Goal: Transaction & Acquisition: Purchase product/service

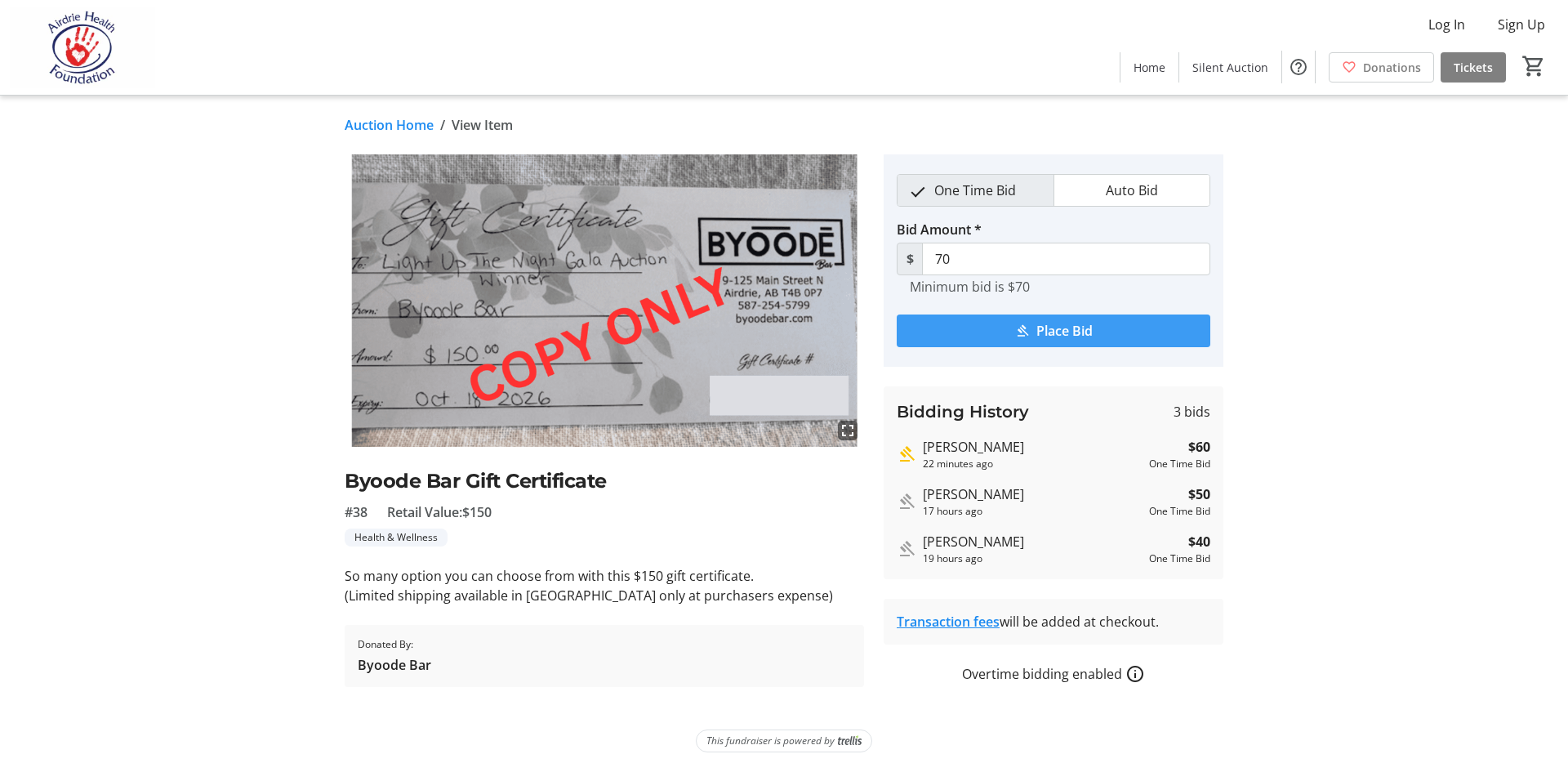
click at [1049, 329] on span "Place Bid" at bounding box center [1064, 330] width 56 height 19
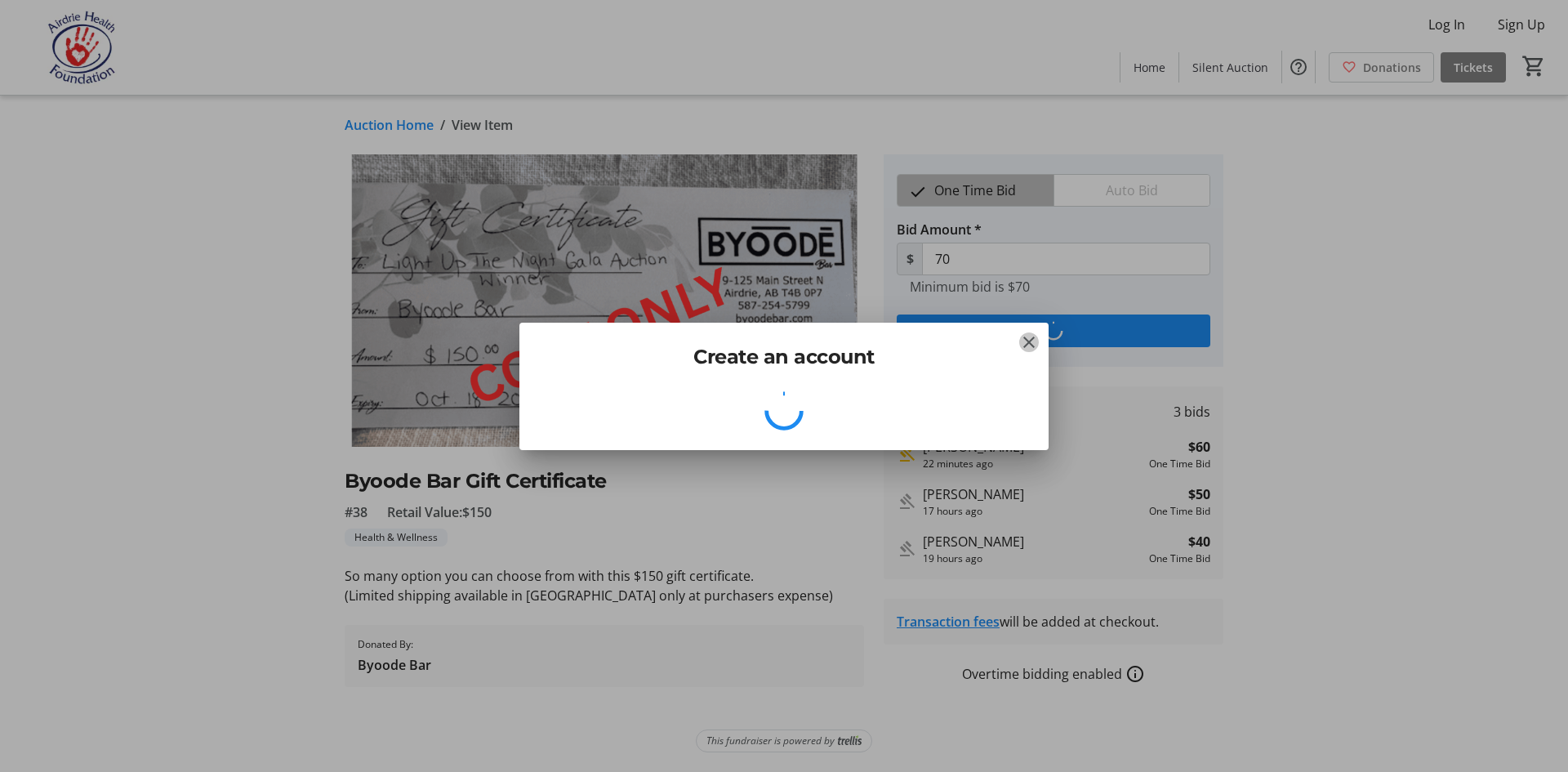
click at [1029, 342] on mat-icon "Close" at bounding box center [1028, 342] width 19 height 19
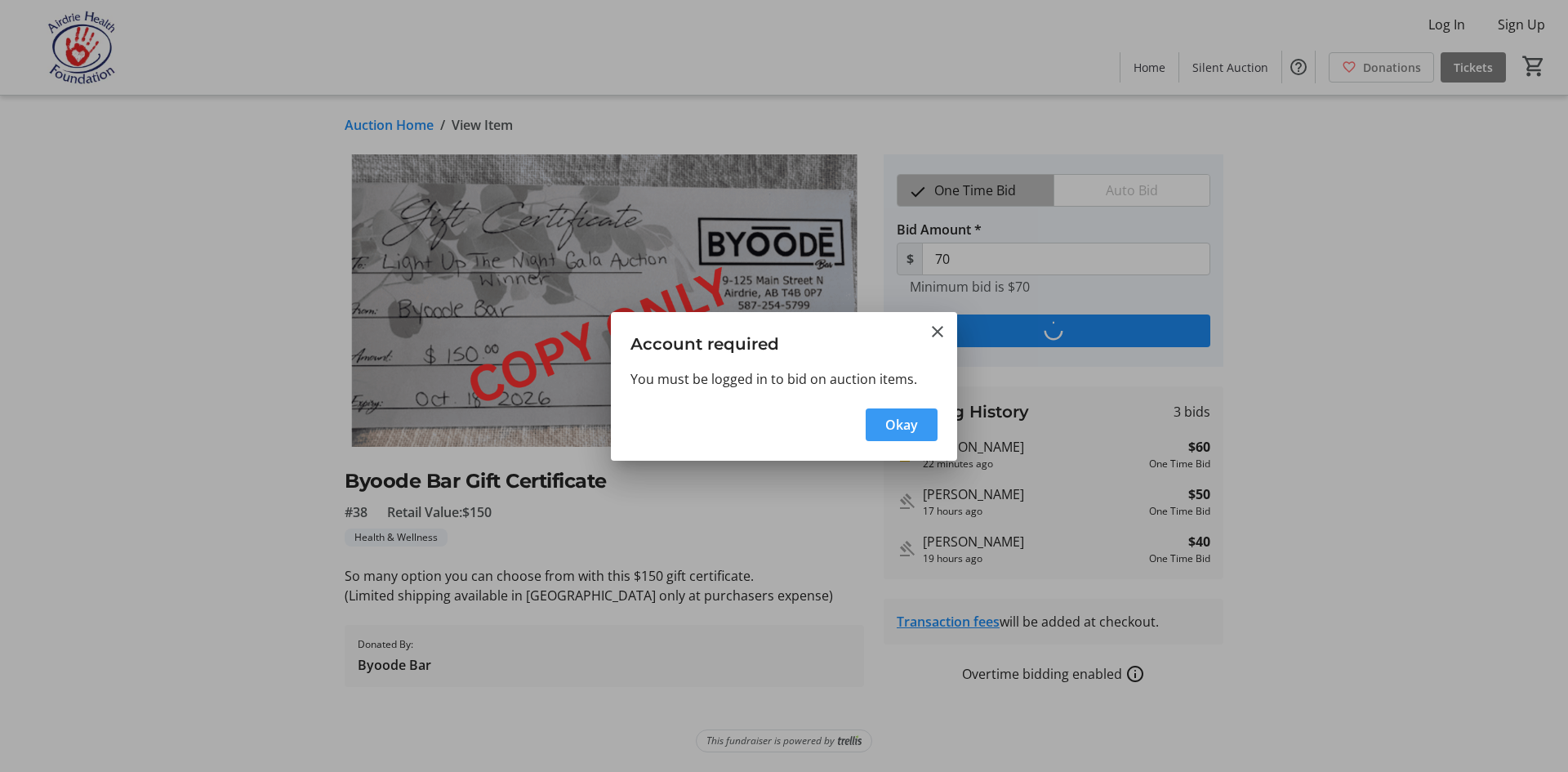
click at [905, 436] on span "button" at bounding box center [901, 424] width 72 height 39
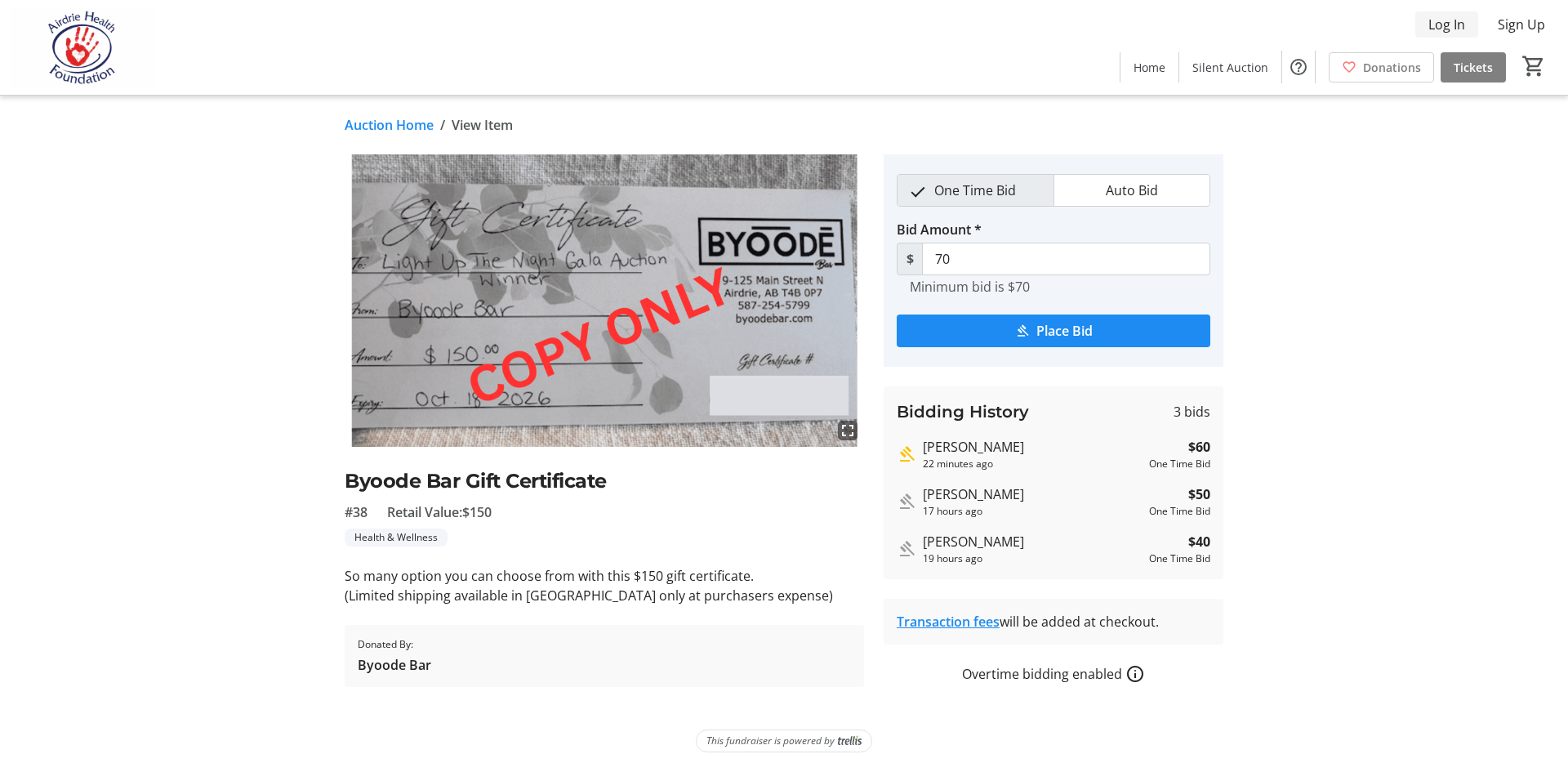
click at [1441, 30] on span "Log In" at bounding box center [1446, 25] width 37 height 19
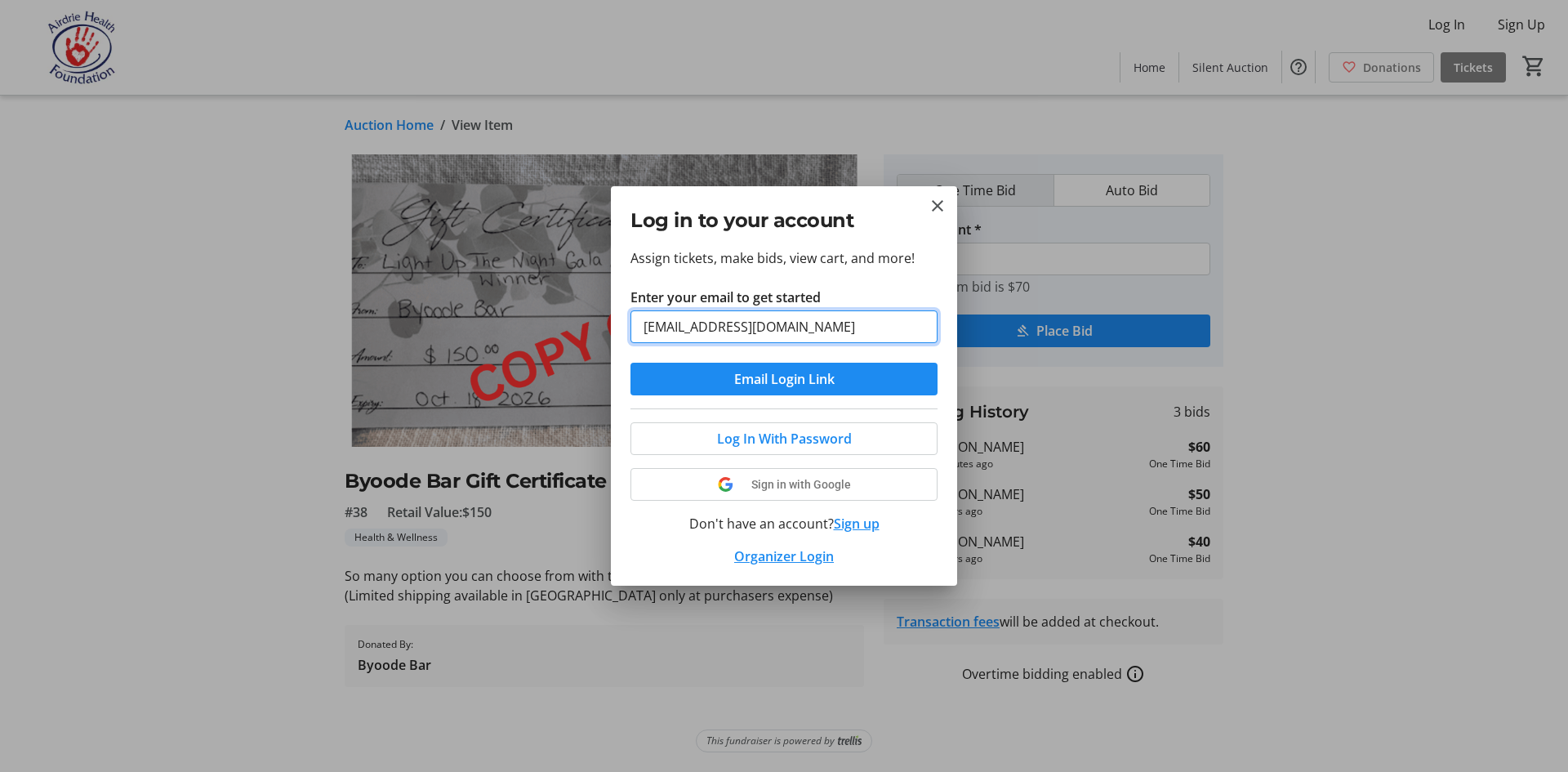
type input "[EMAIL_ADDRESS][DOMAIN_NAME]"
click at [631, 363] on button "Email Login Link" at bounding box center [784, 379] width 307 height 32
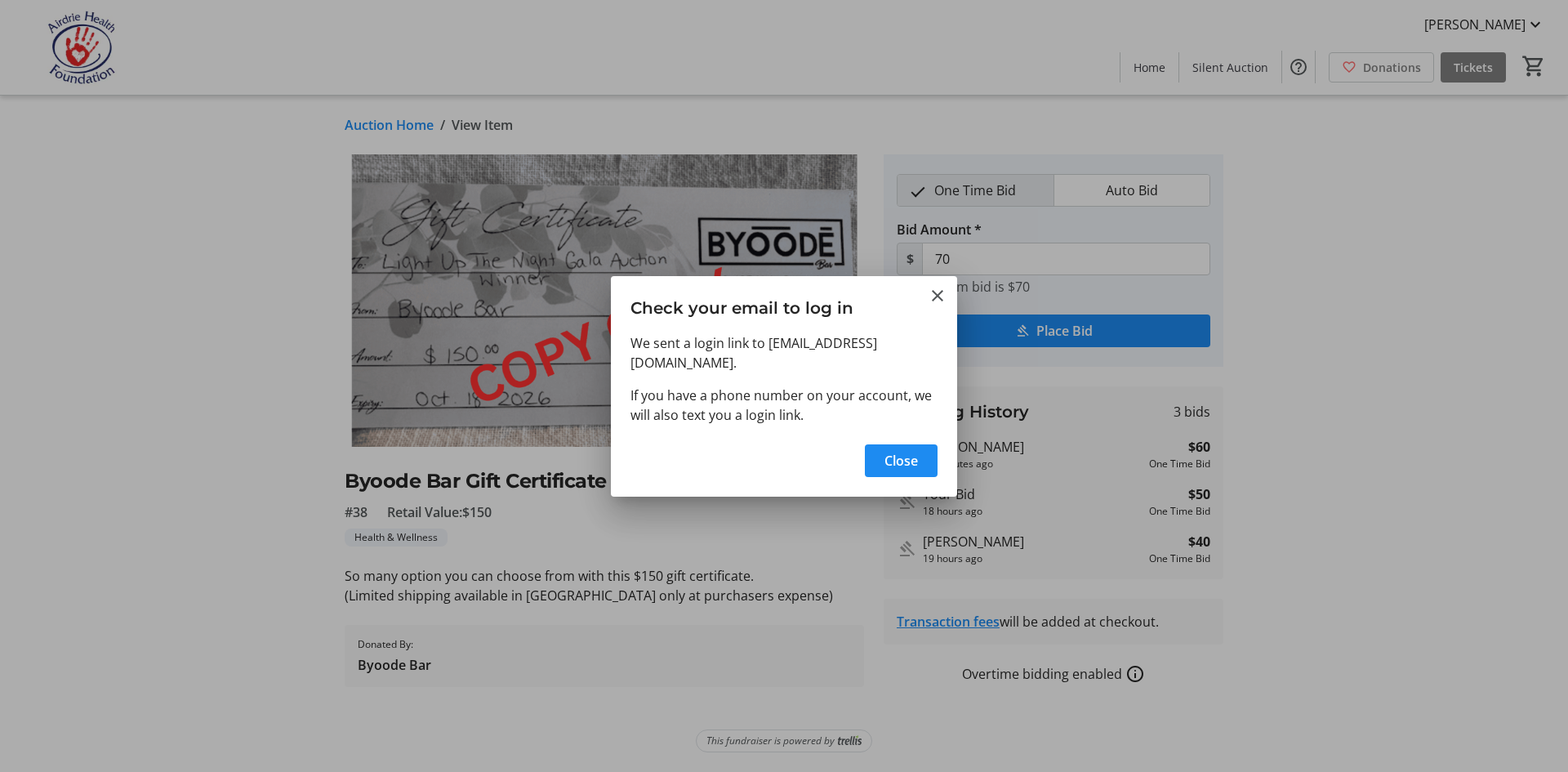
type input "80"
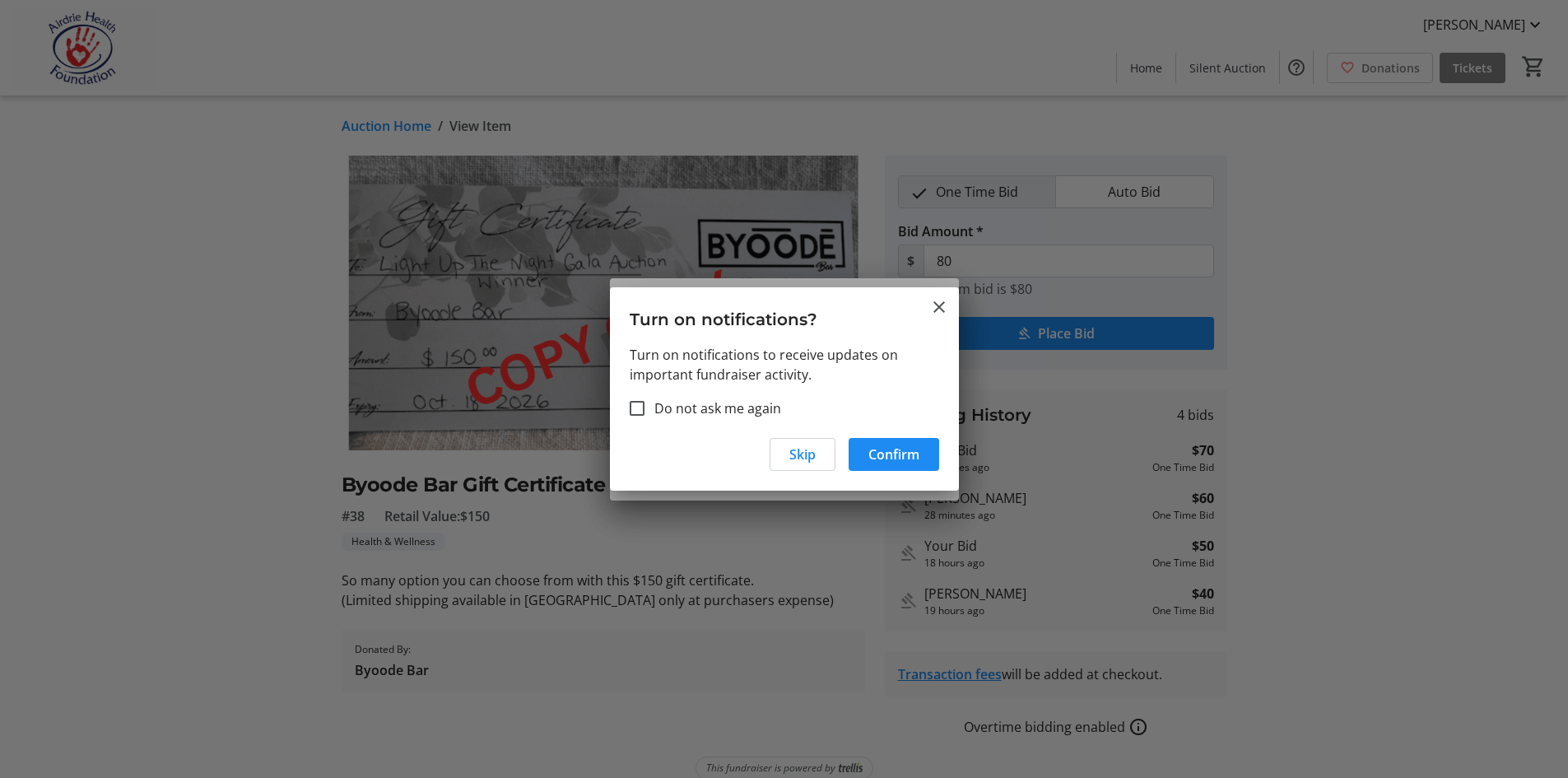
drag, startPoint x: 788, startPoint y: 451, endPoint x: 753, endPoint y: 479, distance: 44.8
click at [733, 523] on div "Check your email to log in We sent a login link to deannaselent@gmail.com. If y…" at bounding box center [784, 389] width 1568 height 778
click at [787, 444] on span "button" at bounding box center [802, 454] width 64 height 40
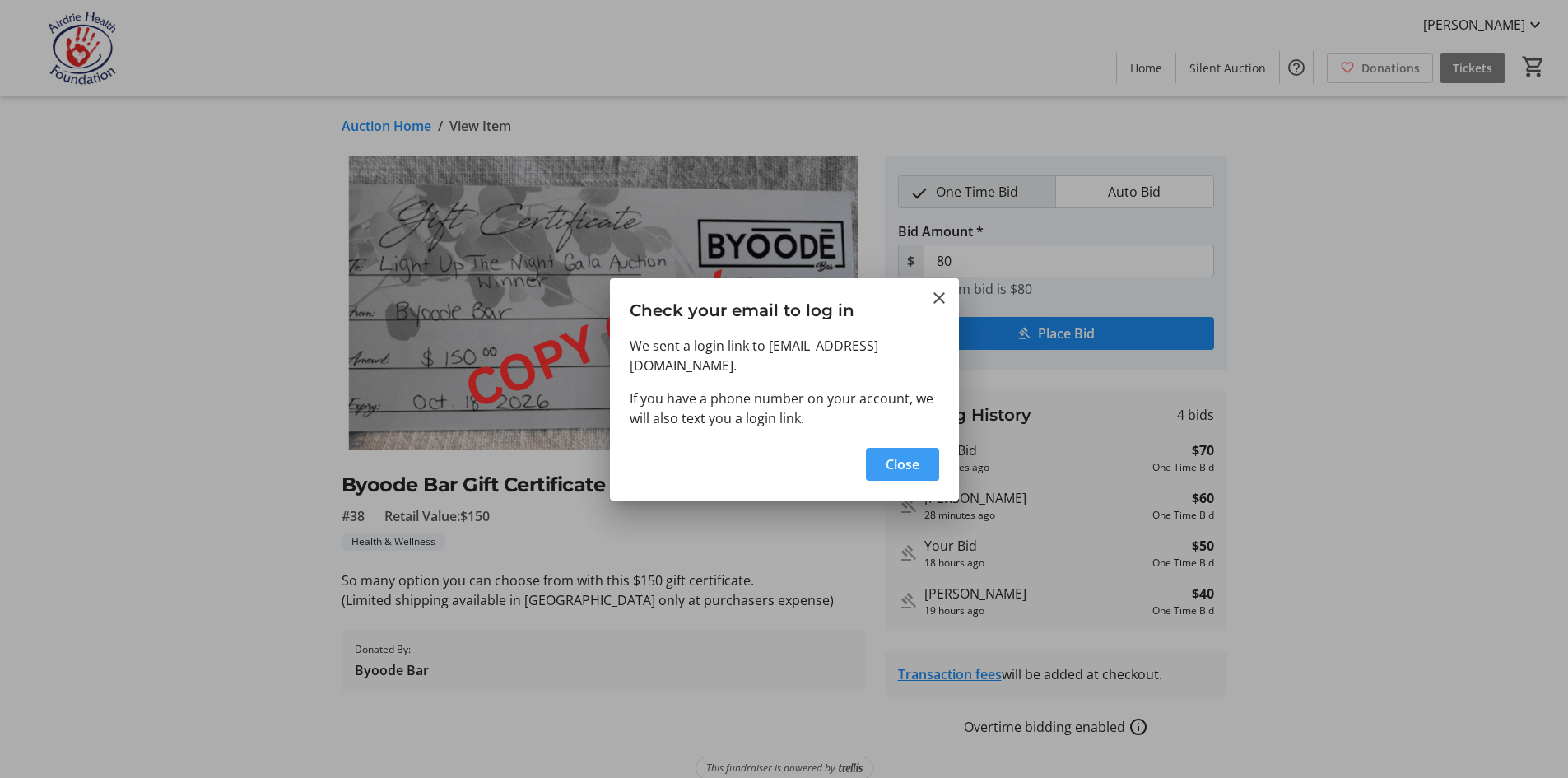
click at [914, 456] on span "Close" at bounding box center [902, 465] width 34 height 19
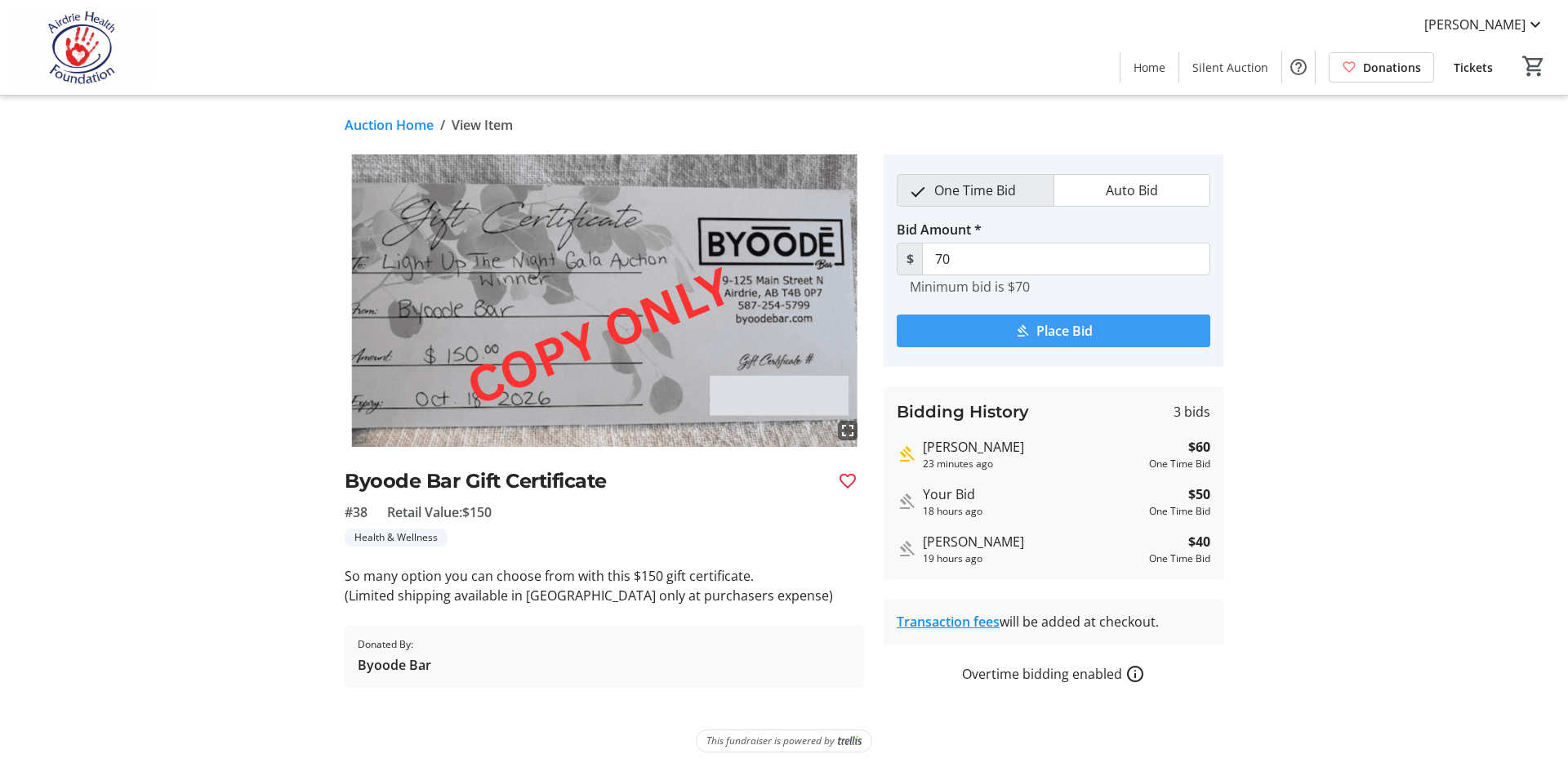
click at [1038, 324] on span "Place Bid" at bounding box center [1064, 330] width 56 height 19
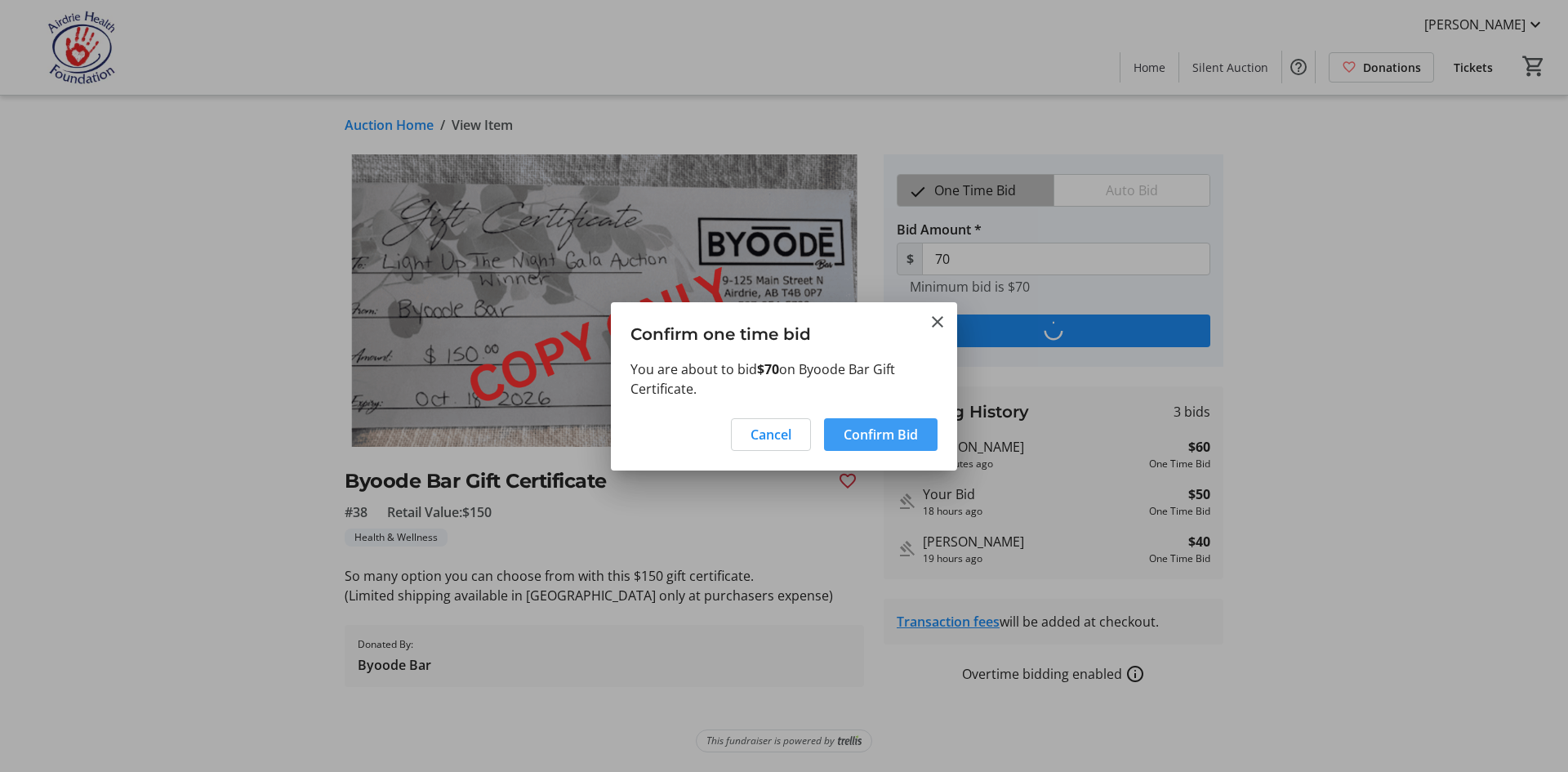
click at [869, 433] on span "Confirm Bid" at bounding box center [880, 435] width 74 height 19
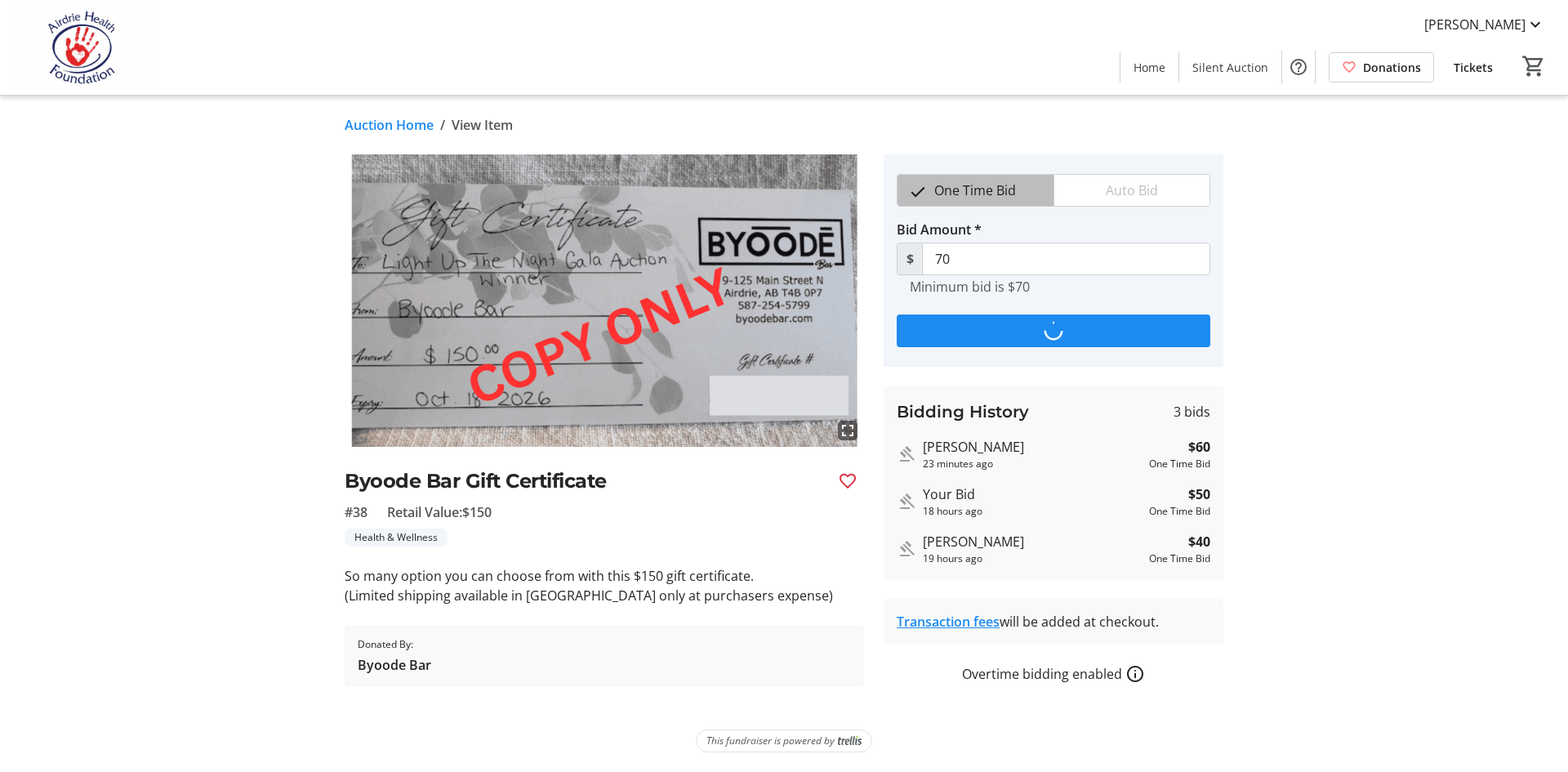
type input "80"
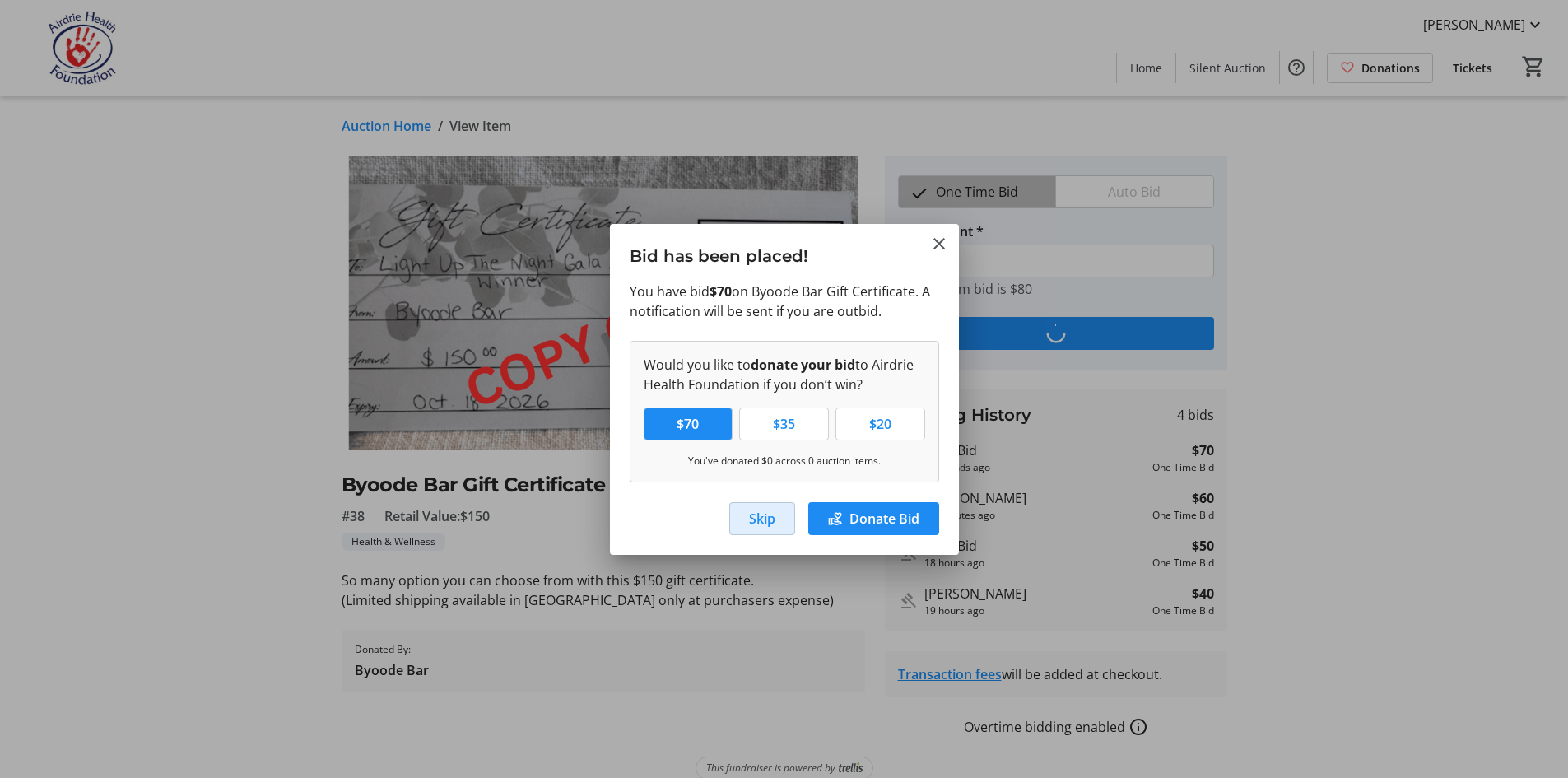
click at [756, 523] on span "Skip" at bounding box center [762, 518] width 26 height 19
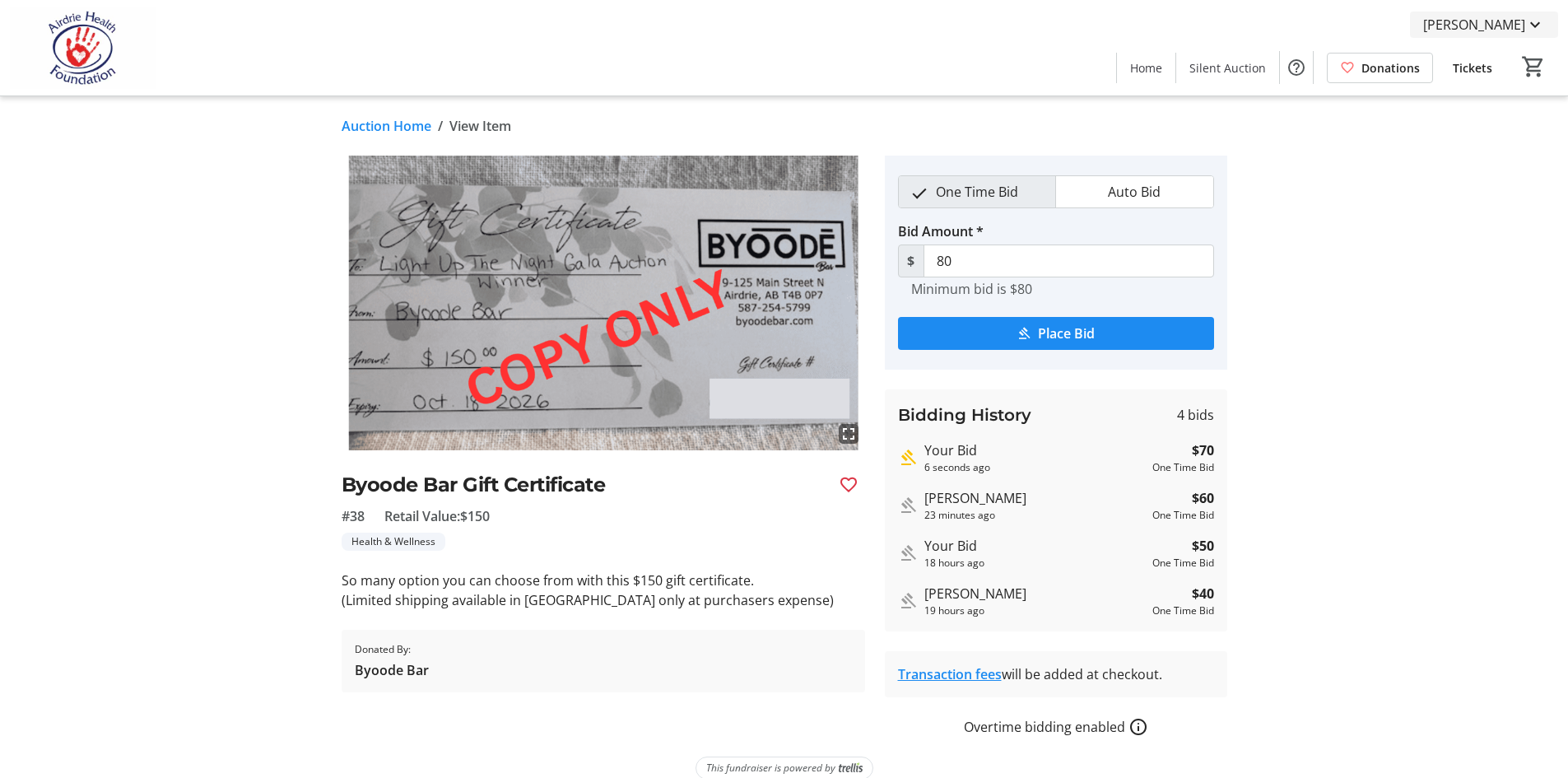
click at [1486, 29] on span "[PERSON_NAME]" at bounding box center [1474, 25] width 102 height 19
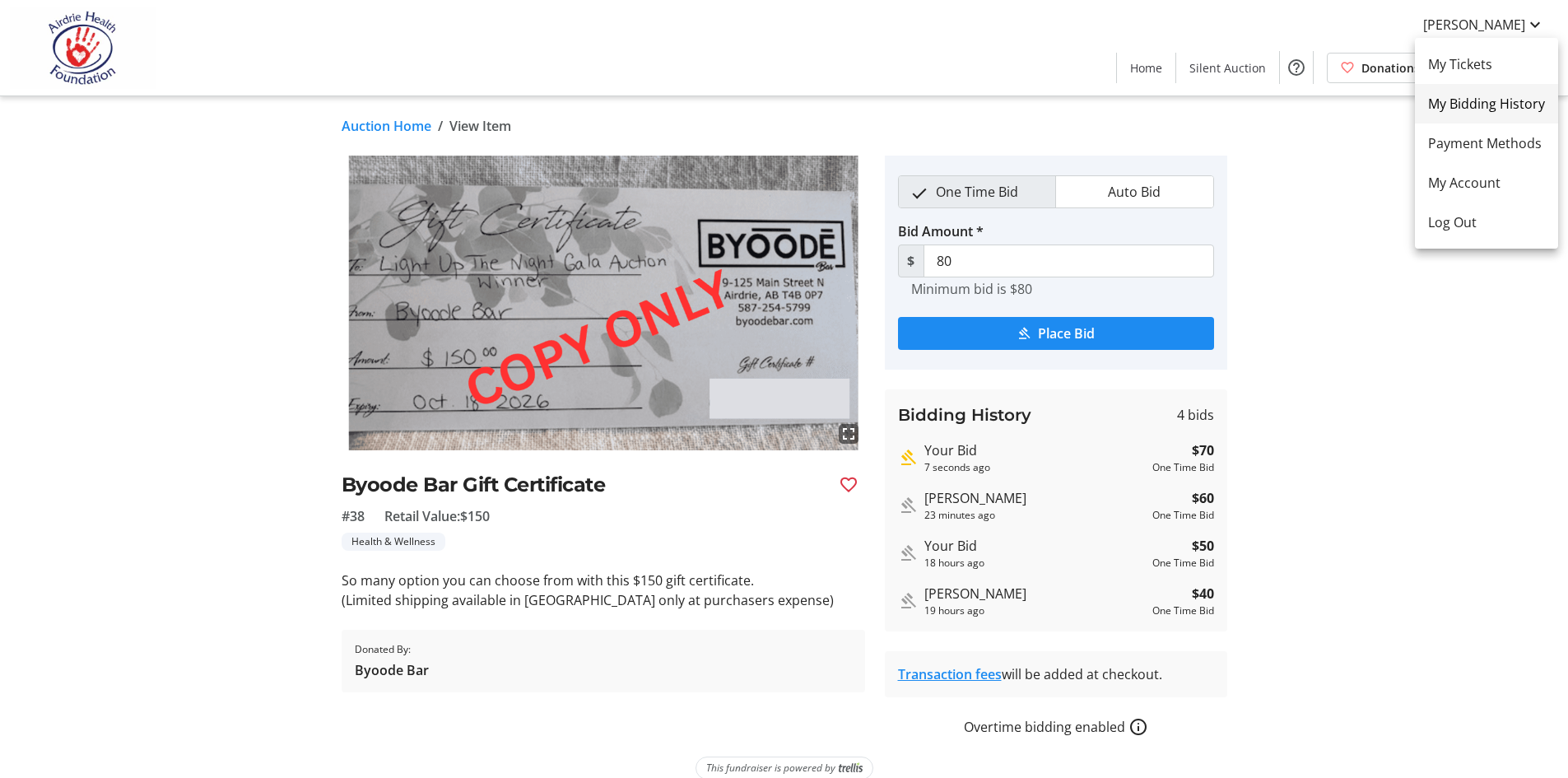
click at [1477, 102] on span "My Bidding History" at bounding box center [1486, 103] width 117 height 19
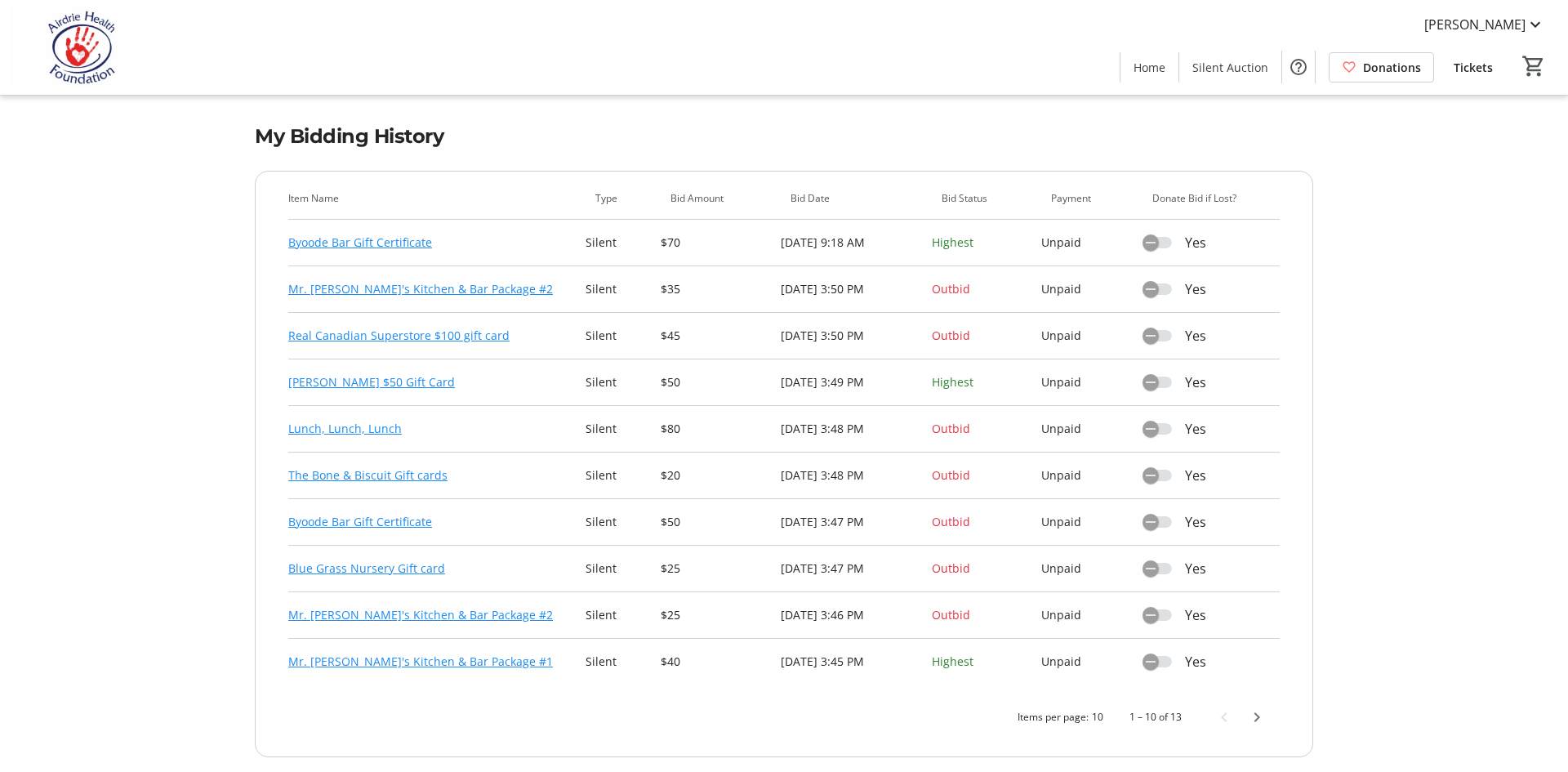
click at [383, 287] on link "Mr. [PERSON_NAME]'s Kitchen & Bar Package #2" at bounding box center [420, 289] width 265 height 19
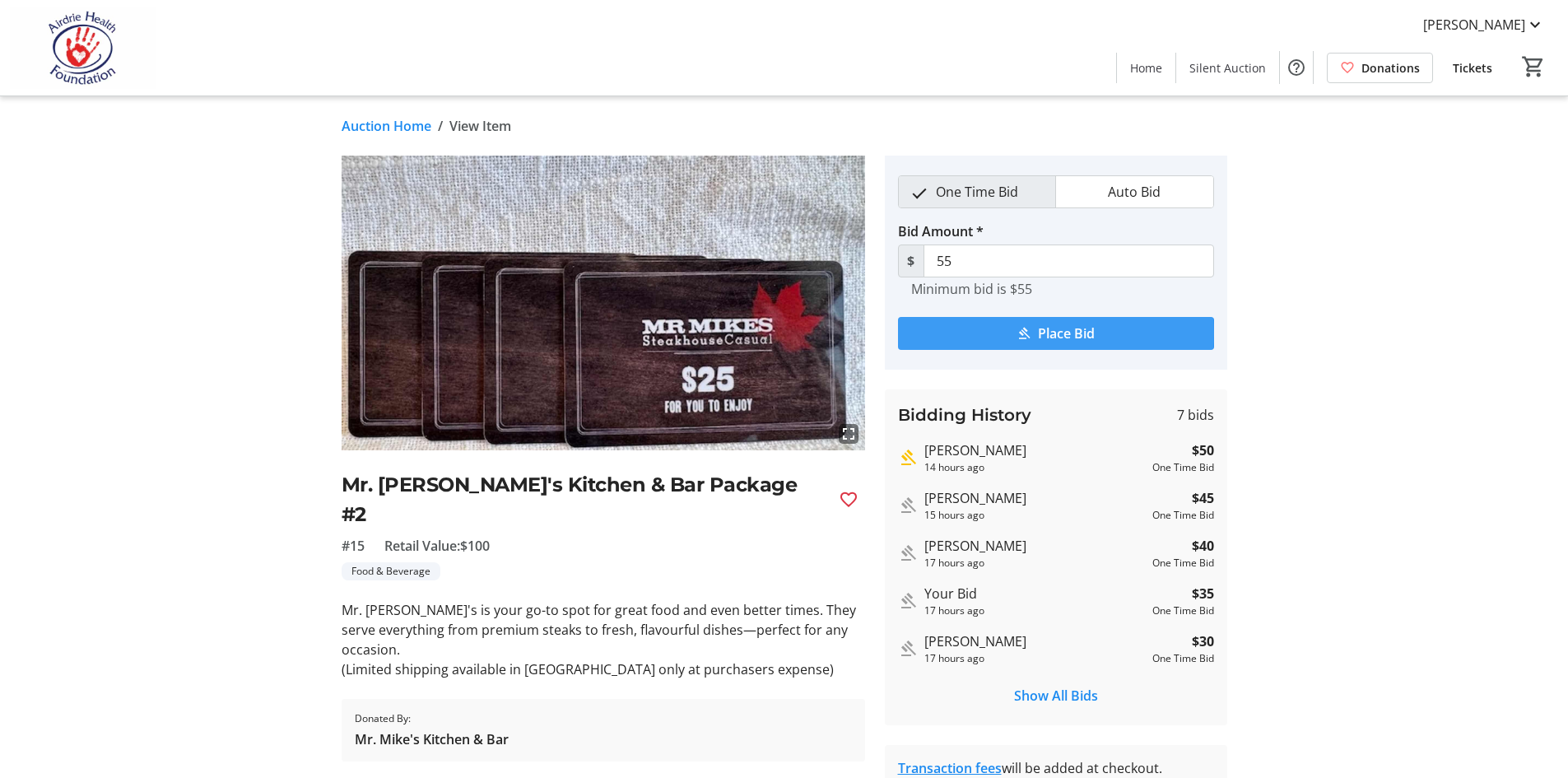
click at [1033, 333] on span "submit" at bounding box center [1056, 333] width 316 height 40
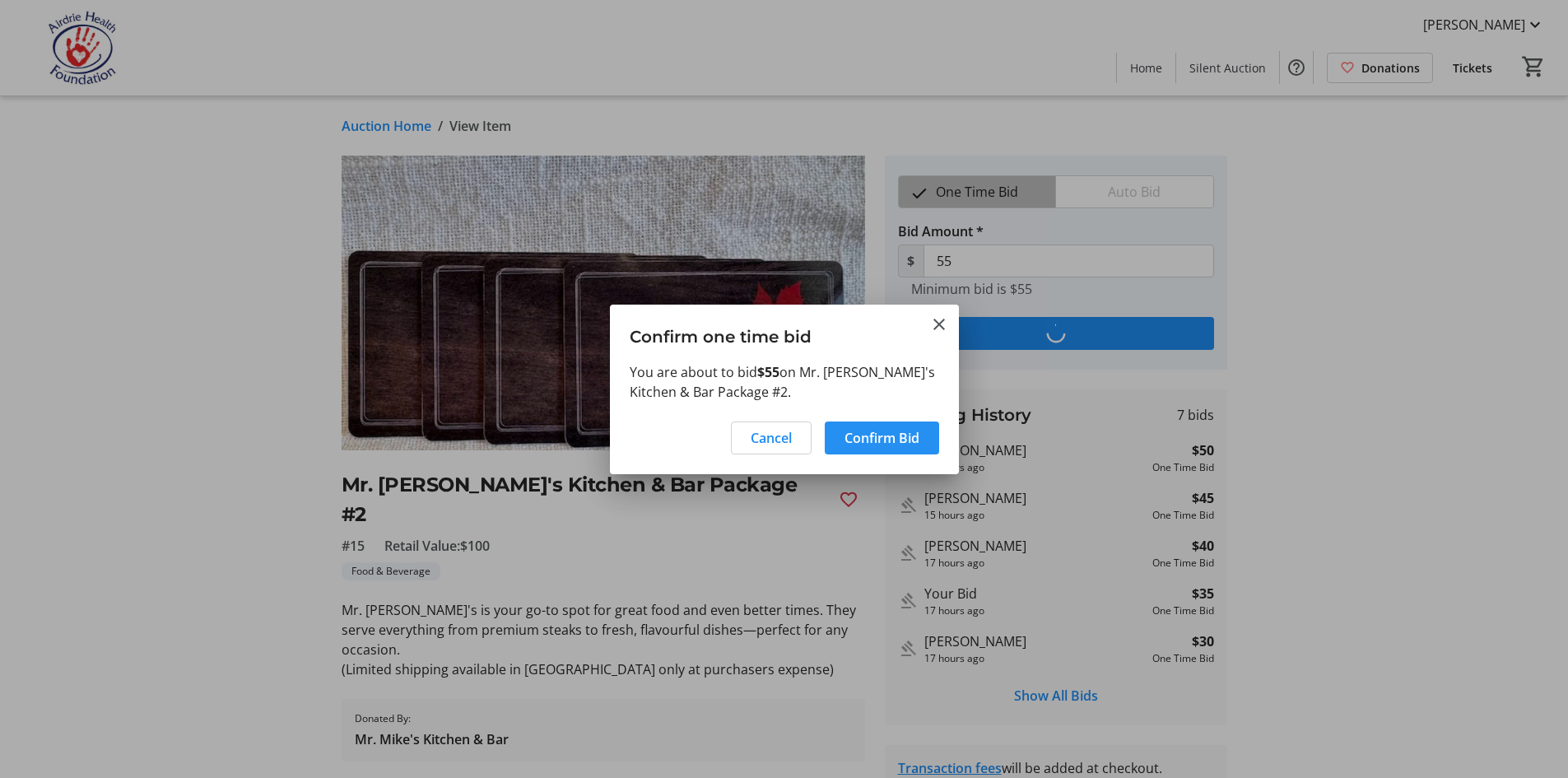
click at [886, 434] on span "Confirm Bid" at bounding box center [881, 438] width 75 height 19
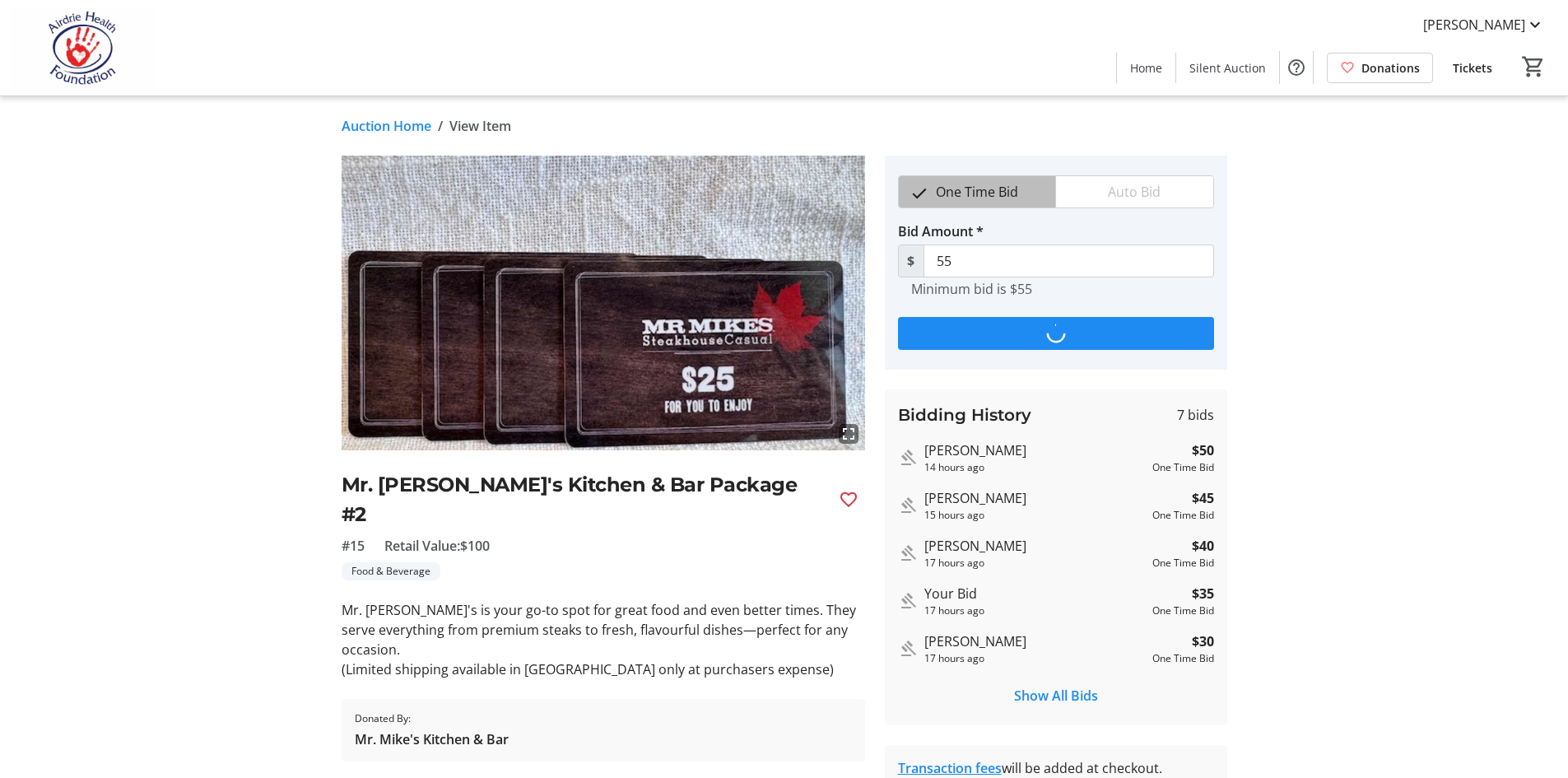
type input "60"
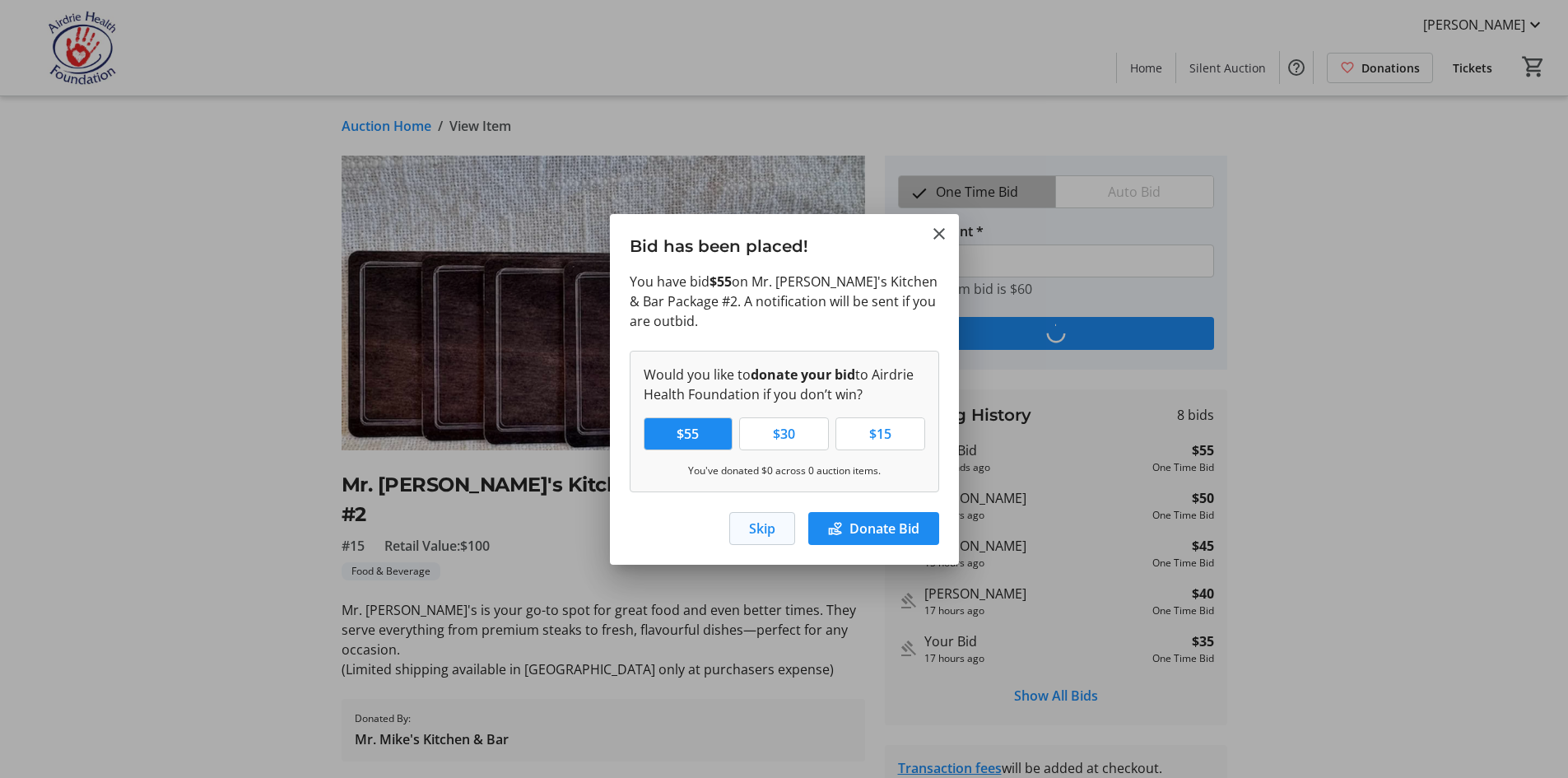
click at [769, 538] on span "Skip" at bounding box center [762, 528] width 26 height 19
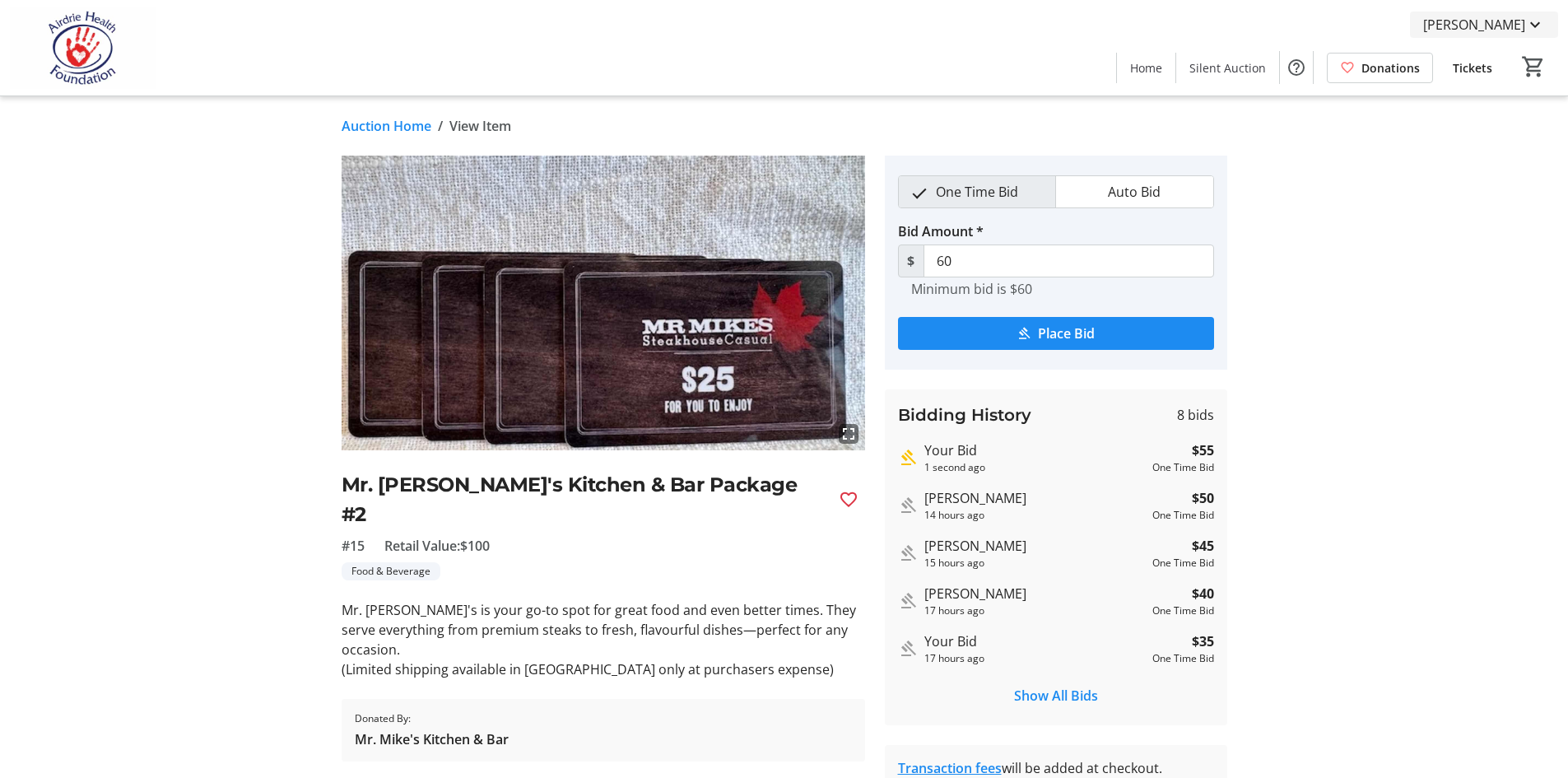
click at [1450, 22] on span "[PERSON_NAME]" at bounding box center [1474, 25] width 102 height 19
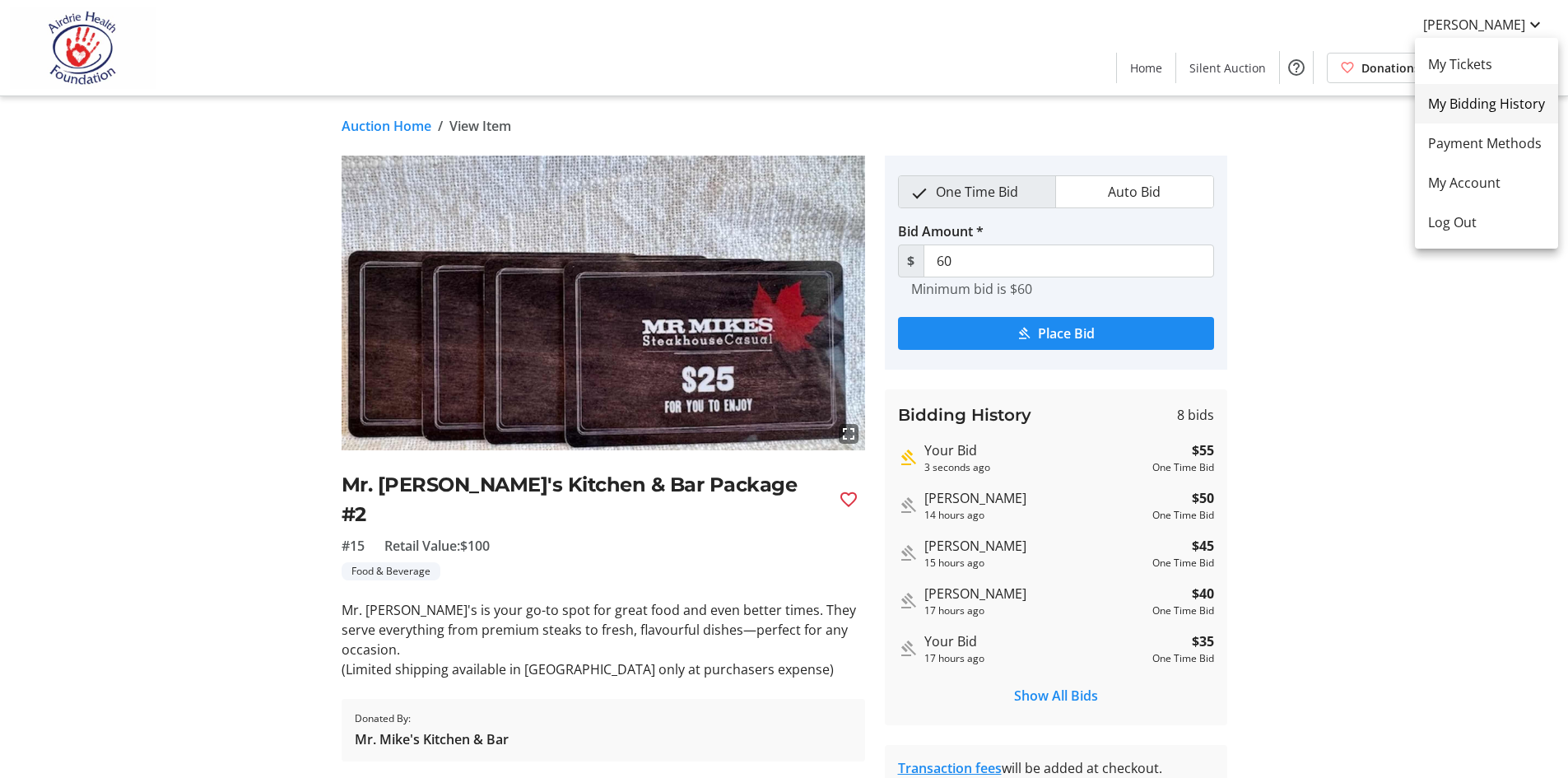
click at [1455, 102] on span "My Bidding History" at bounding box center [1486, 103] width 117 height 19
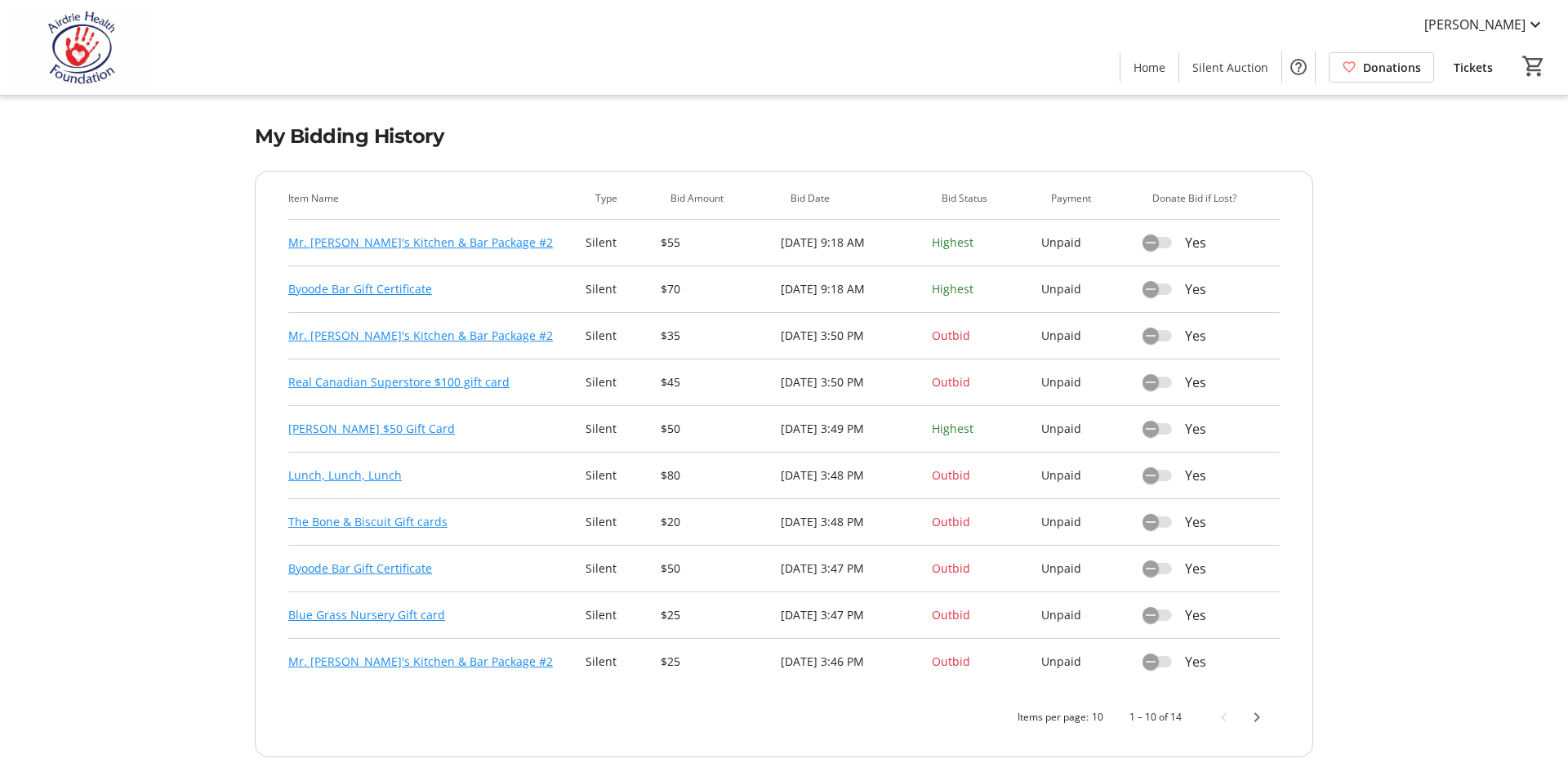
click at [413, 382] on link "Real Canadian Superstore $100 gift card" at bounding box center [399, 382] width 222 height 19
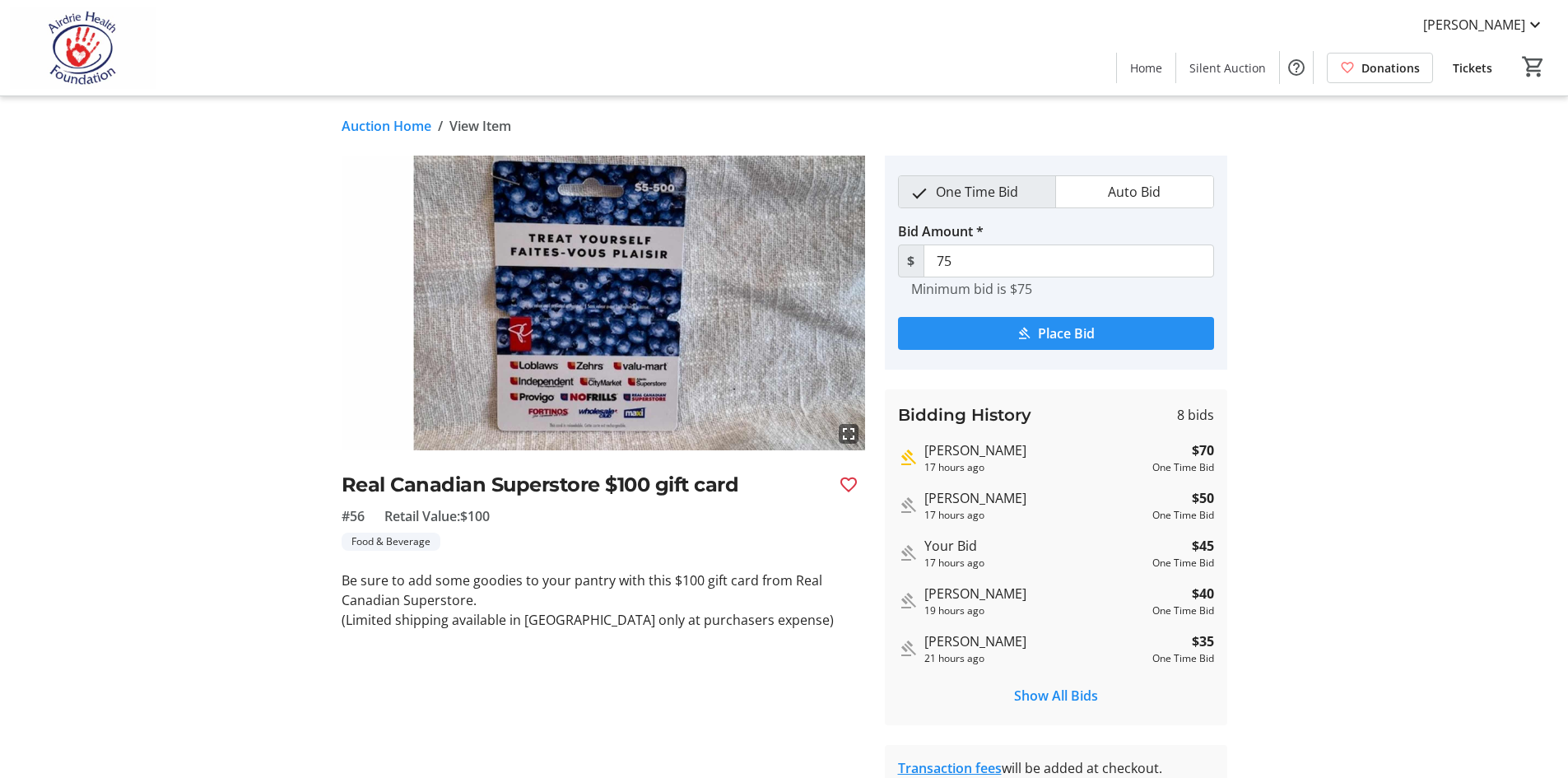
click at [1034, 343] on span "submit" at bounding box center [1056, 333] width 316 height 40
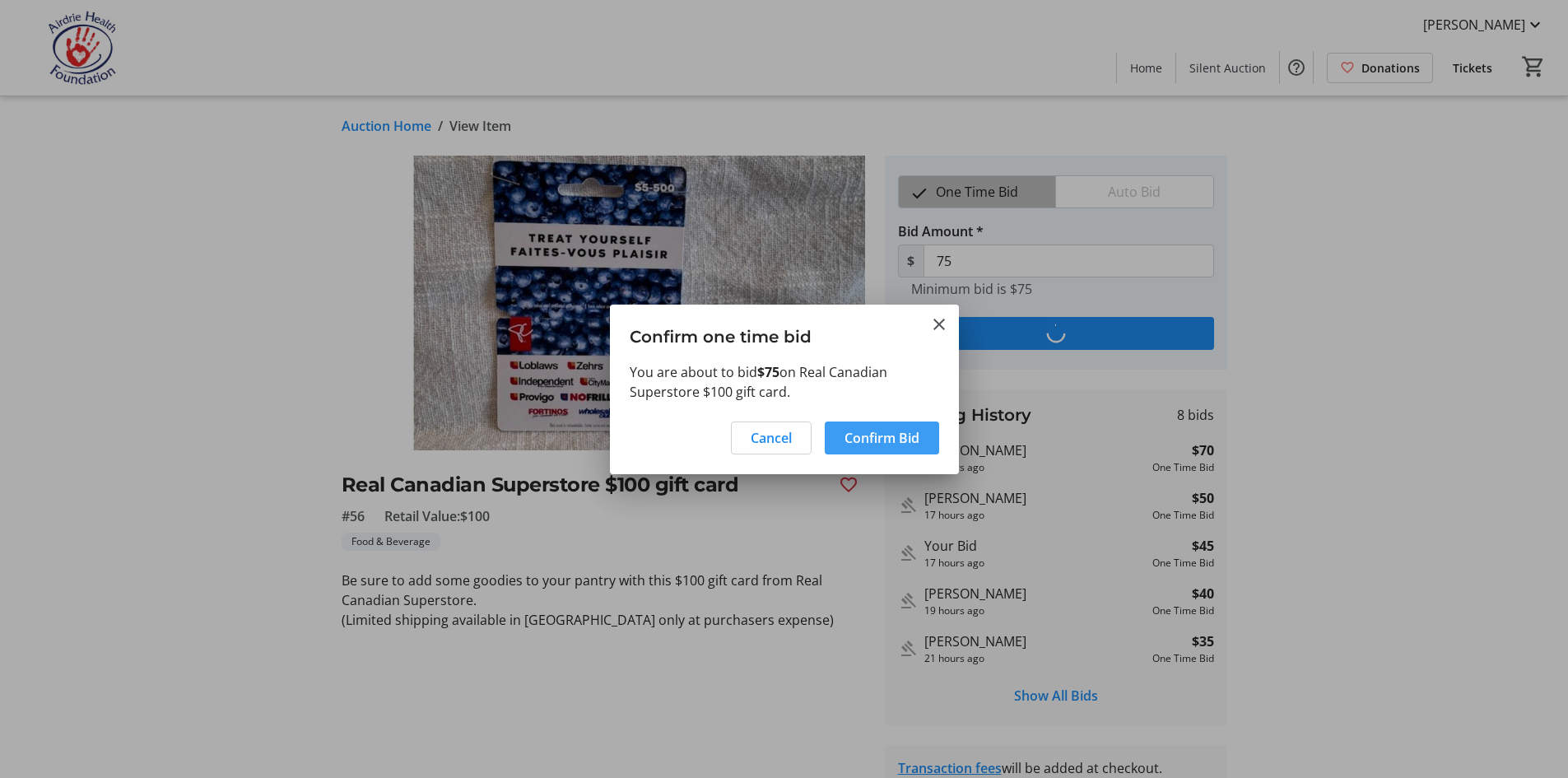
click at [878, 448] on span at bounding box center [882, 437] width 115 height 40
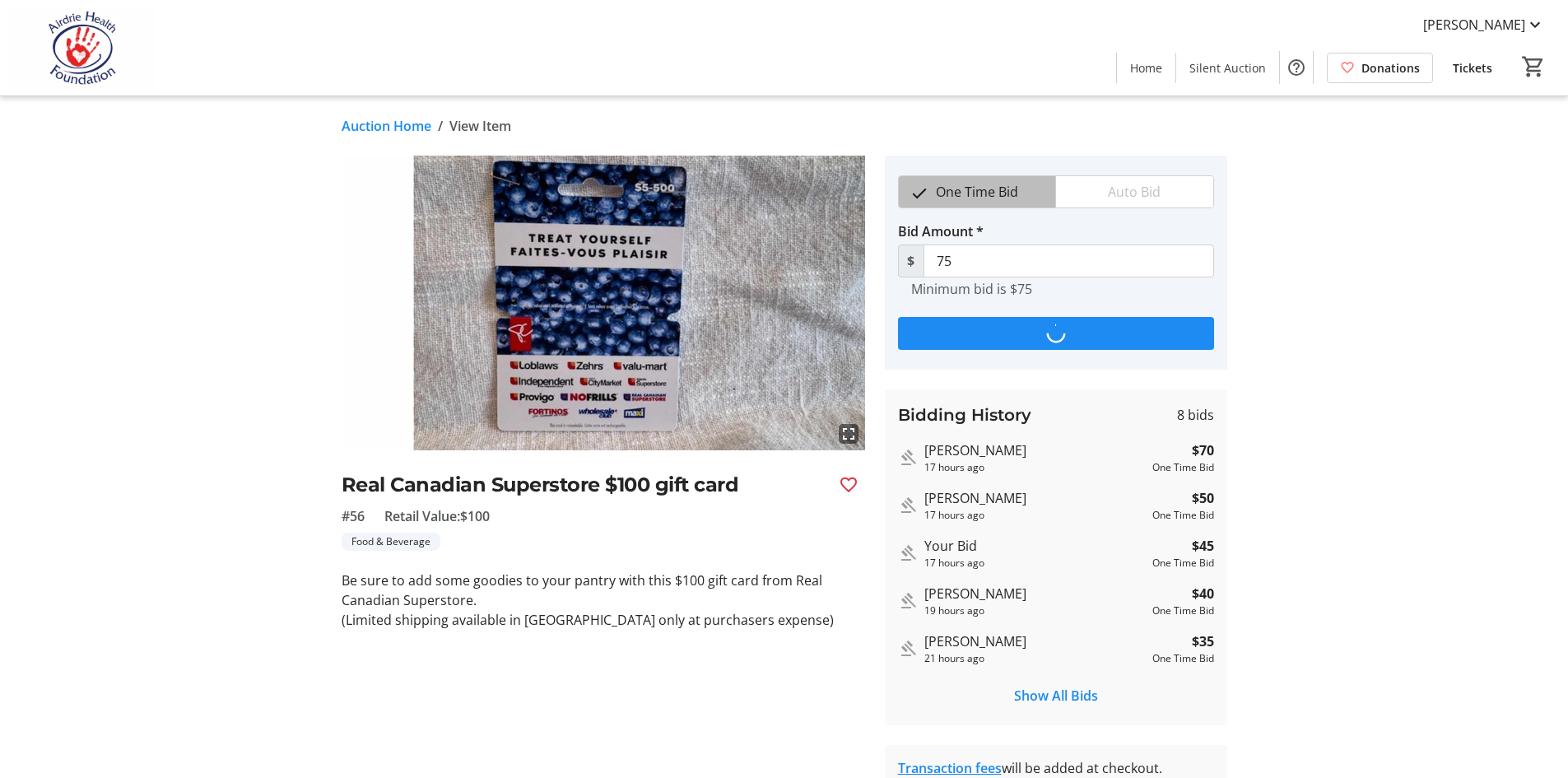
type input "80"
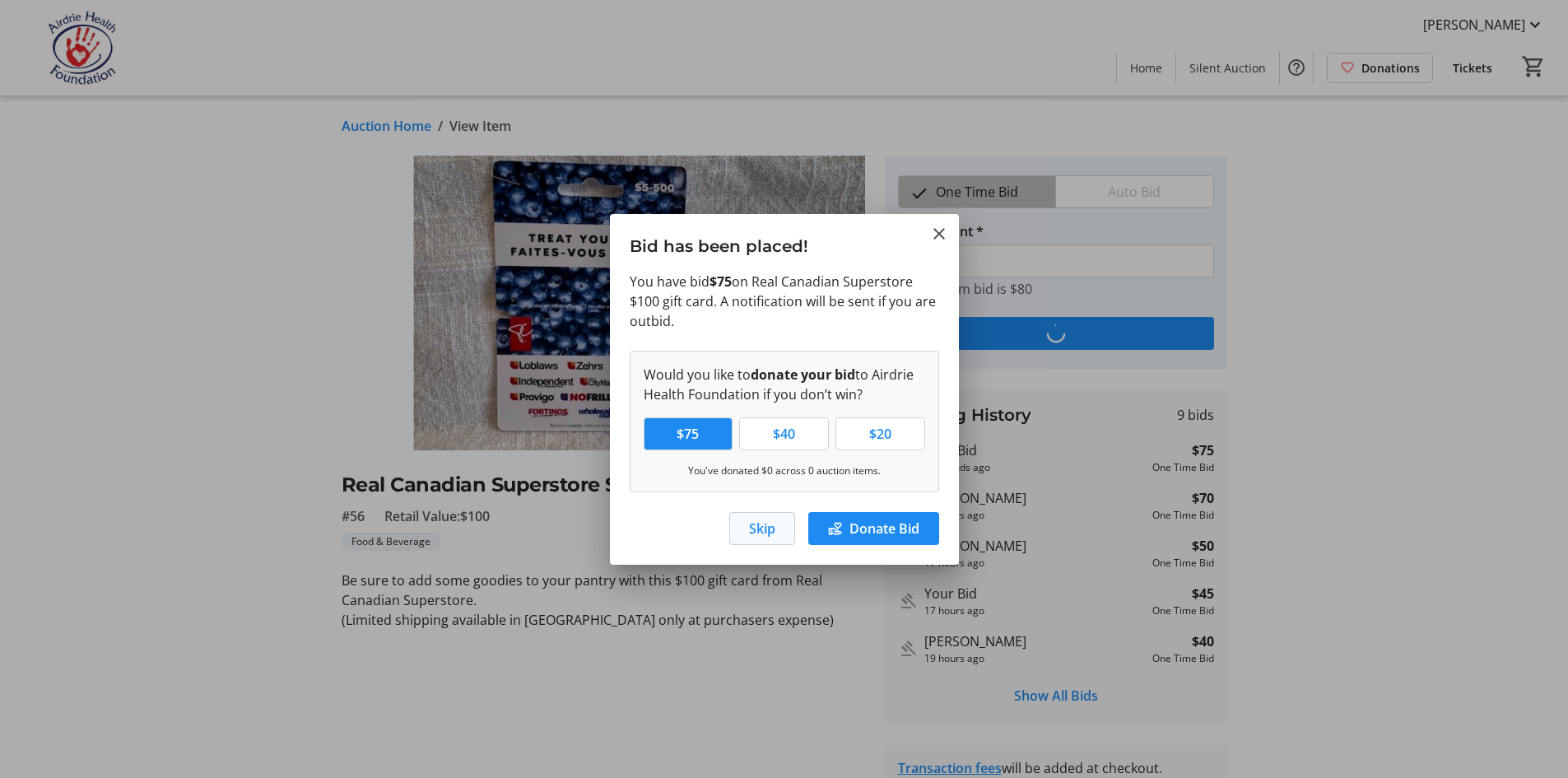
click at [746, 533] on span "button" at bounding box center [762, 528] width 64 height 40
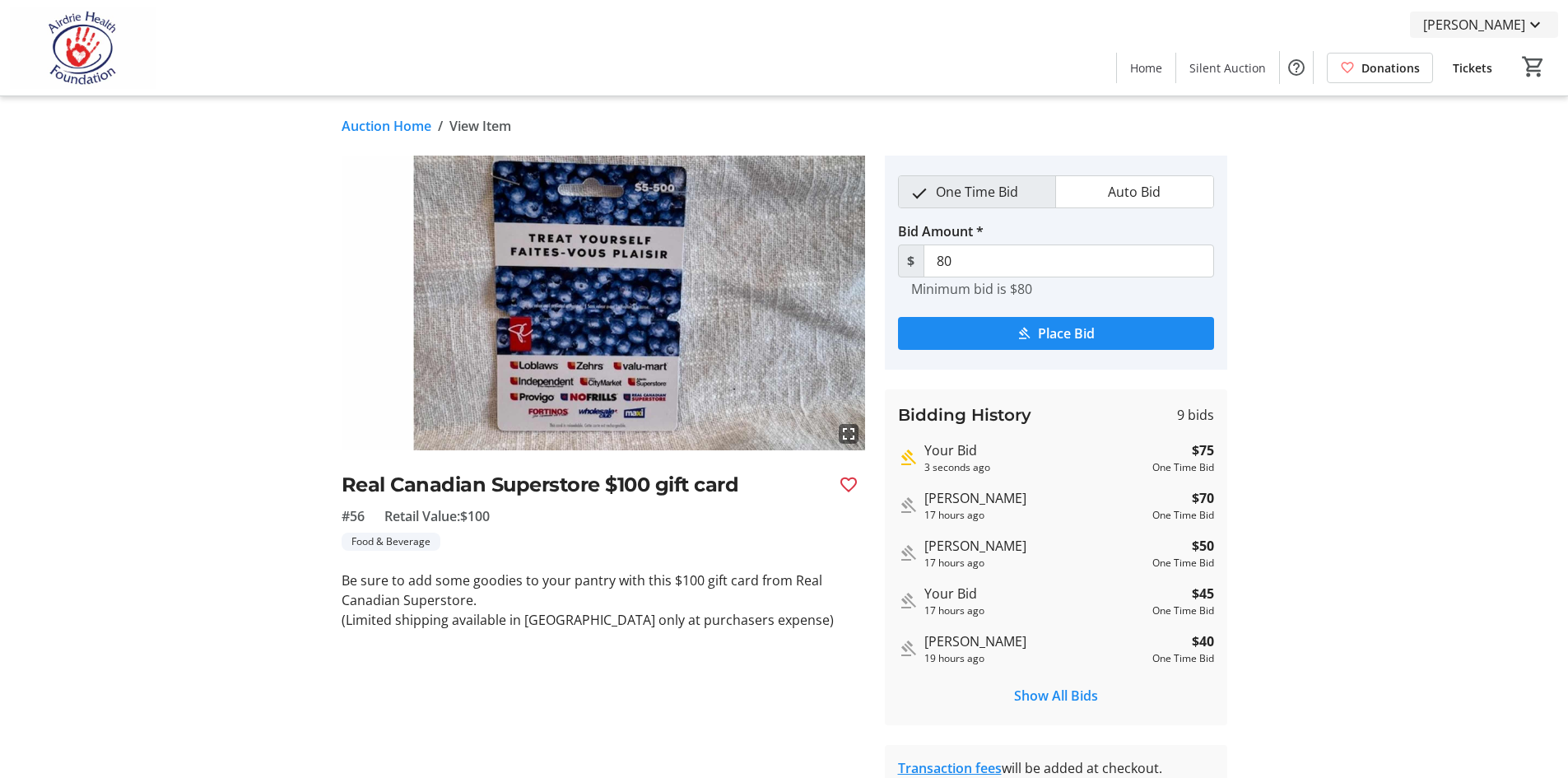
click at [1471, 27] on span "[PERSON_NAME]" at bounding box center [1474, 25] width 102 height 19
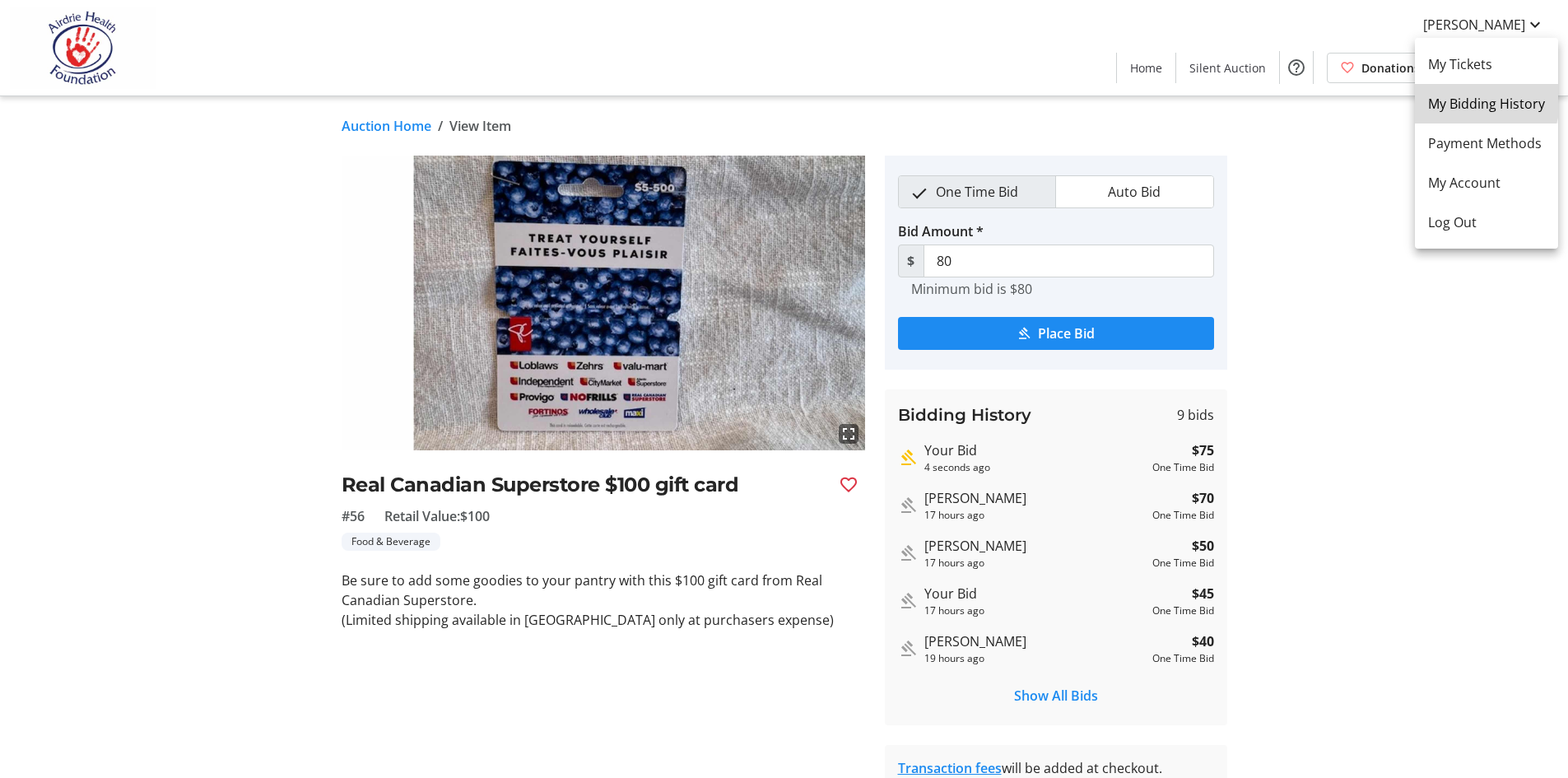
click at [1466, 100] on span "My Bidding History" at bounding box center [1486, 103] width 117 height 19
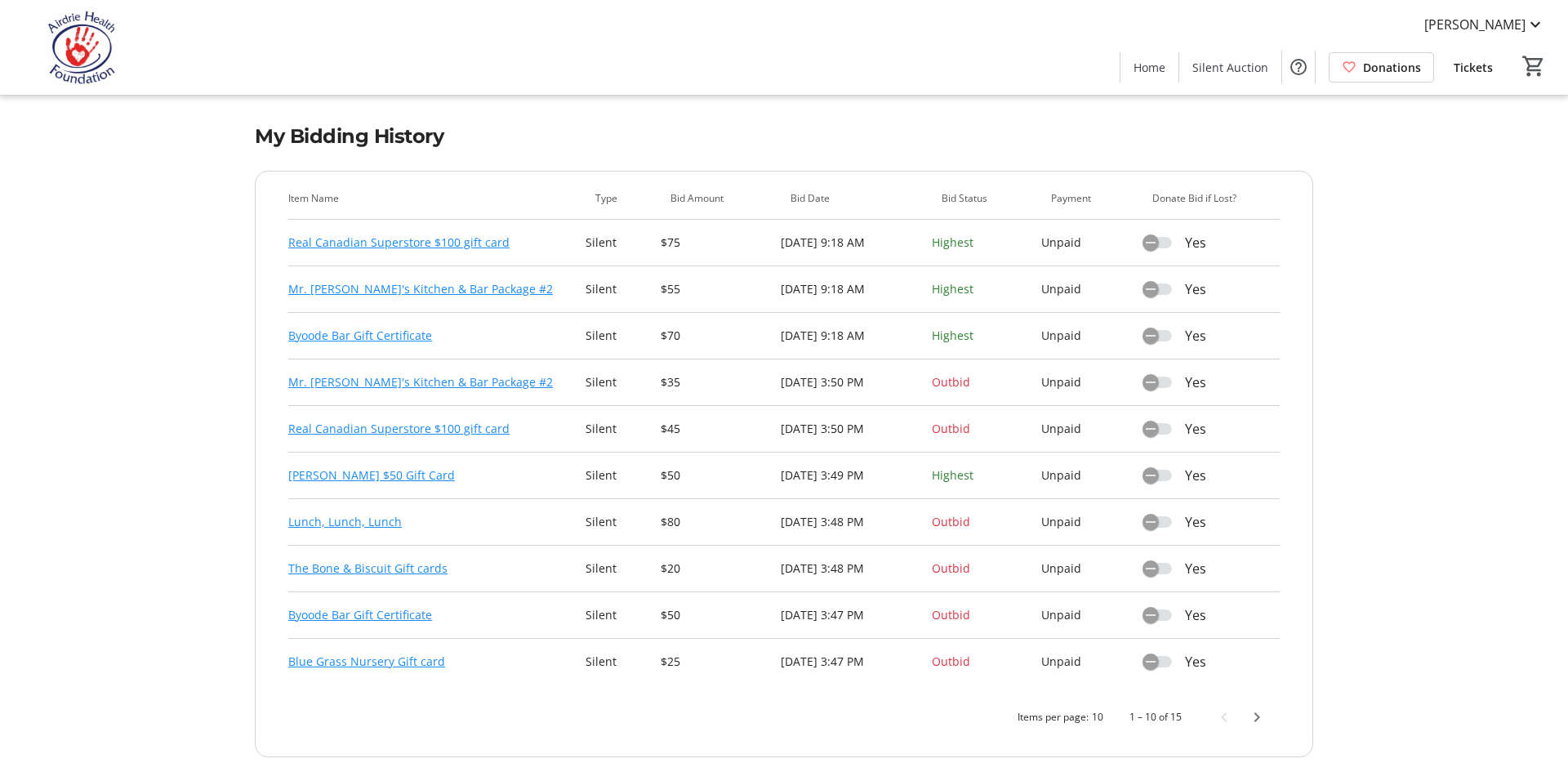
click at [484, 428] on link "Real Canadian Superstore $100 gift card" at bounding box center [399, 428] width 222 height 19
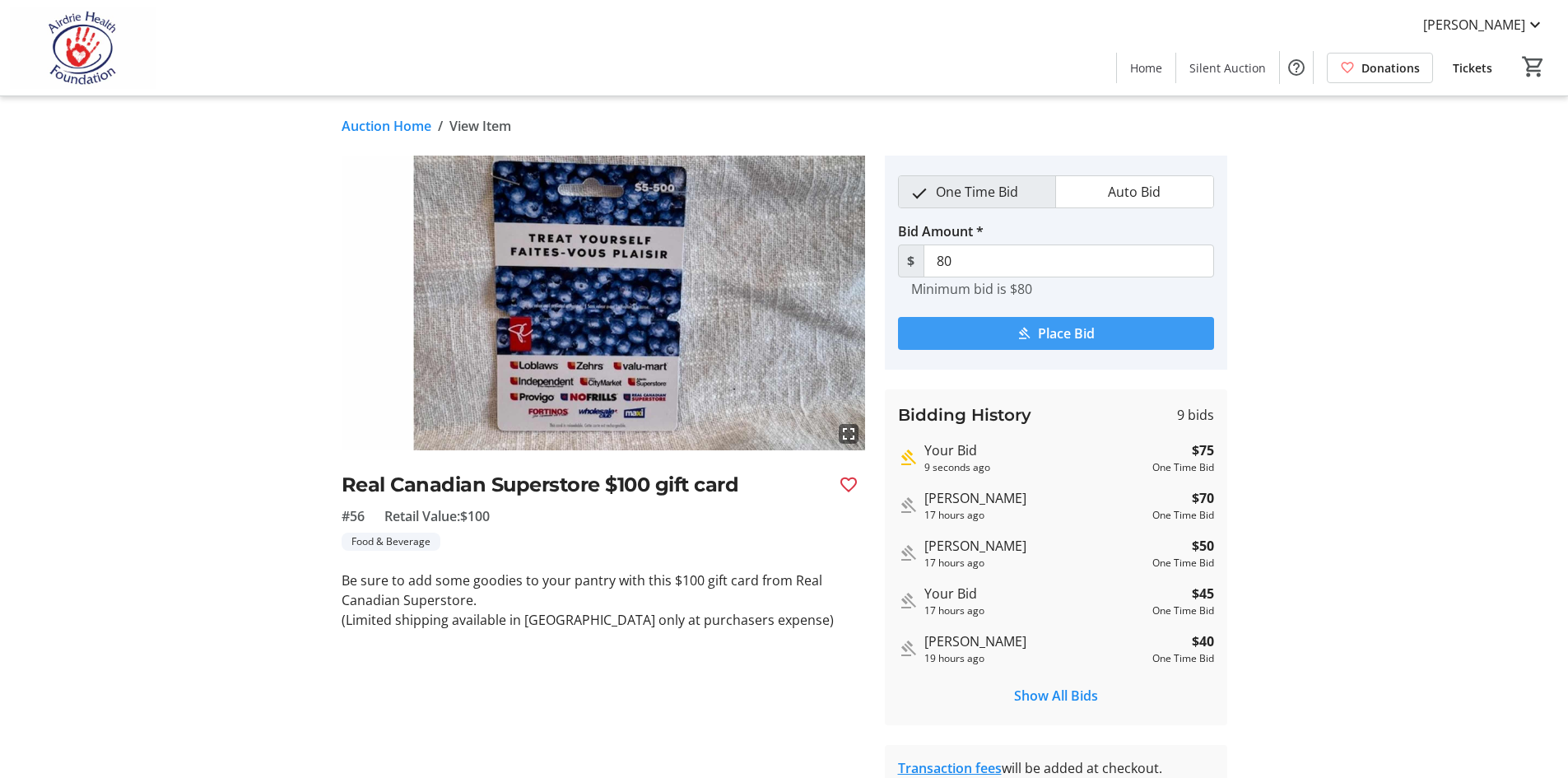
click at [1078, 325] on span "Place Bid" at bounding box center [1066, 333] width 57 height 19
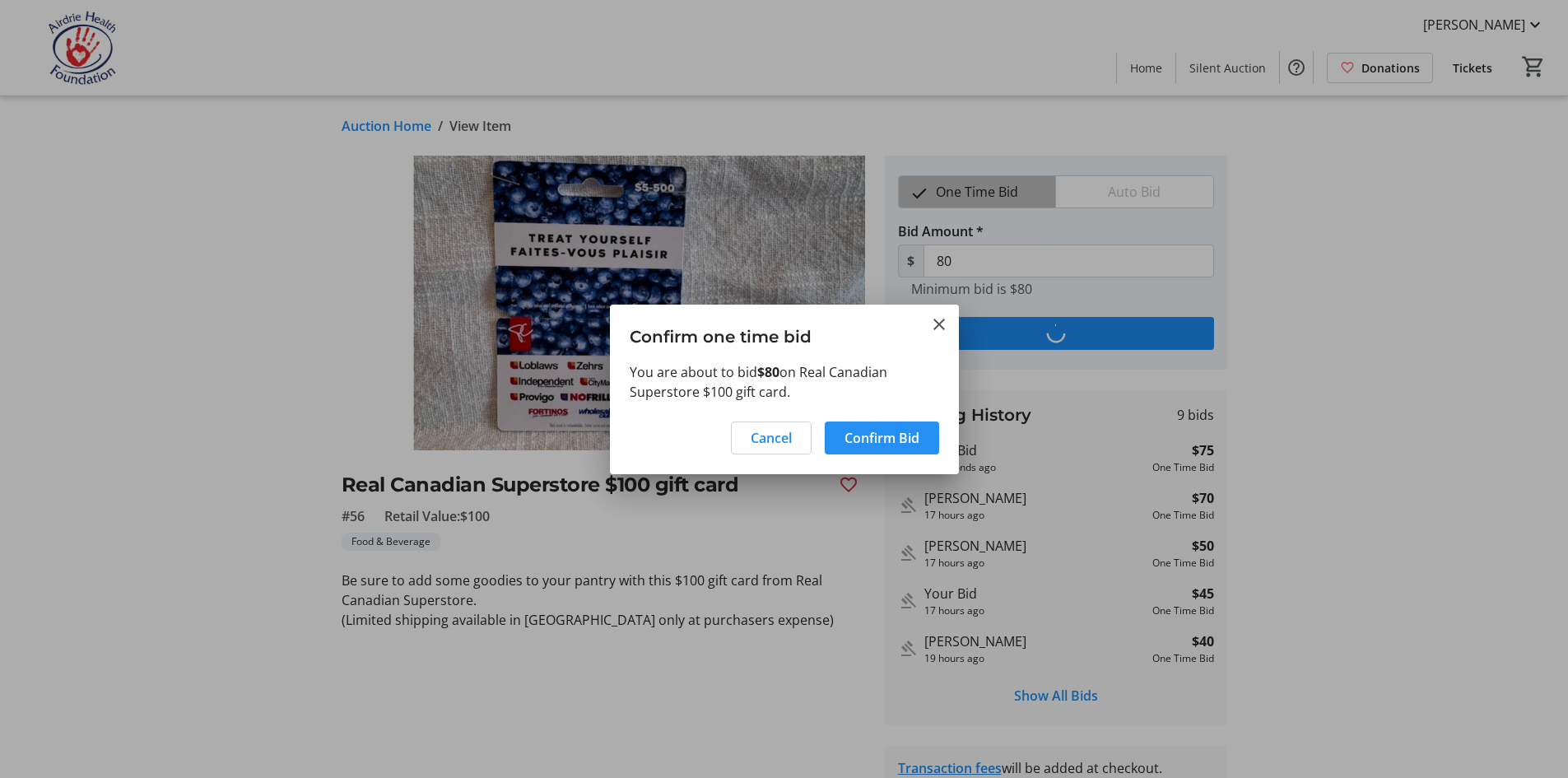
click at [877, 431] on span "Confirm Bid" at bounding box center [881, 438] width 75 height 19
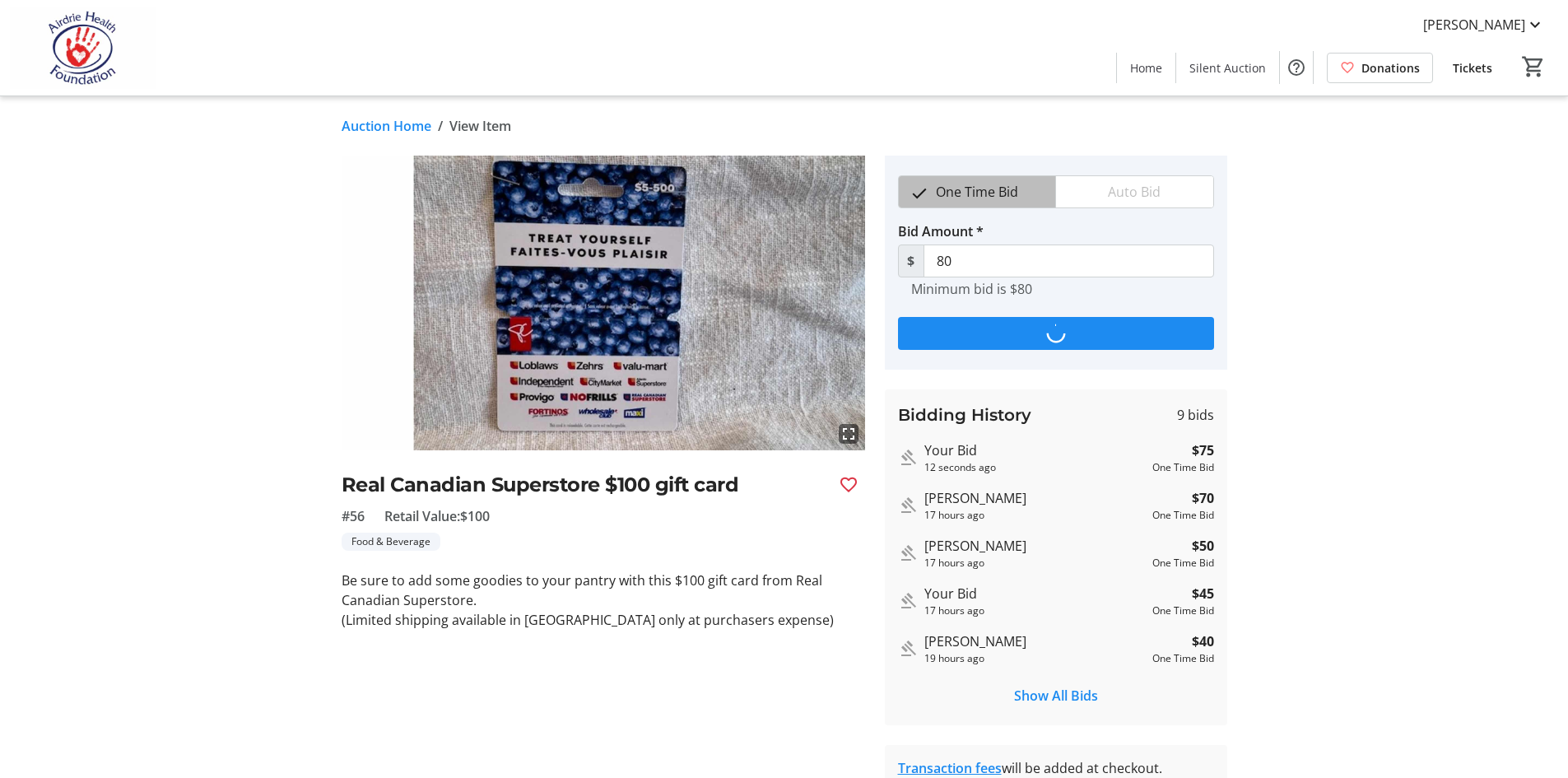
type input "85"
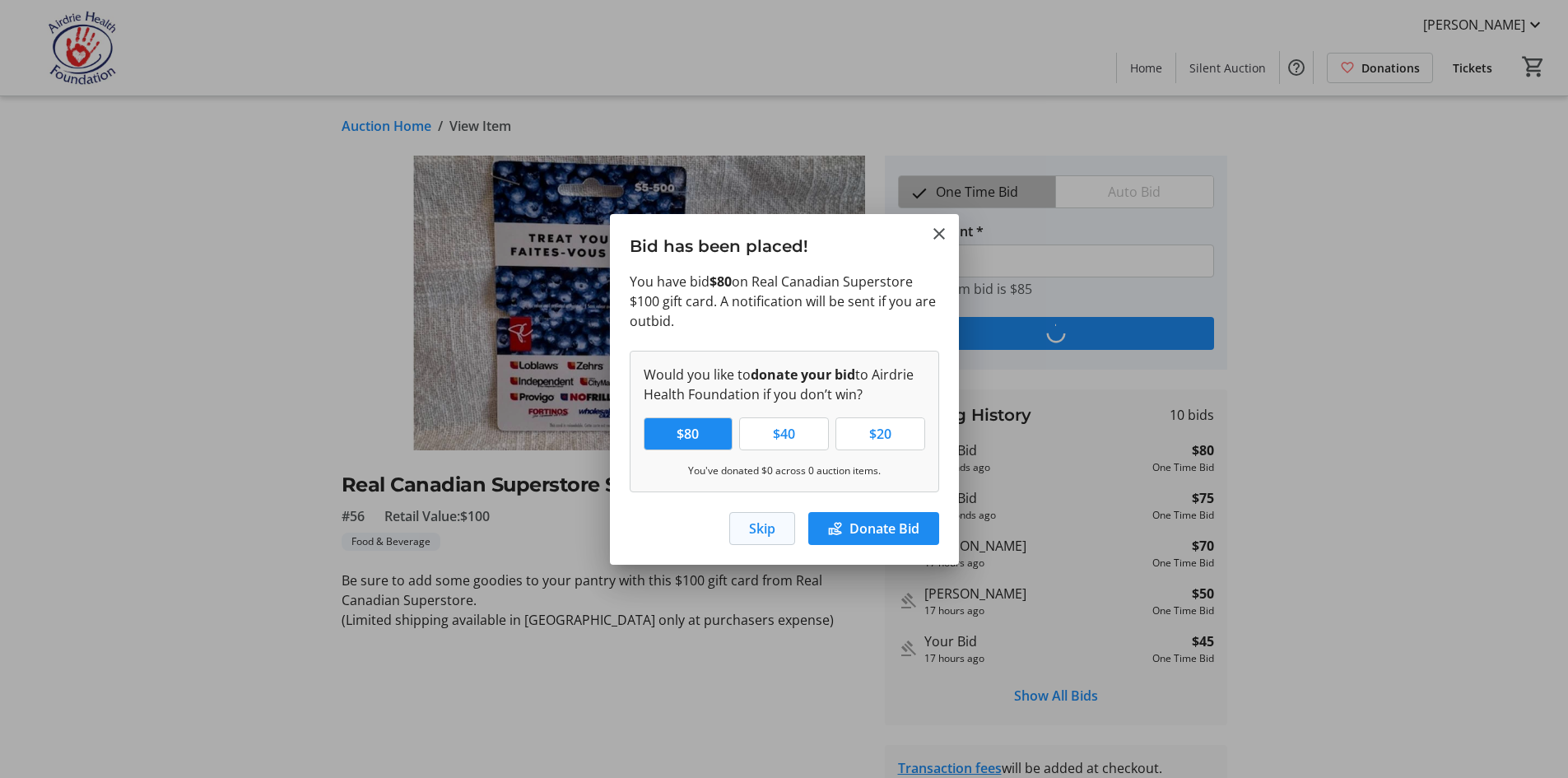
click at [754, 523] on span "Skip" at bounding box center [762, 528] width 26 height 19
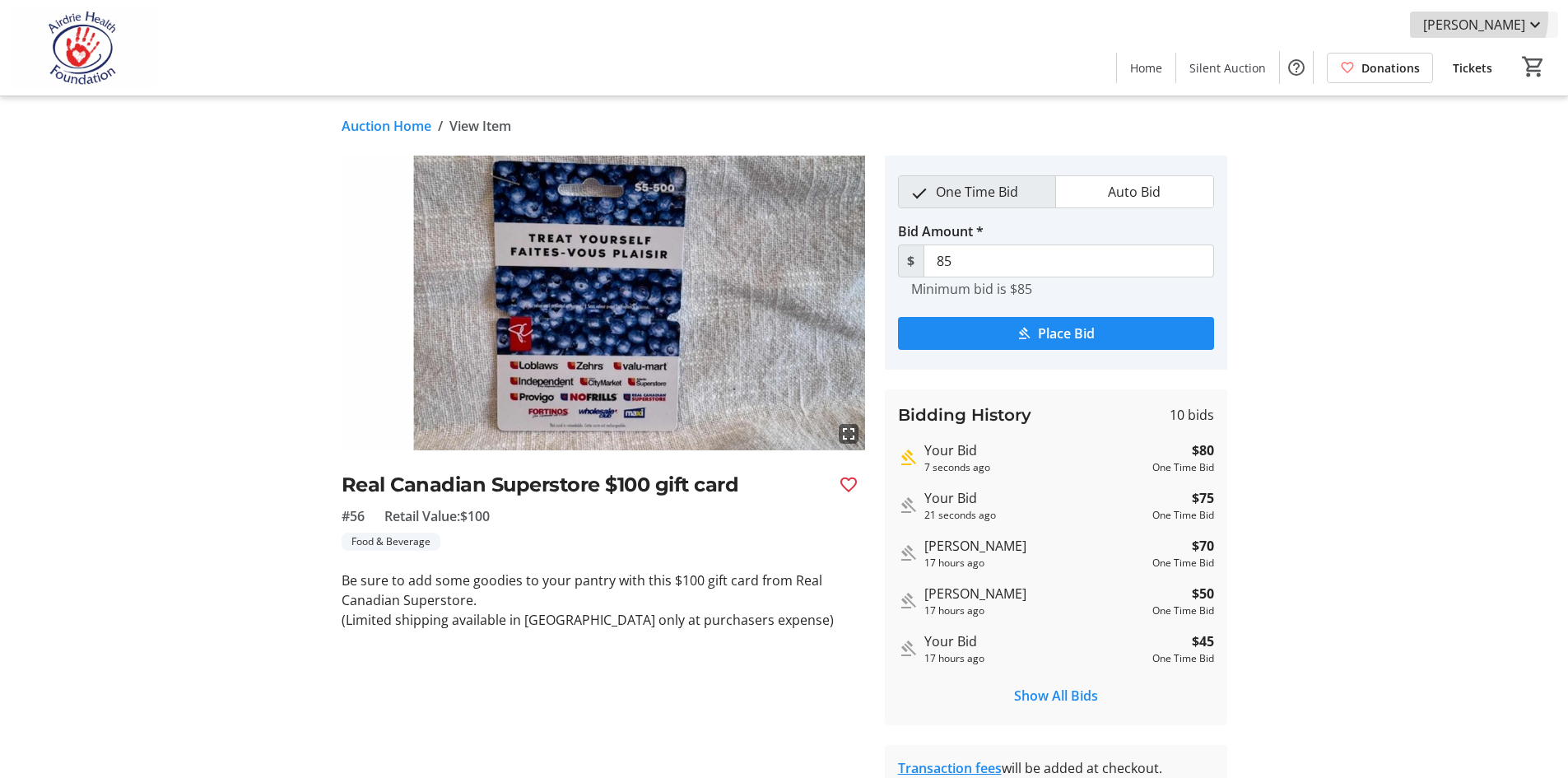
click at [1484, 18] on span "[PERSON_NAME]" at bounding box center [1474, 25] width 102 height 19
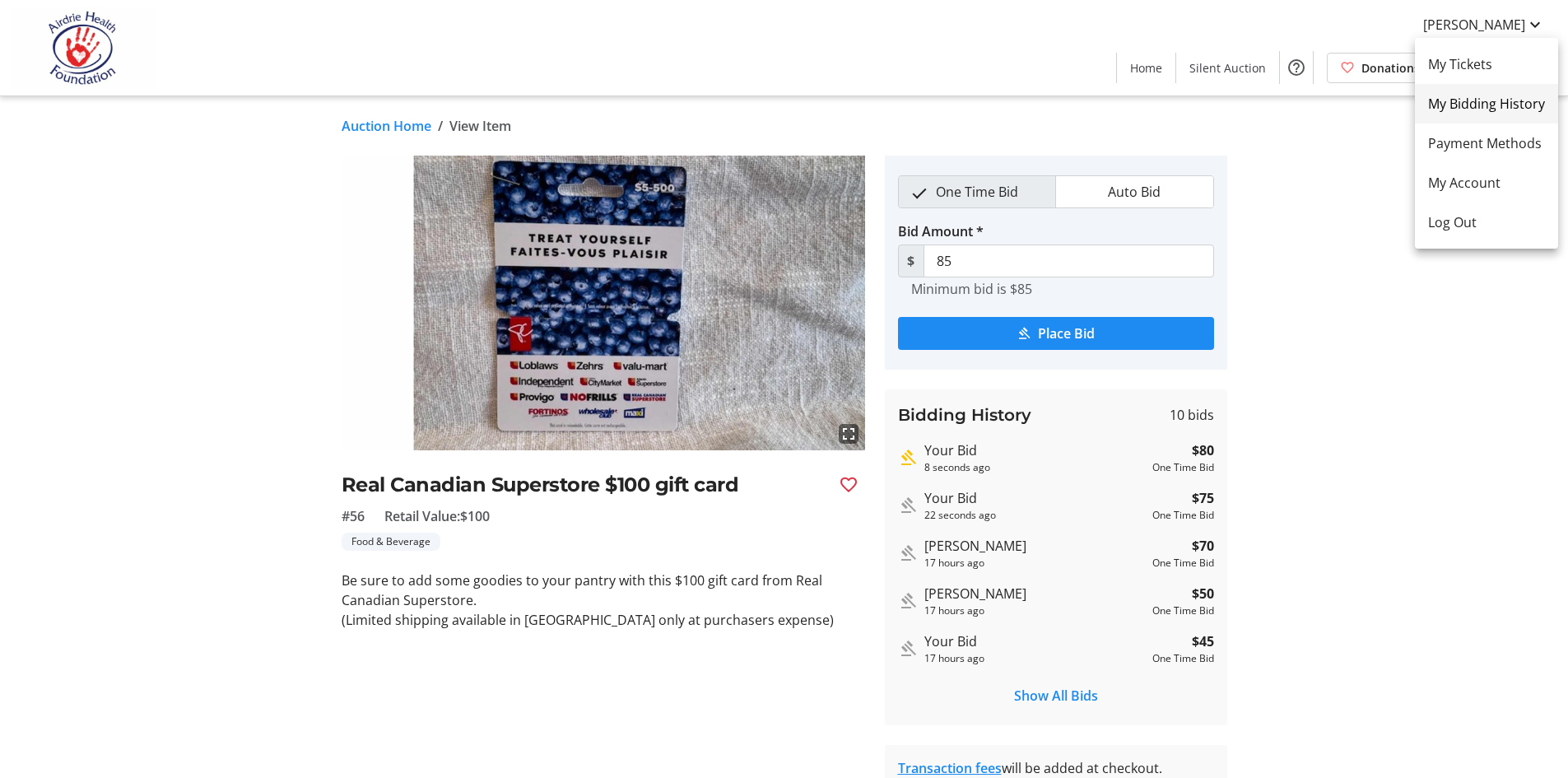
click at [1471, 110] on span "My Bidding History" at bounding box center [1486, 103] width 117 height 19
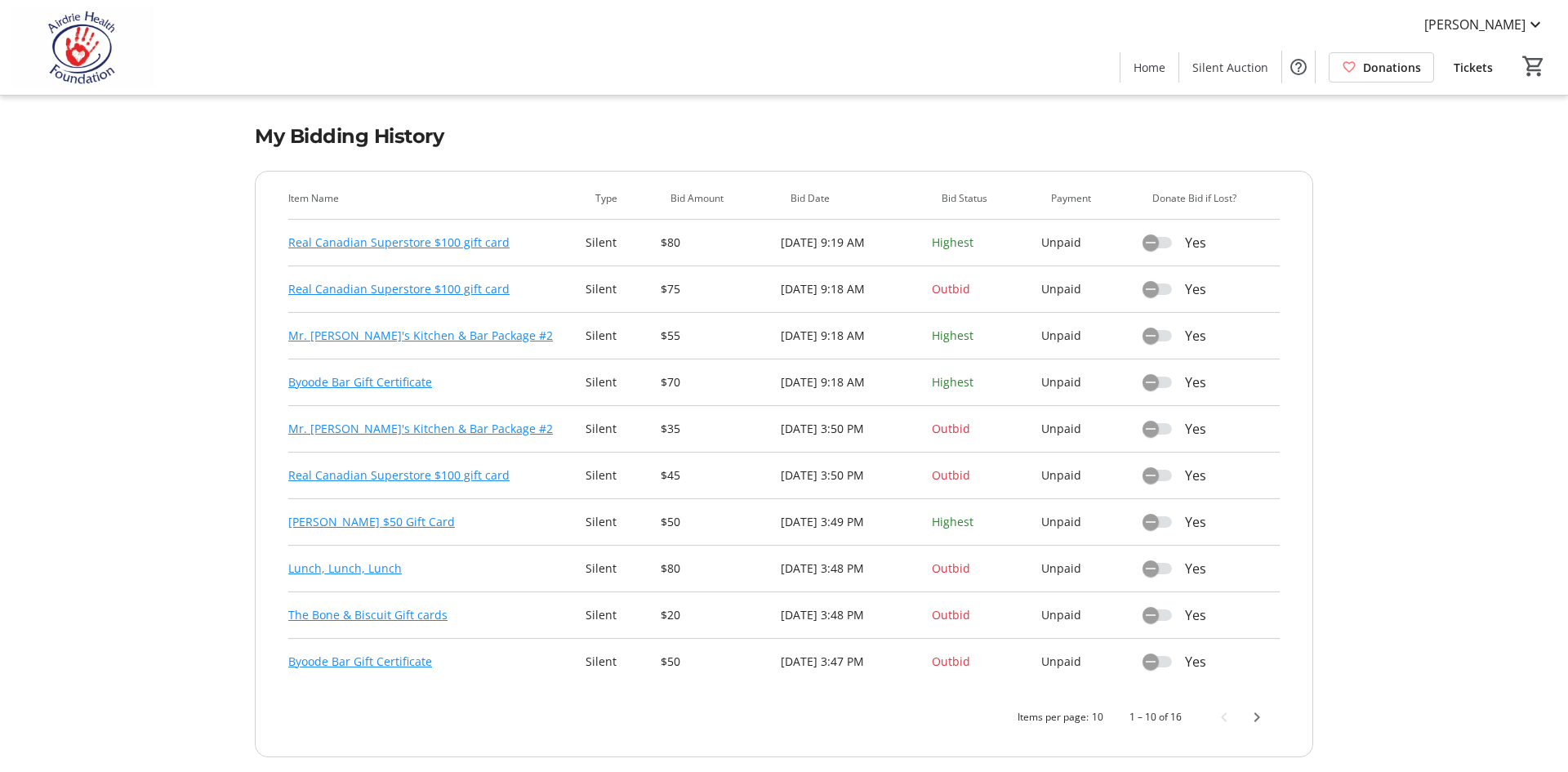
click at [362, 566] on link "Lunch, Lunch, Lunch" at bounding box center [345, 569] width 114 height 19
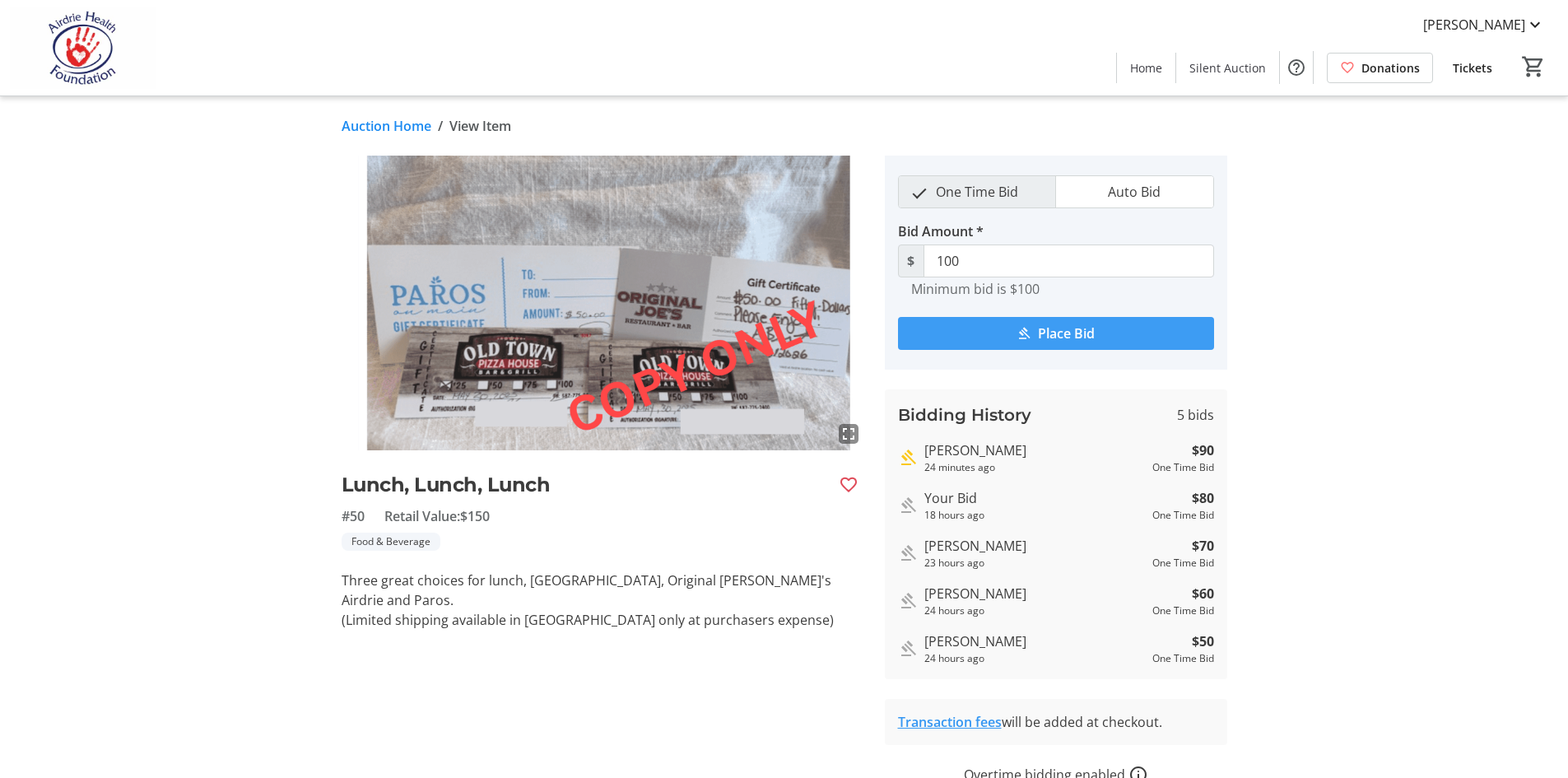
click at [1044, 327] on span "Place Bid" at bounding box center [1066, 333] width 57 height 19
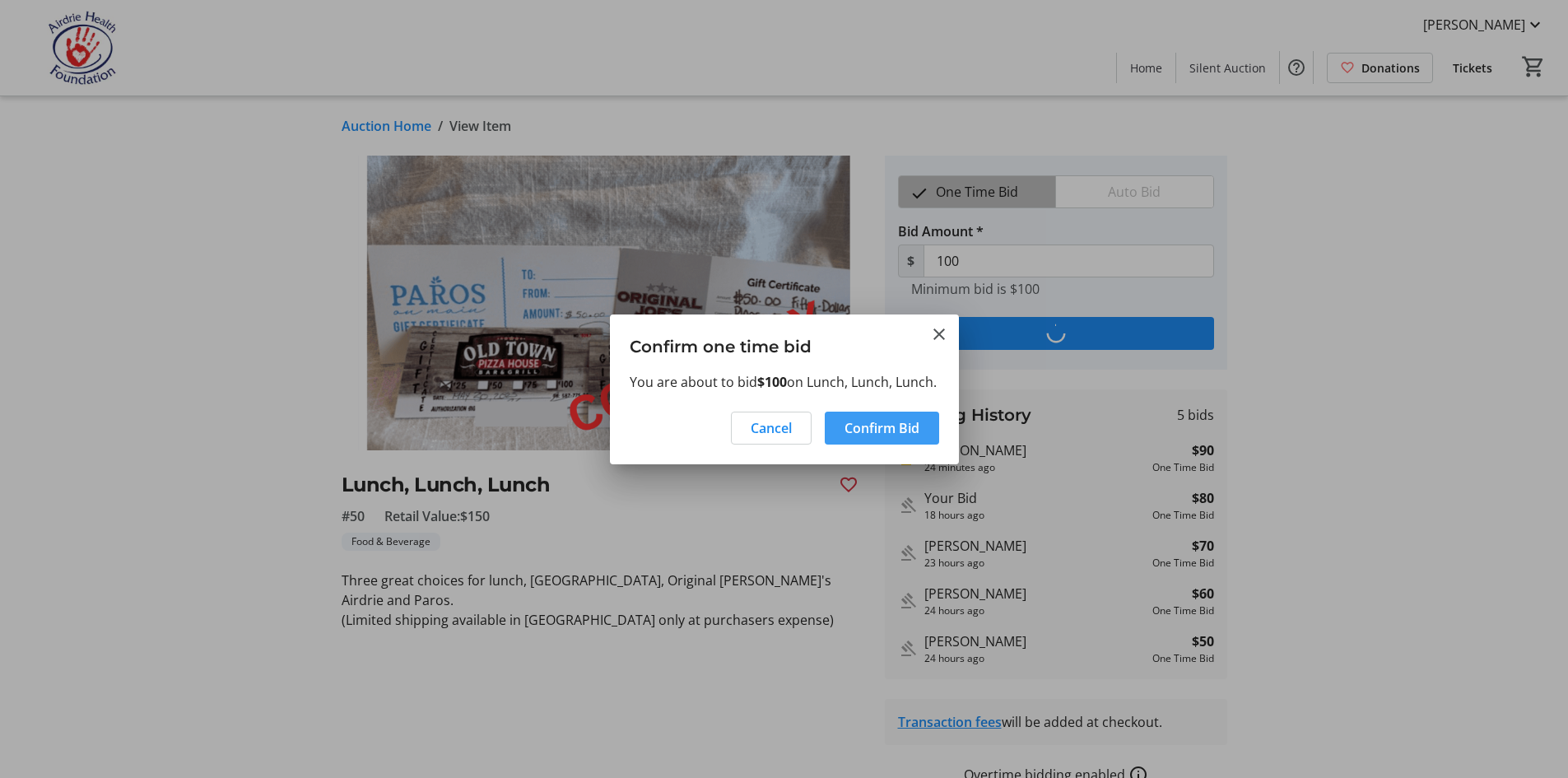
click at [870, 438] on span "Confirm Bid" at bounding box center [881, 427] width 75 height 19
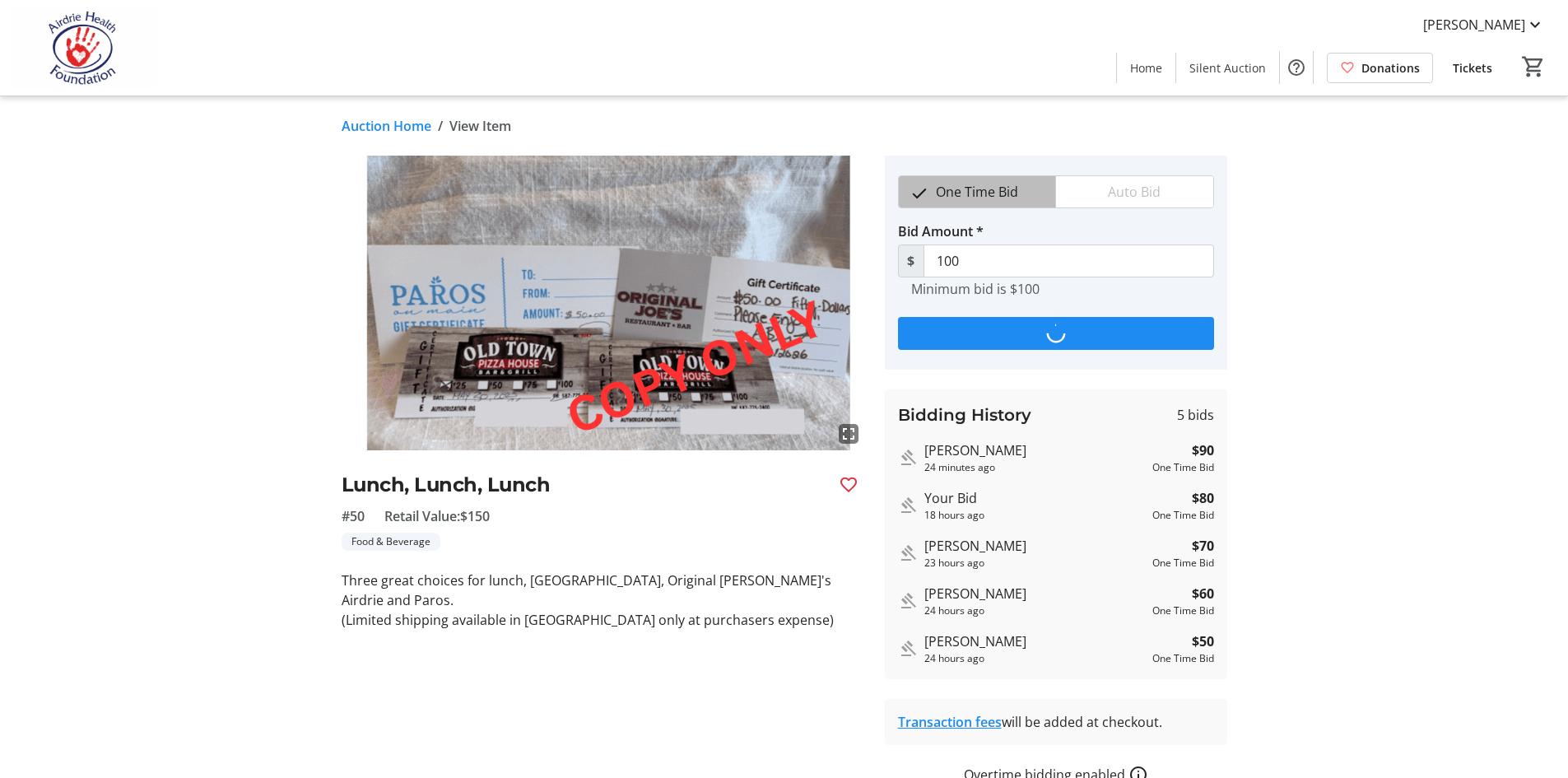
type input "110"
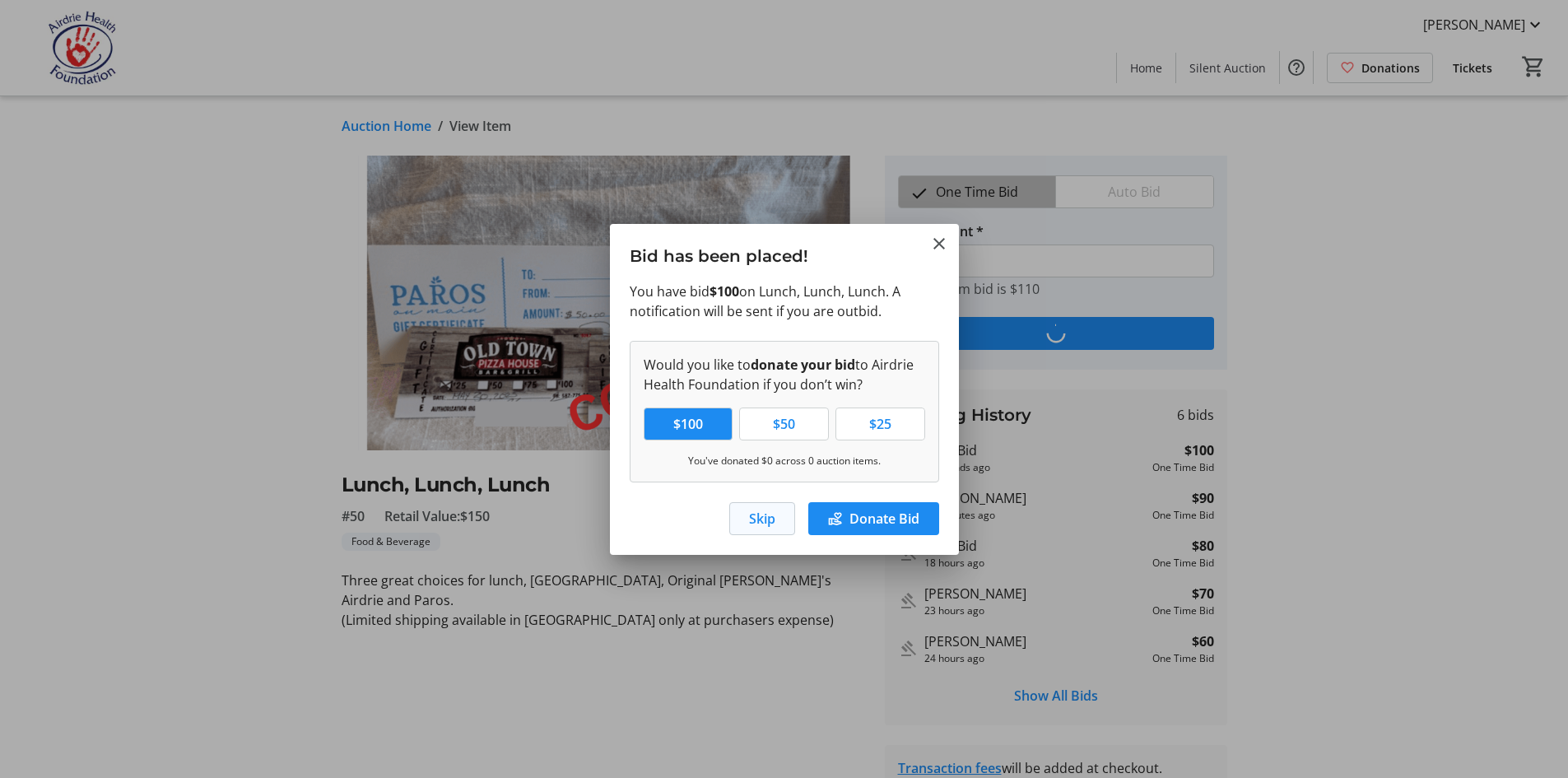
click at [766, 520] on span "Skip" at bounding box center [762, 518] width 26 height 19
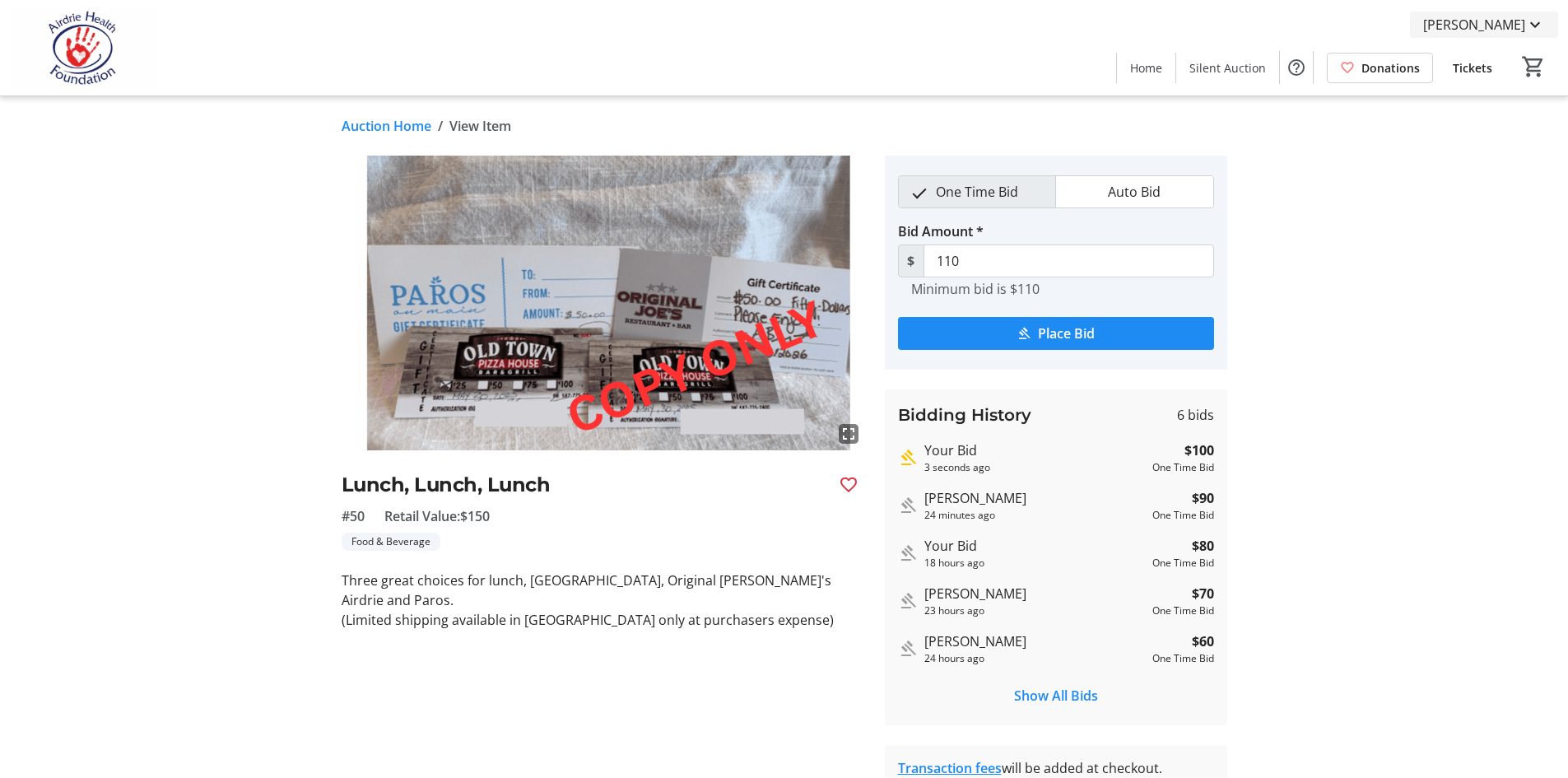
click at [1484, 25] on span "[PERSON_NAME]" at bounding box center [1474, 25] width 102 height 19
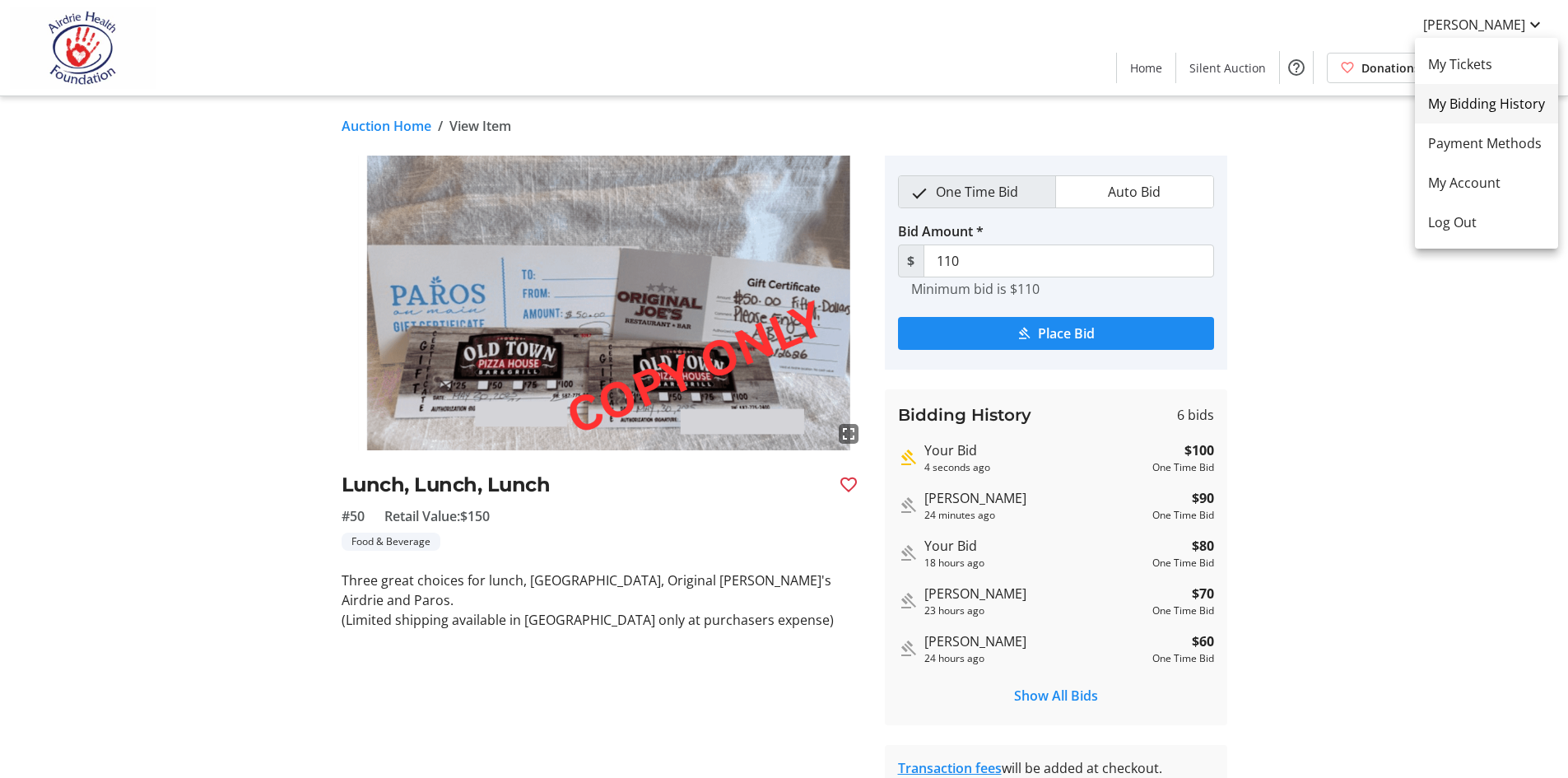
click at [1480, 95] on span "My Bidding History" at bounding box center [1486, 103] width 117 height 19
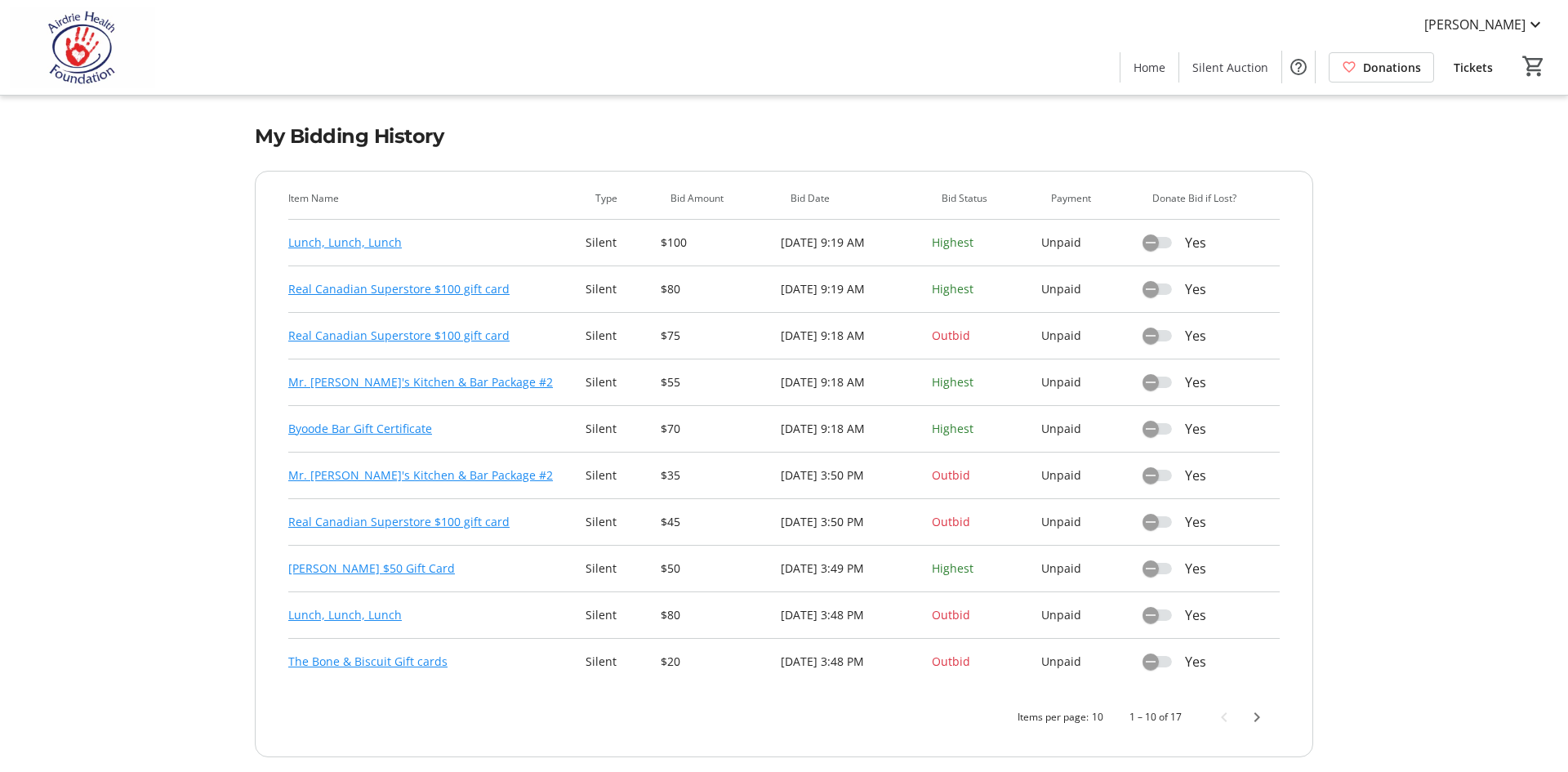
click at [414, 664] on link "The Bone & Biscuit Gift cards" at bounding box center [368, 662] width 159 height 19
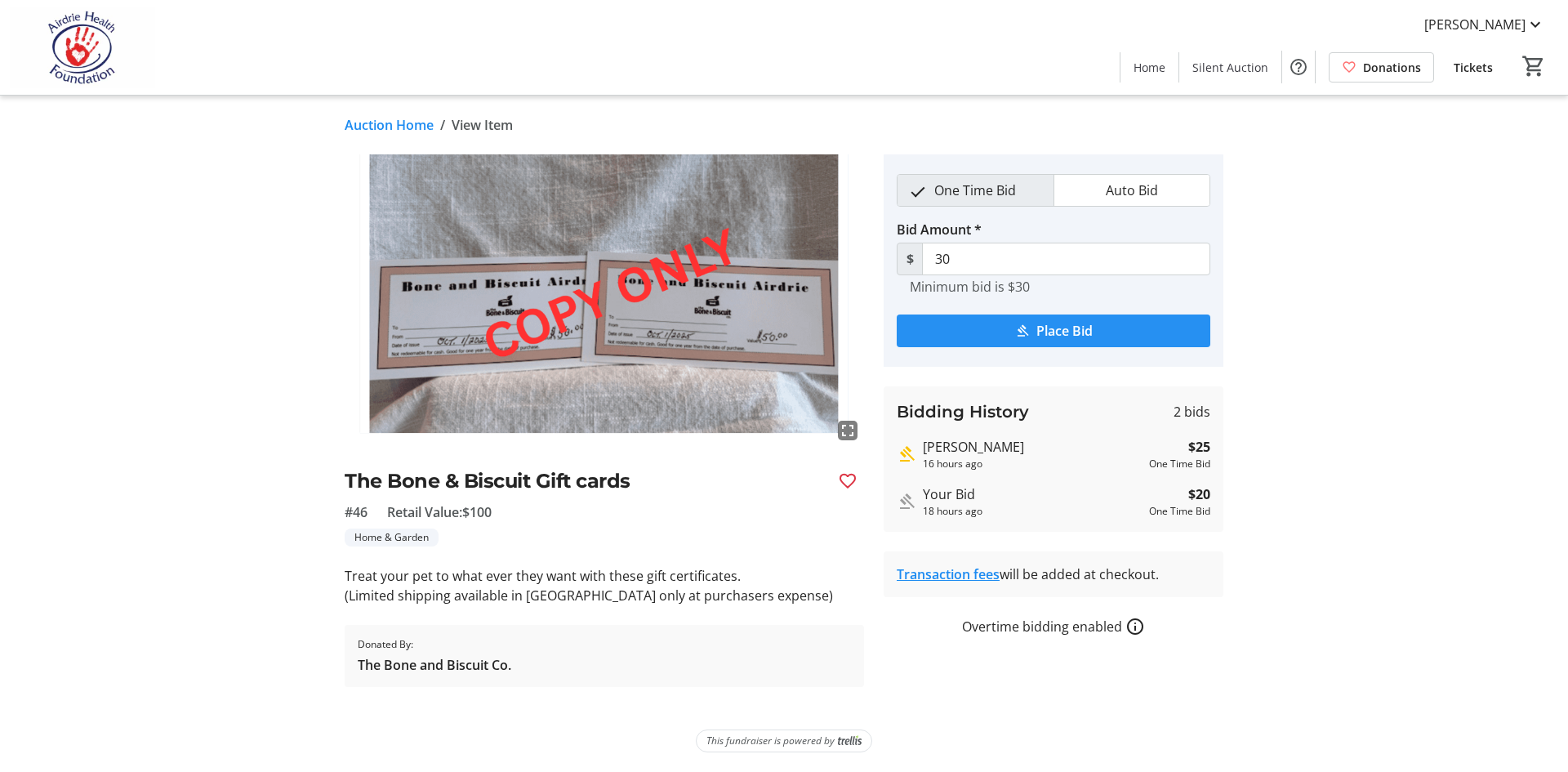
click at [1040, 327] on span "Place Bid" at bounding box center [1064, 330] width 56 height 19
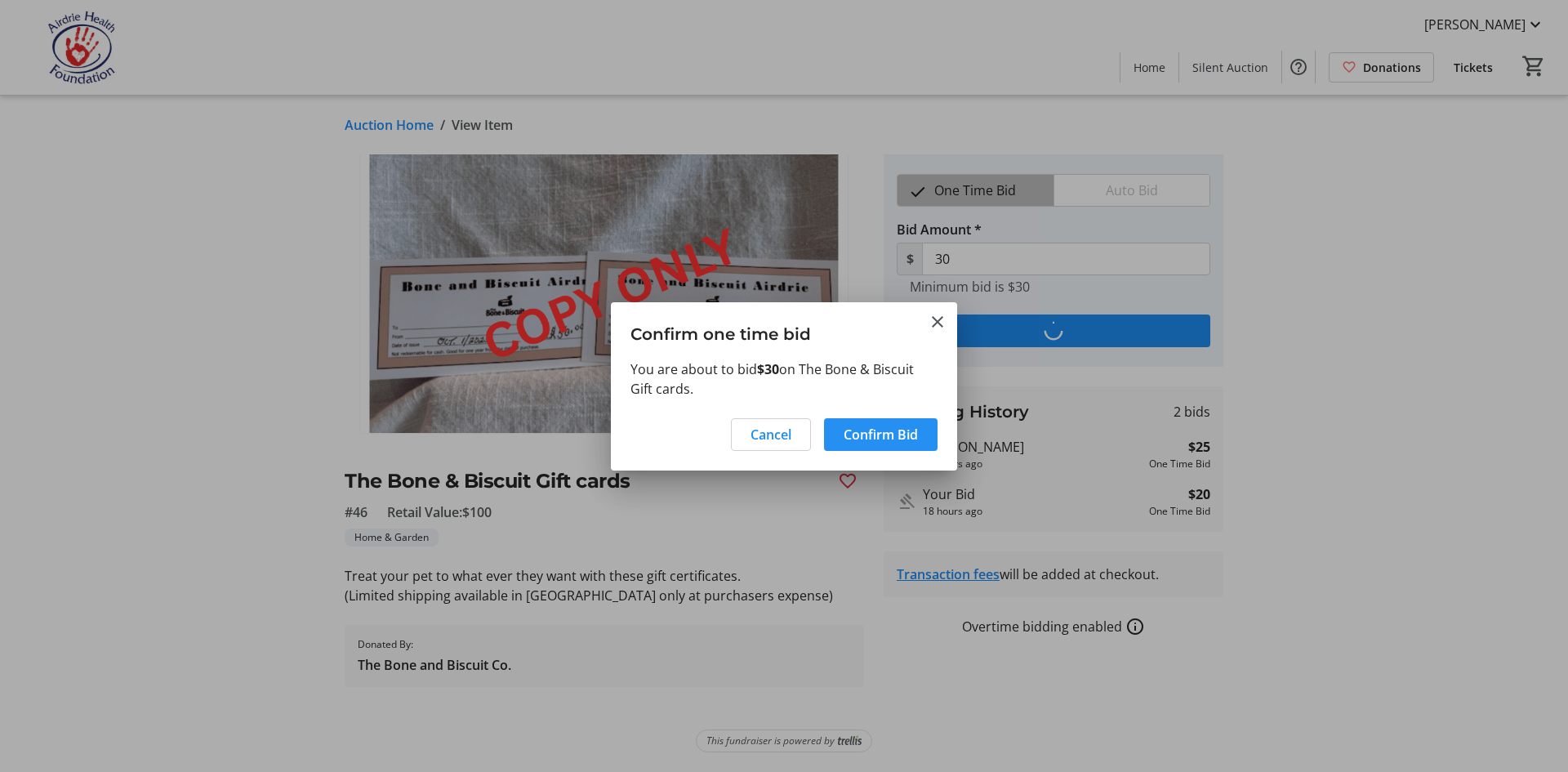
click at [895, 442] on span "Confirm Bid" at bounding box center [880, 435] width 74 height 19
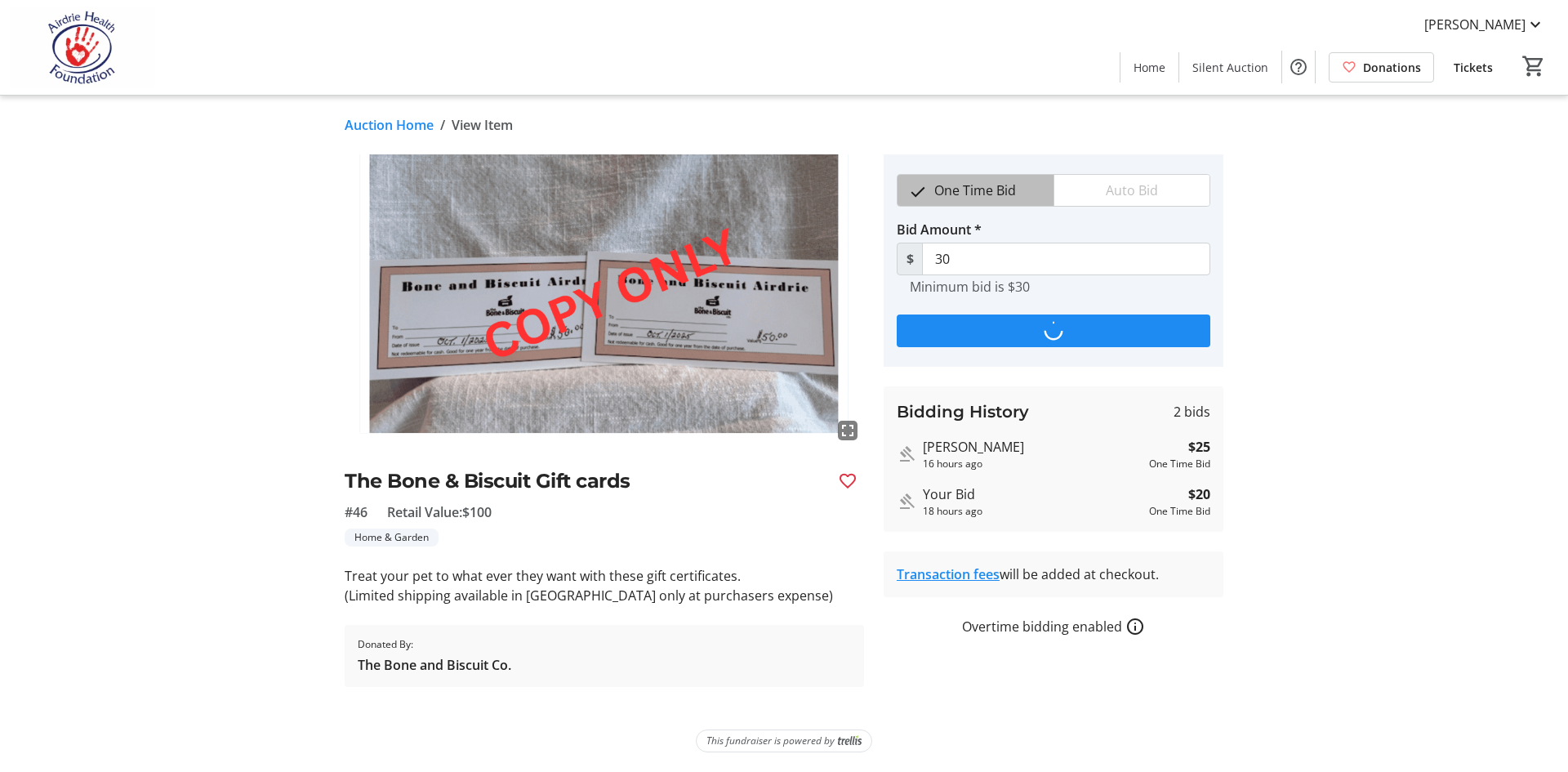
type input "35"
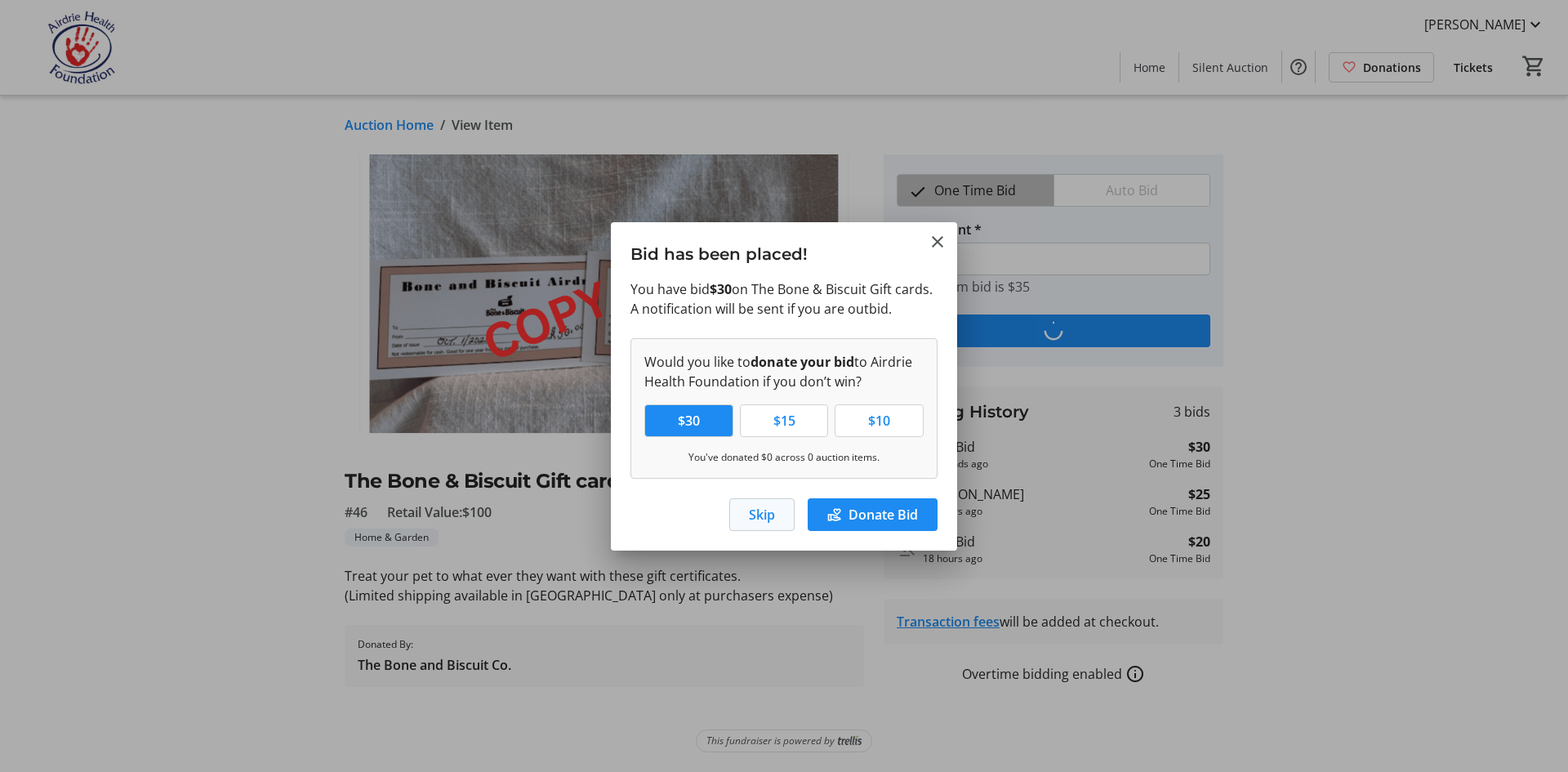
click at [763, 522] on span "Skip" at bounding box center [762, 514] width 26 height 19
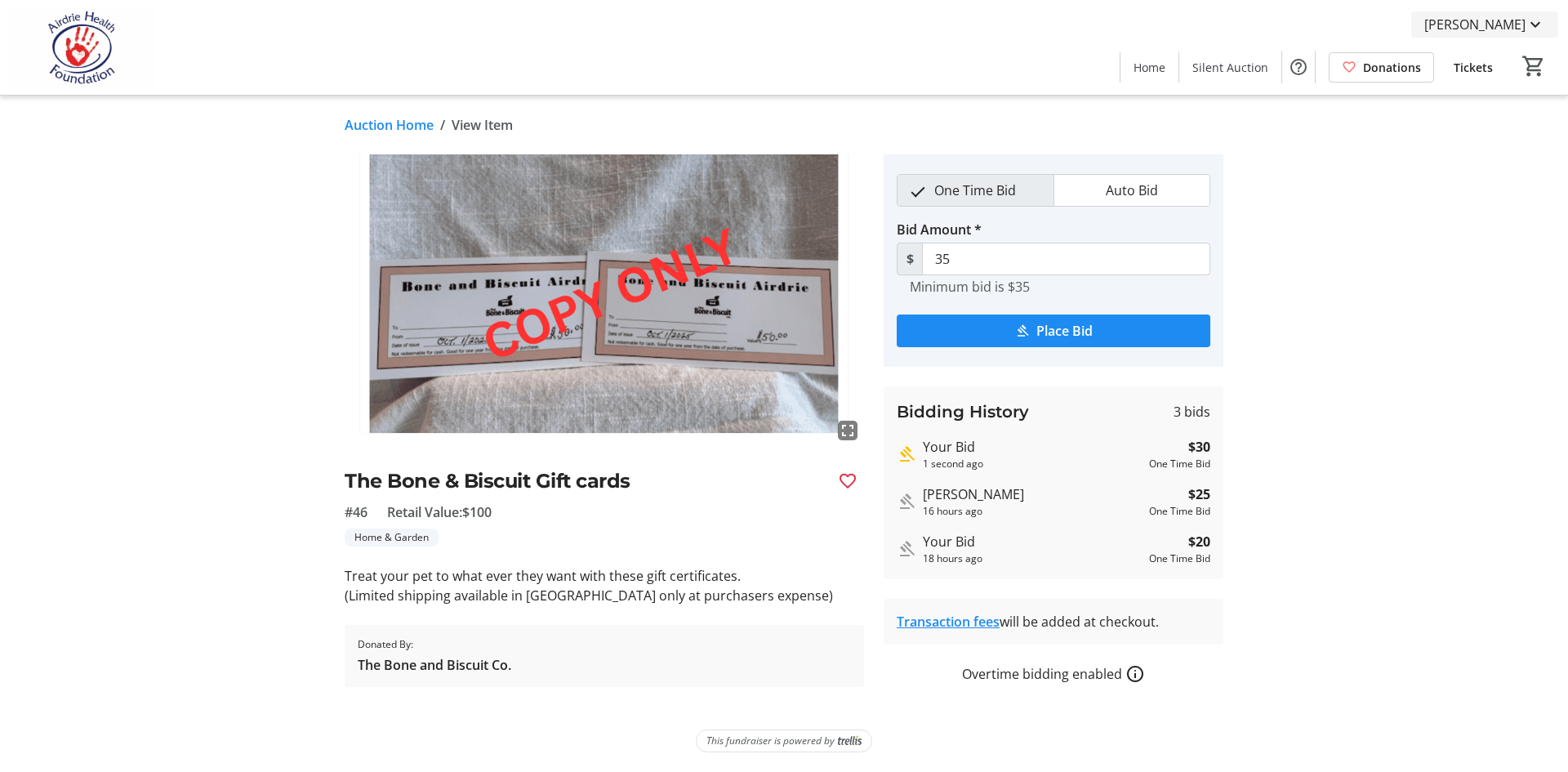
click at [1499, 21] on span "[PERSON_NAME]" at bounding box center [1475, 25] width 102 height 19
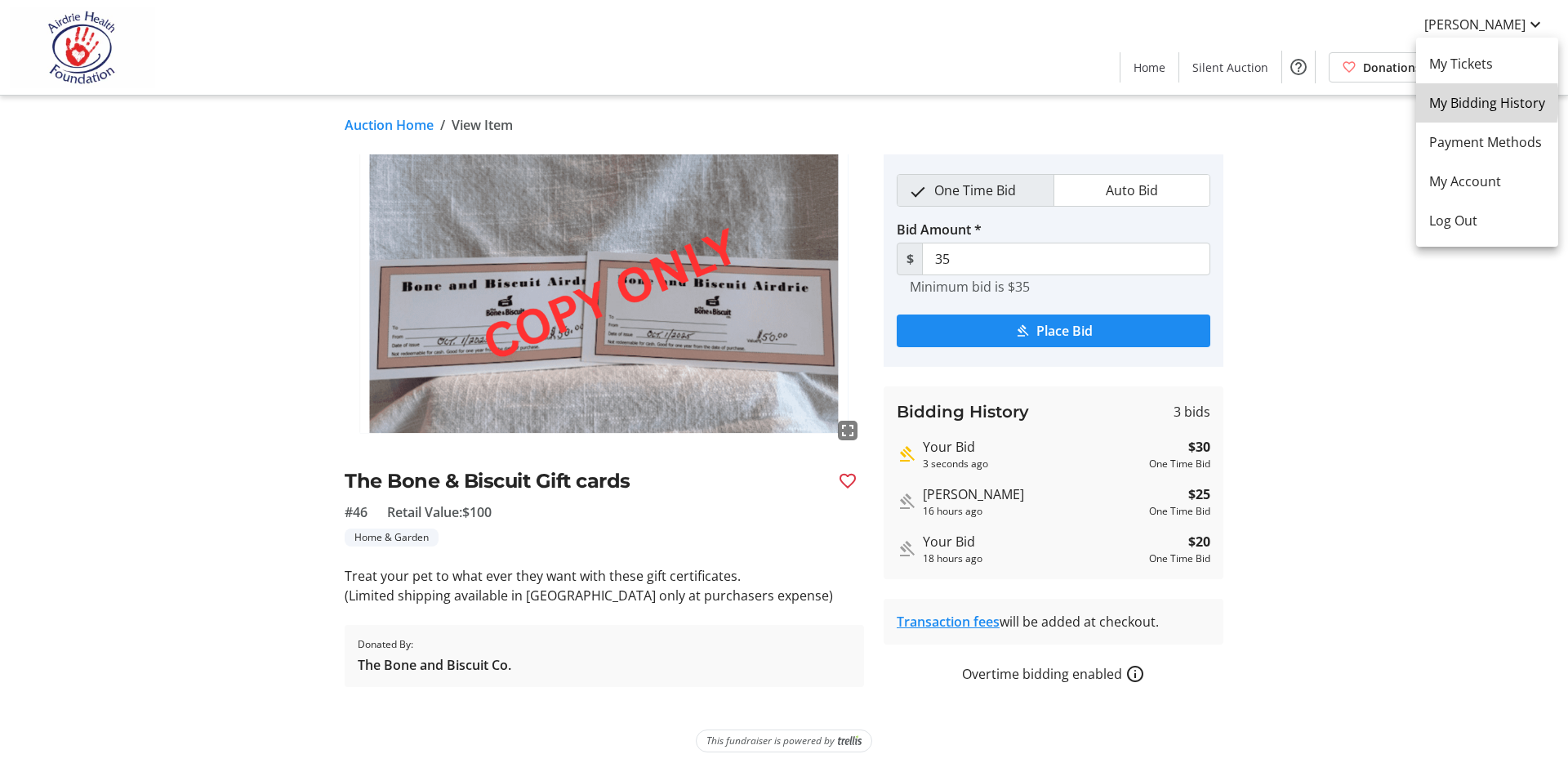
click at [1454, 102] on span "My Bidding History" at bounding box center [1487, 103] width 116 height 19
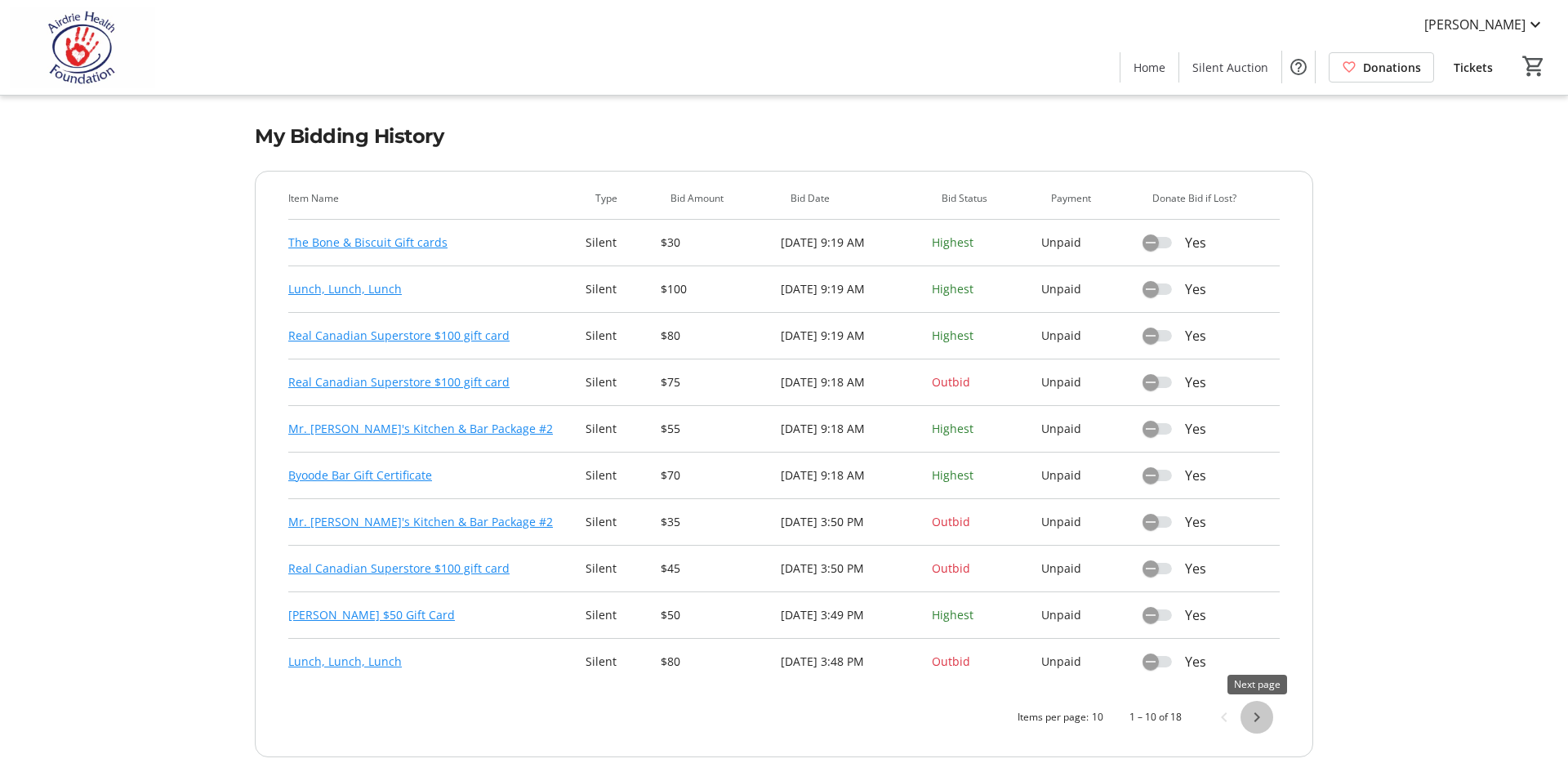
click at [1260, 718] on span "Next page" at bounding box center [1256, 717] width 32 height 32
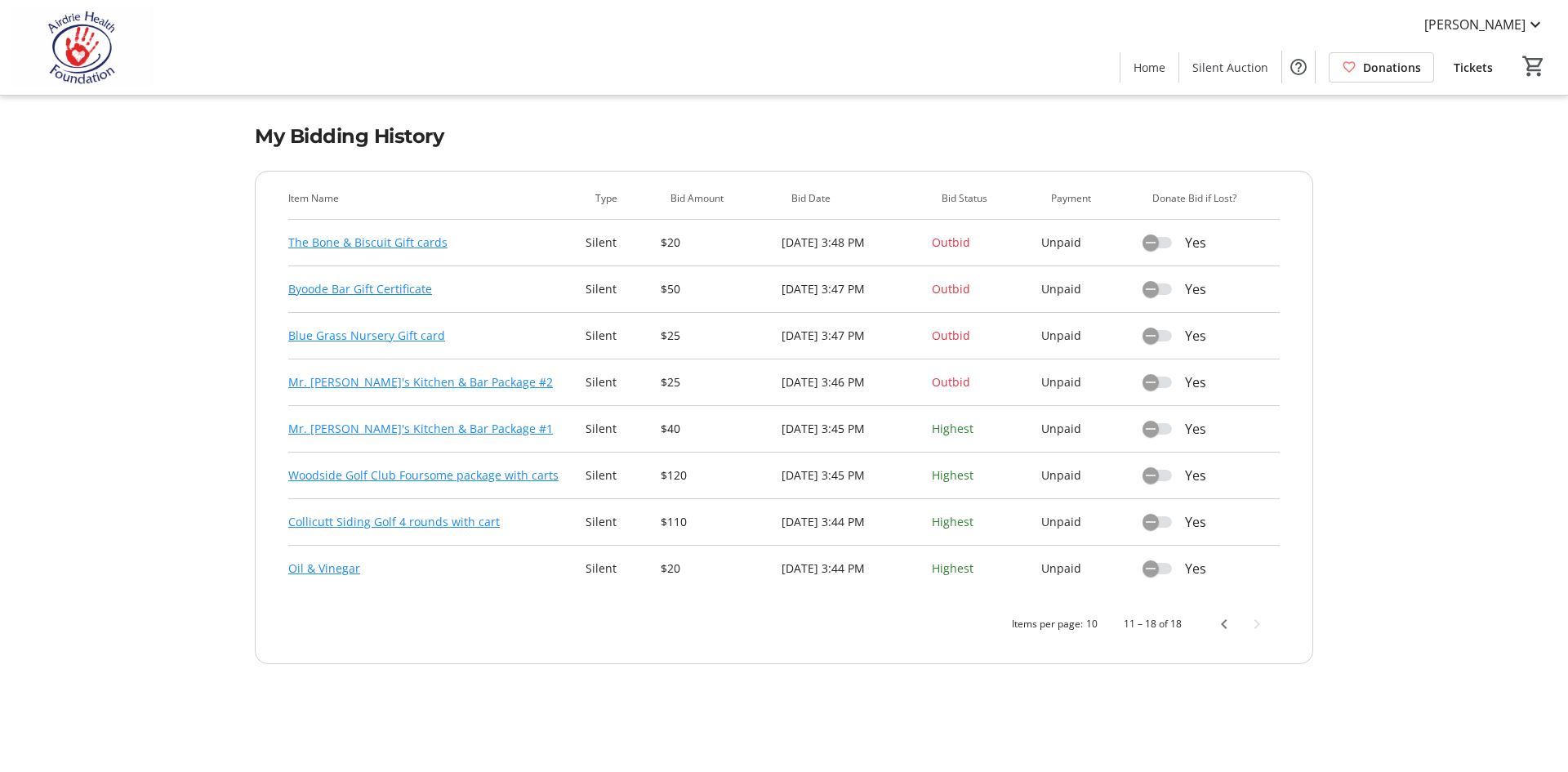
click at [354, 336] on link "Blue Grass Nursery Gift card" at bounding box center [366, 336] width 157 height 19
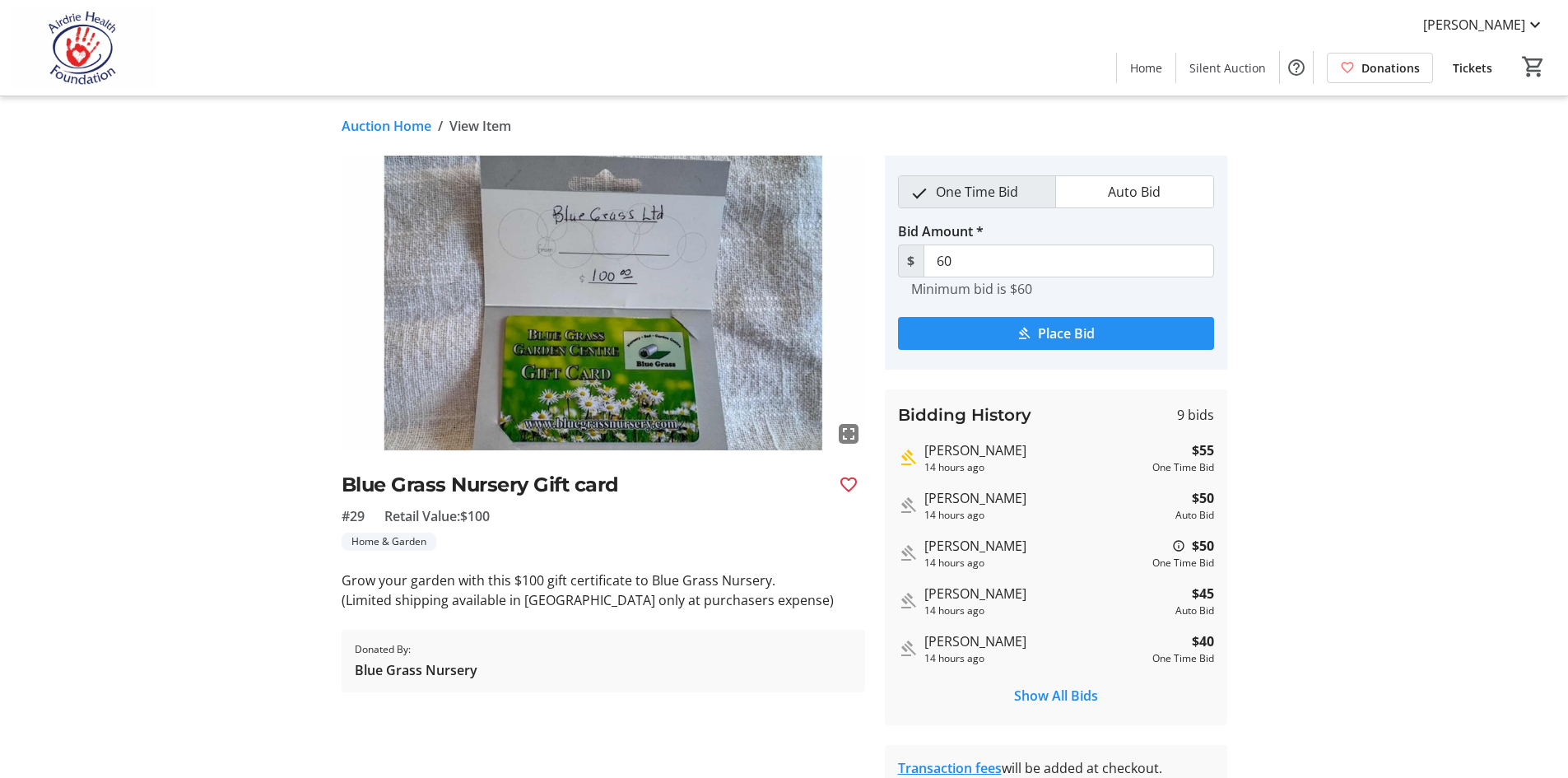
click at [1058, 328] on span "Place Bid" at bounding box center [1066, 333] width 57 height 19
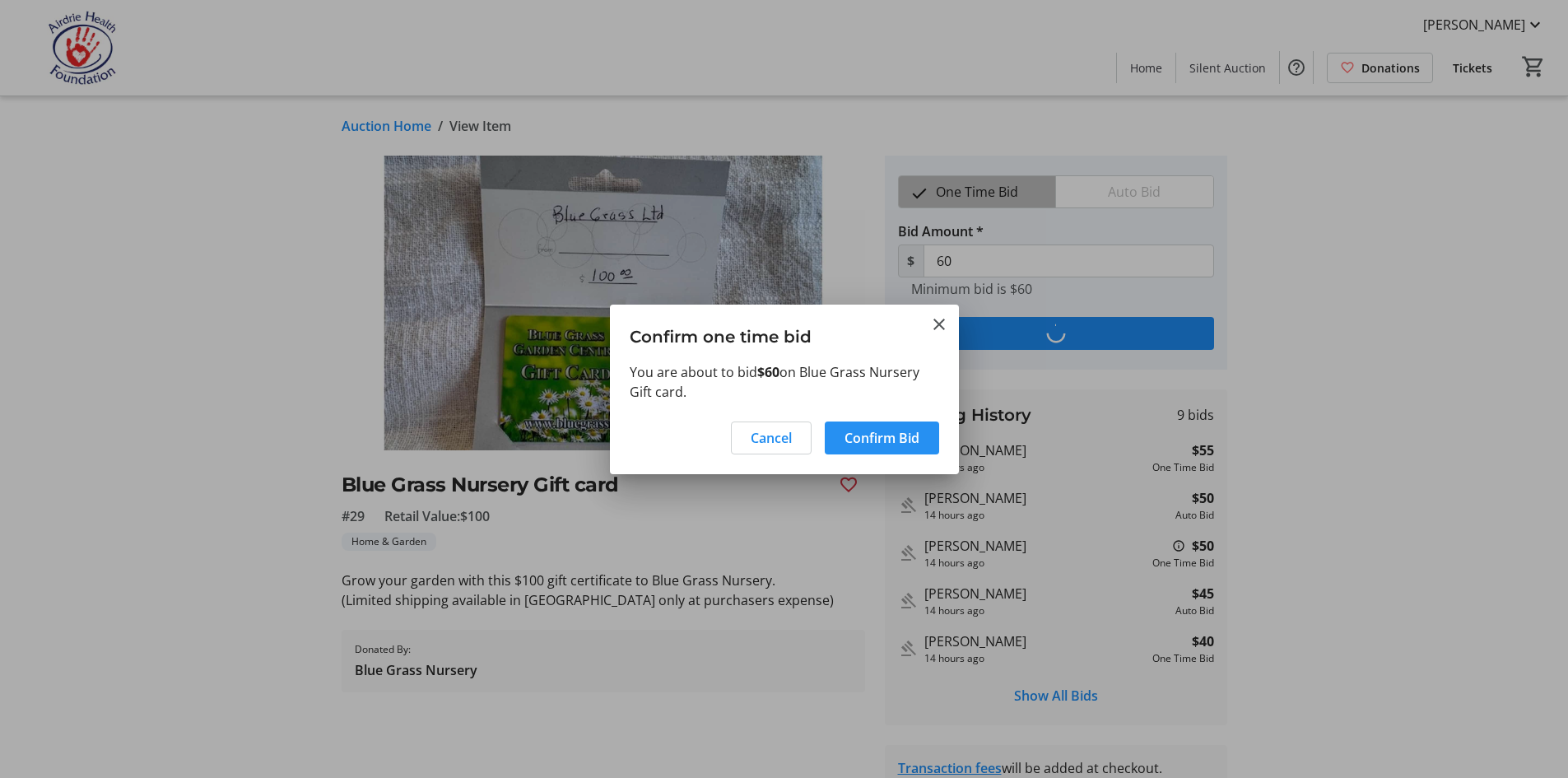
click at [856, 444] on span "Confirm Bid" at bounding box center [881, 438] width 75 height 19
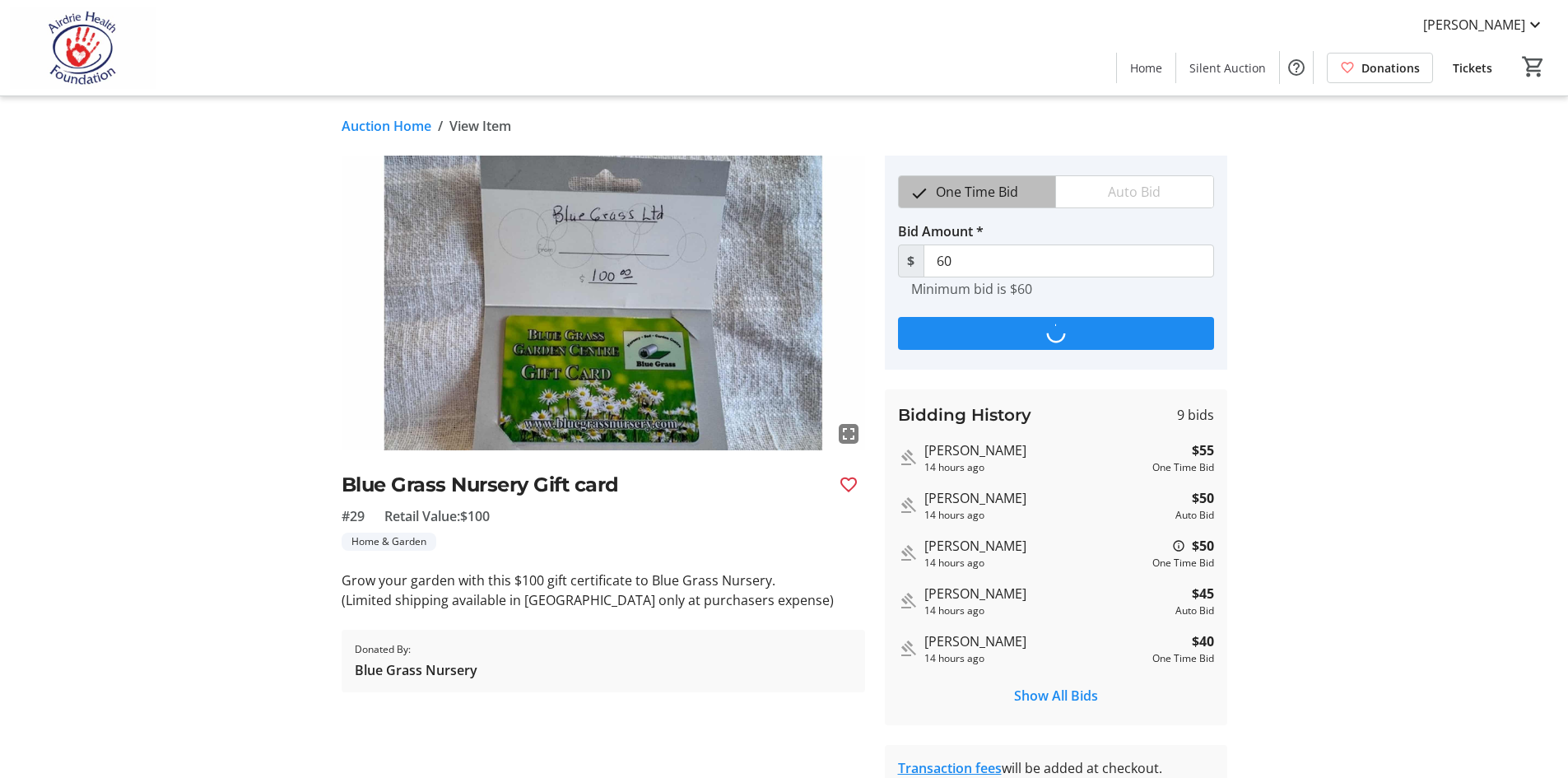
type input "65"
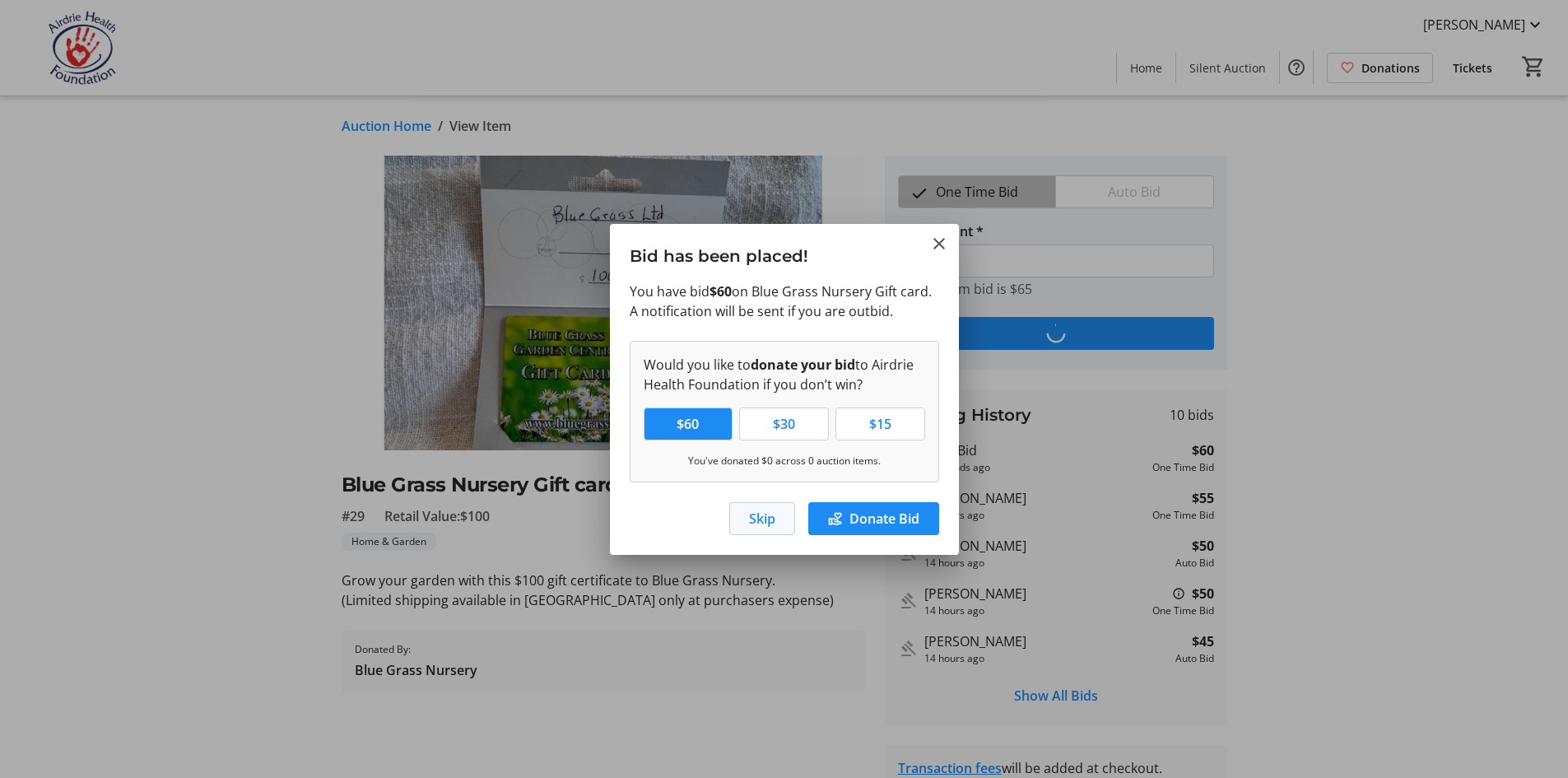
click at [767, 512] on span "Skip" at bounding box center [762, 518] width 26 height 19
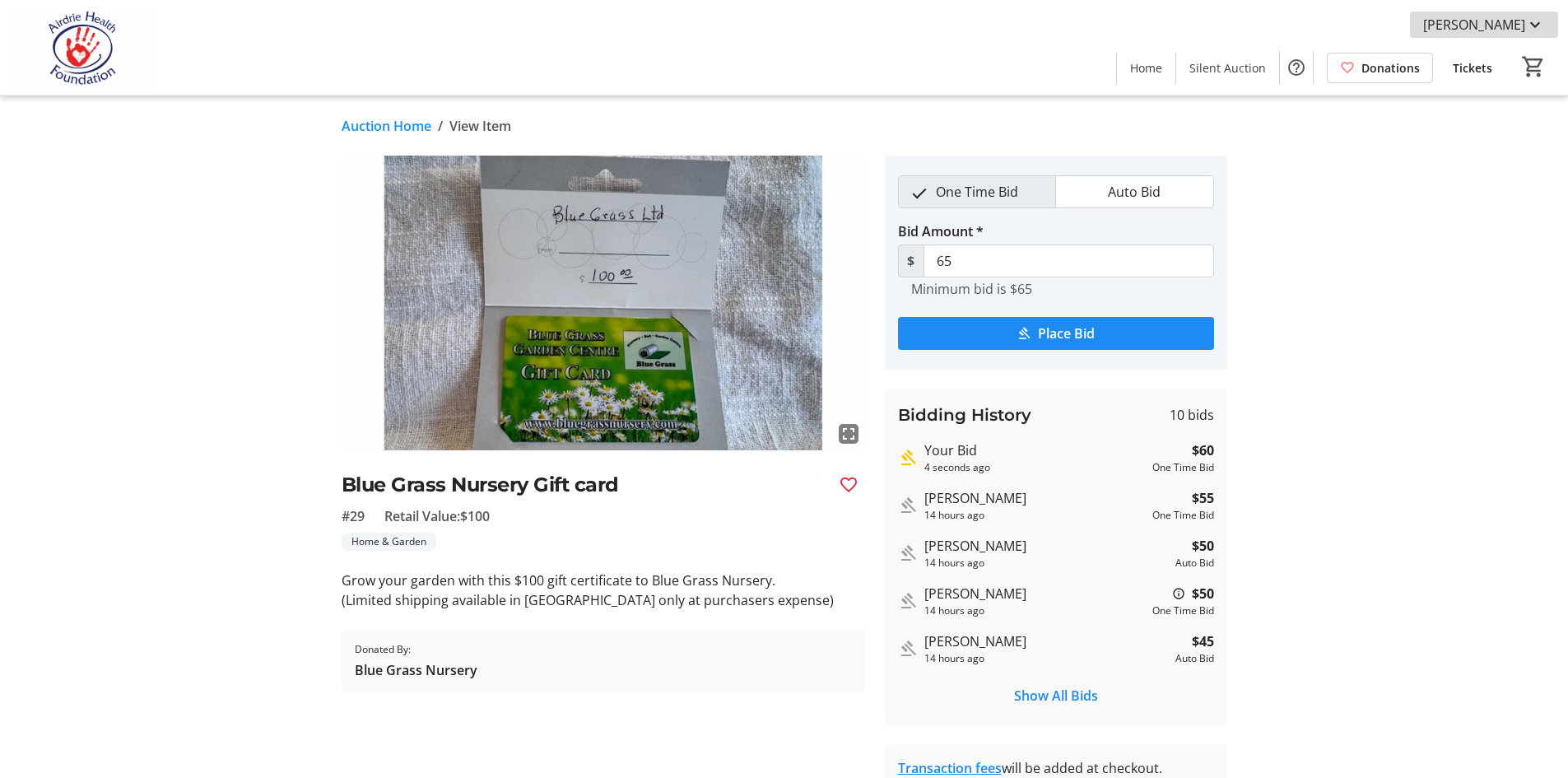
click at [1507, 13] on span at bounding box center [1484, 25] width 148 height 40
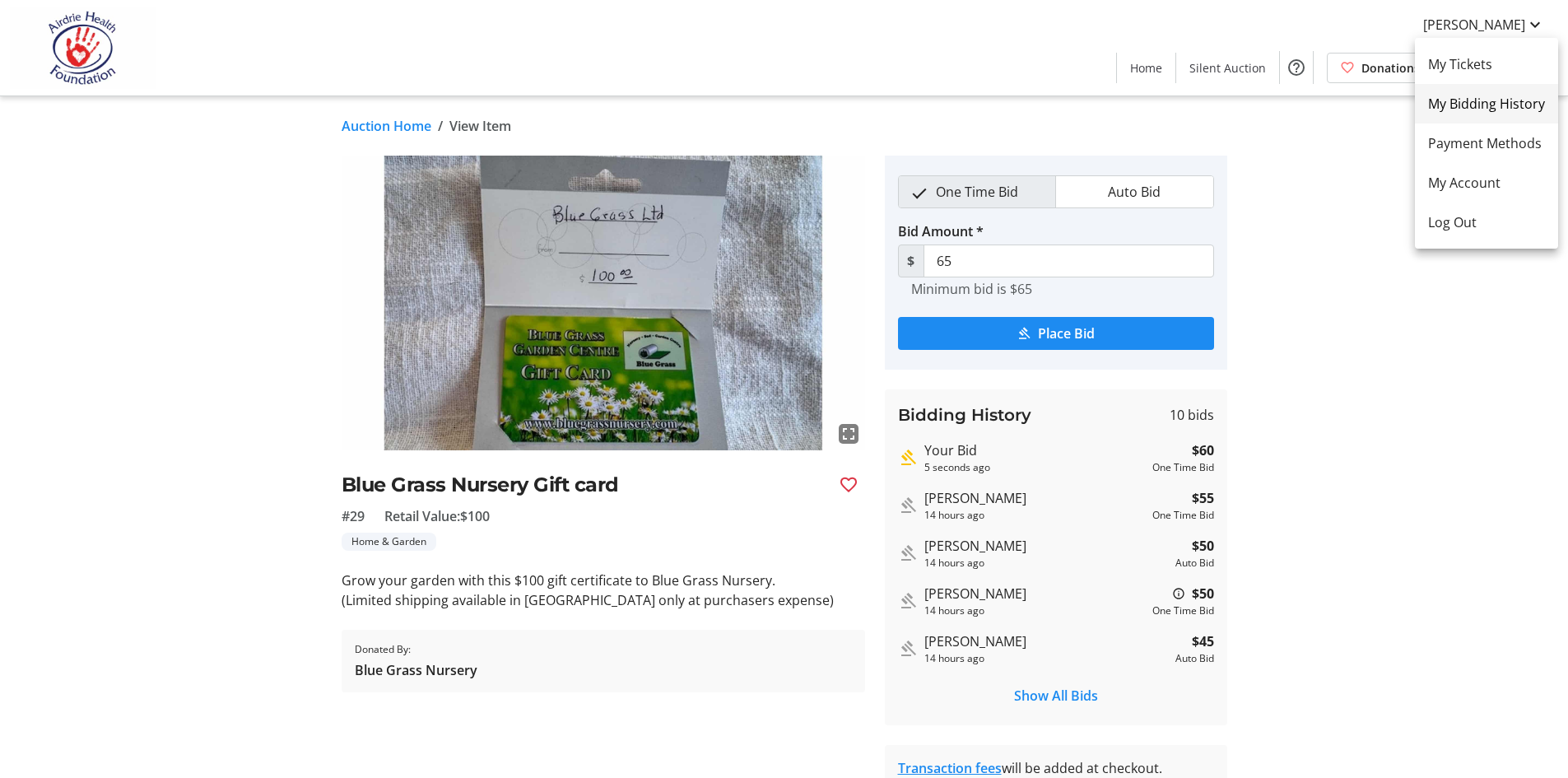
click at [1500, 100] on span "My Bidding History" at bounding box center [1486, 103] width 117 height 19
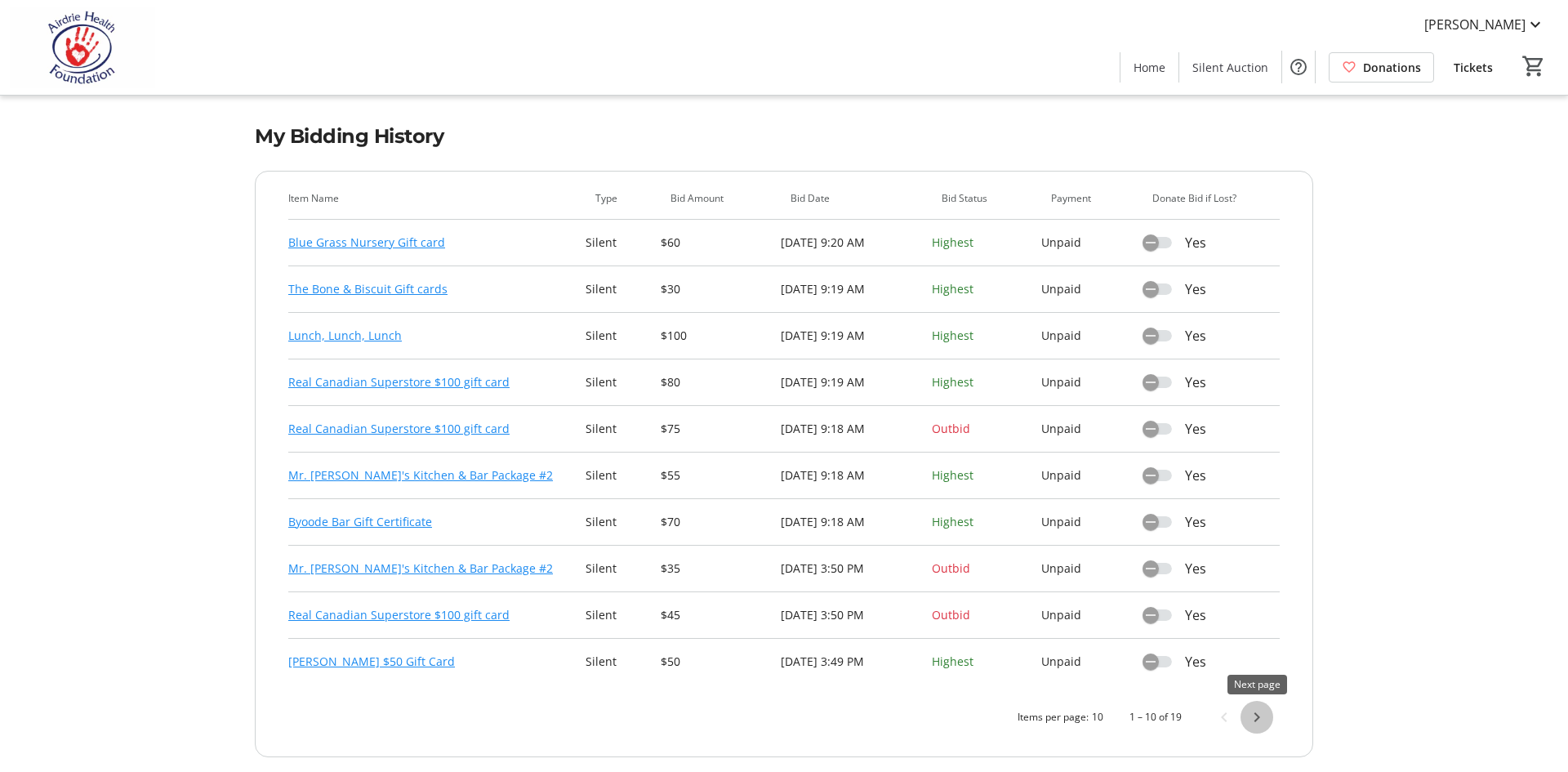
click at [1255, 720] on span "Next page" at bounding box center [1256, 717] width 32 height 32
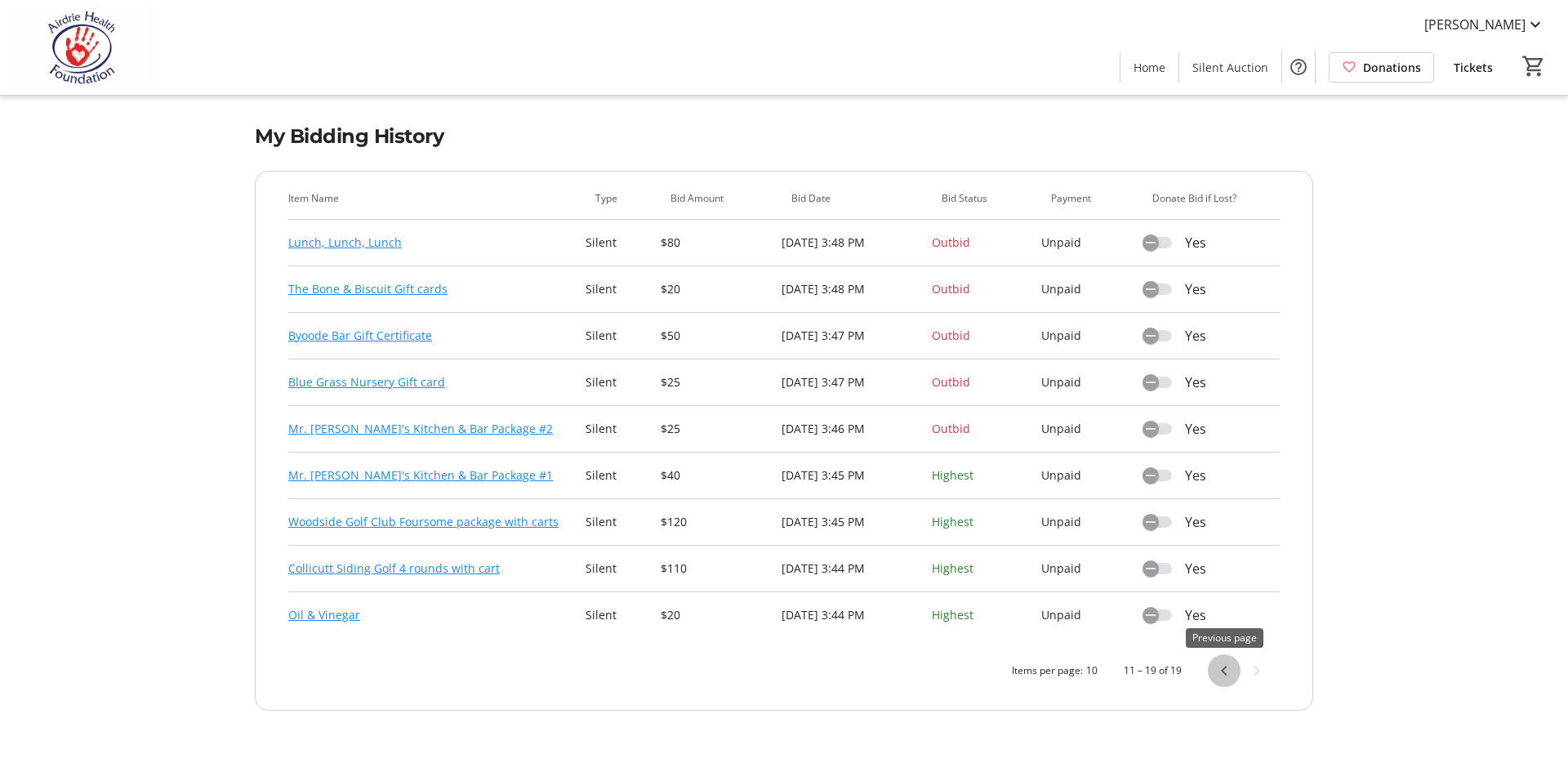
click at [1220, 674] on span "Previous page" at bounding box center [1224, 670] width 32 height 32
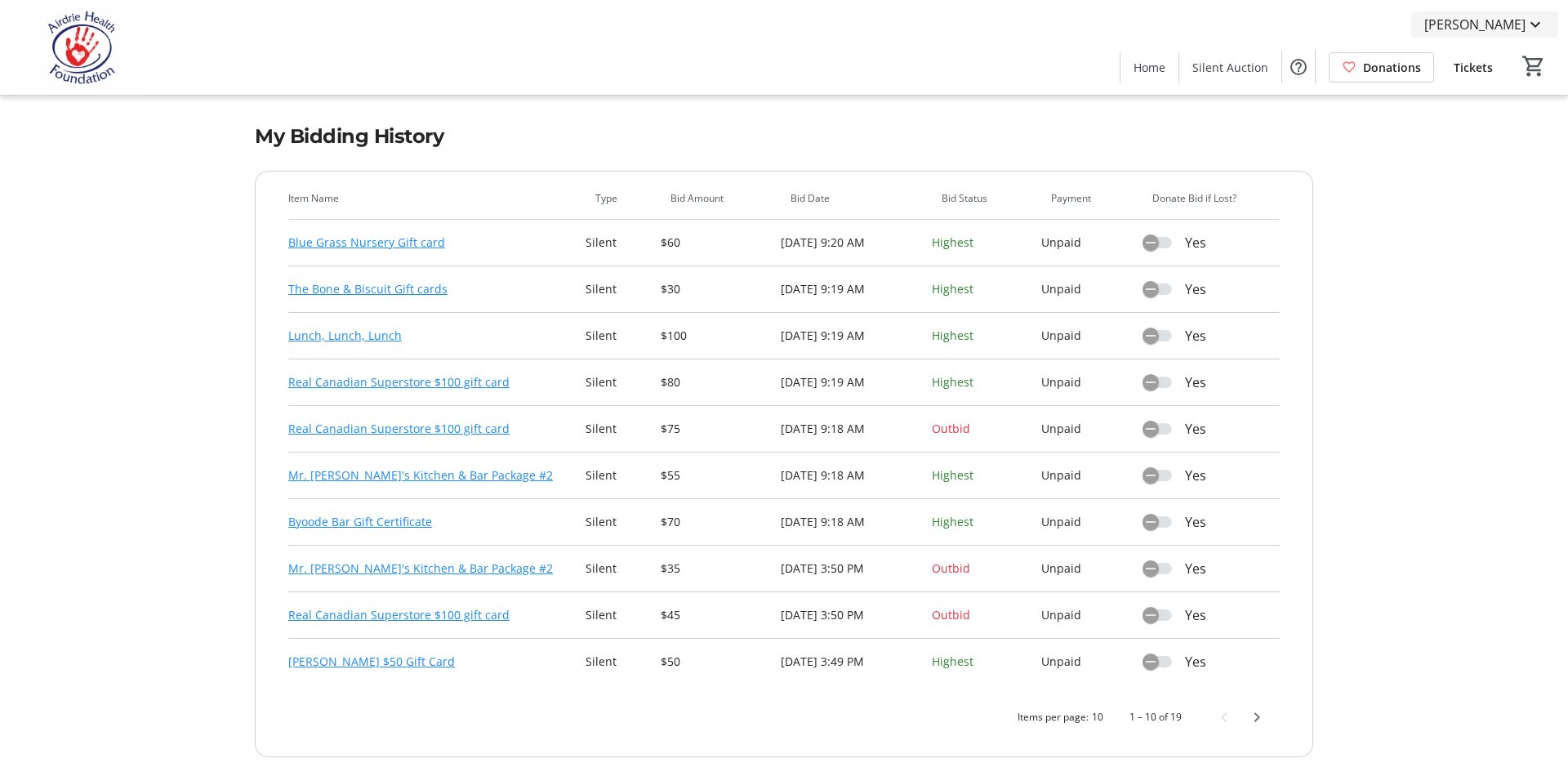
click at [1473, 32] on span "[PERSON_NAME]" at bounding box center [1475, 25] width 102 height 19
click at [1466, 177] on span "My Account" at bounding box center [1487, 181] width 116 height 19
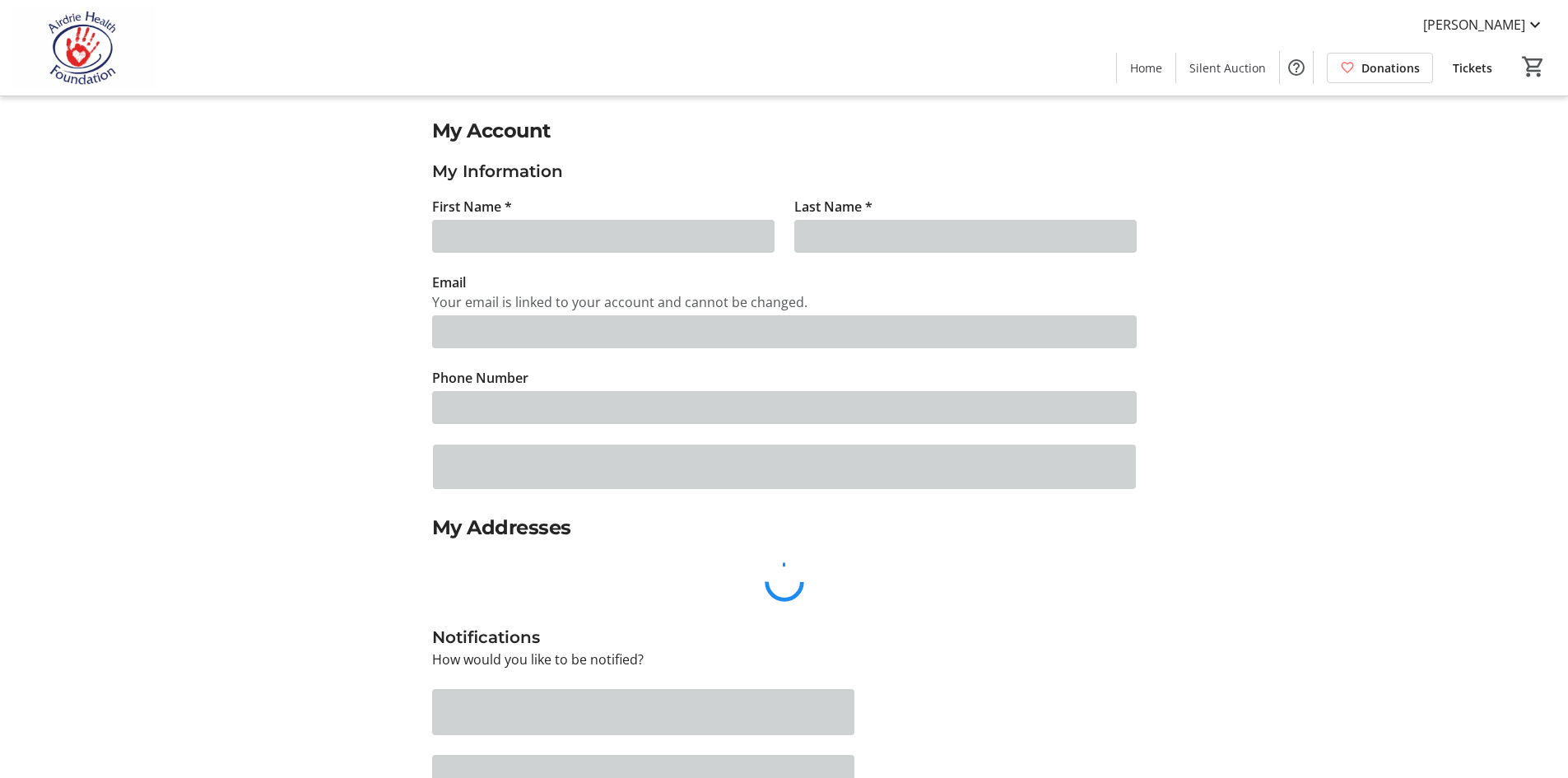
type input "[PERSON_NAME]"
type input "[EMAIL_ADDRESS][DOMAIN_NAME]"
type input "[PHONE_NUMBER]"
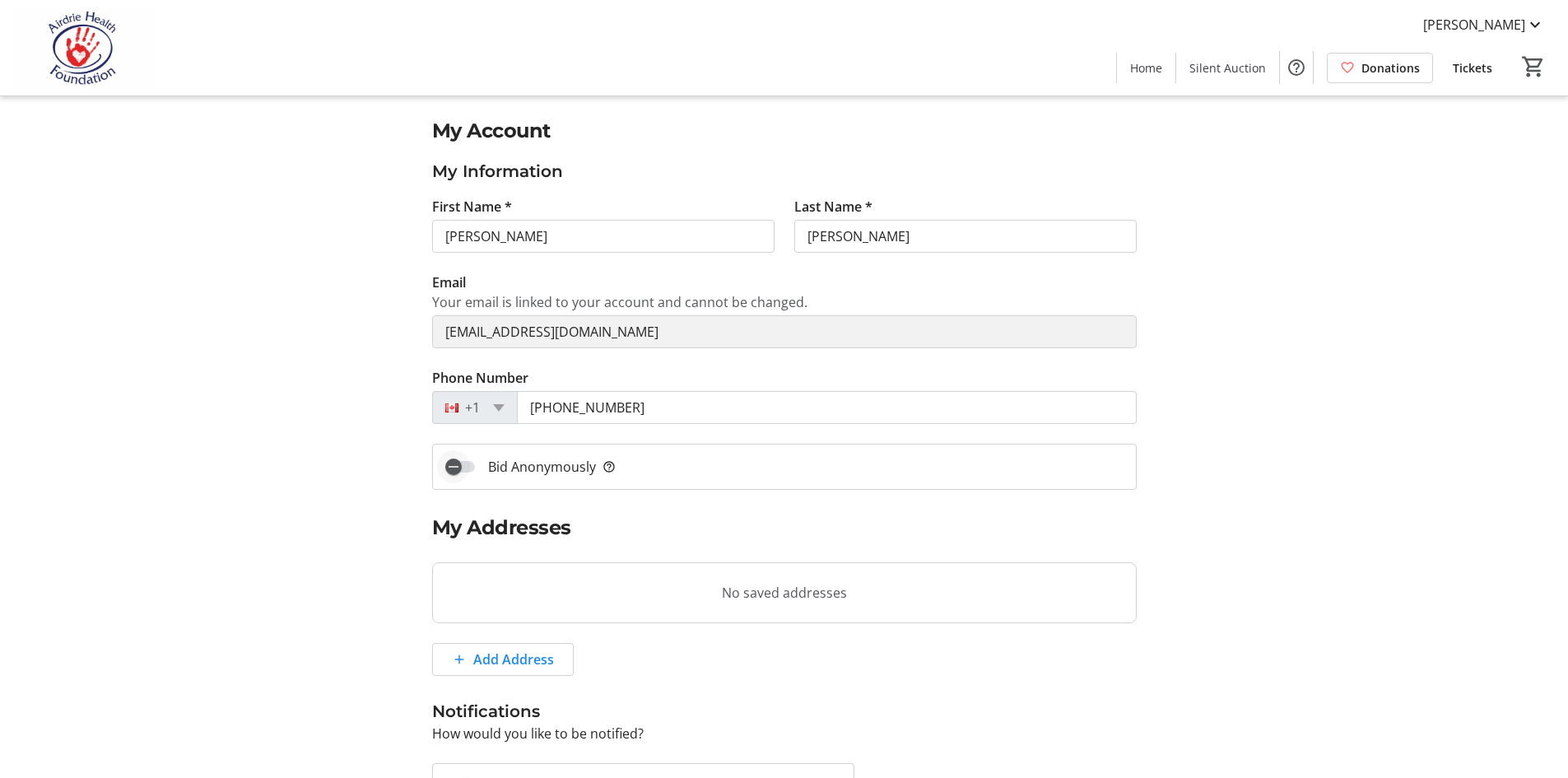
click at [469, 465] on span "button" at bounding box center [453, 466] width 33 height 33
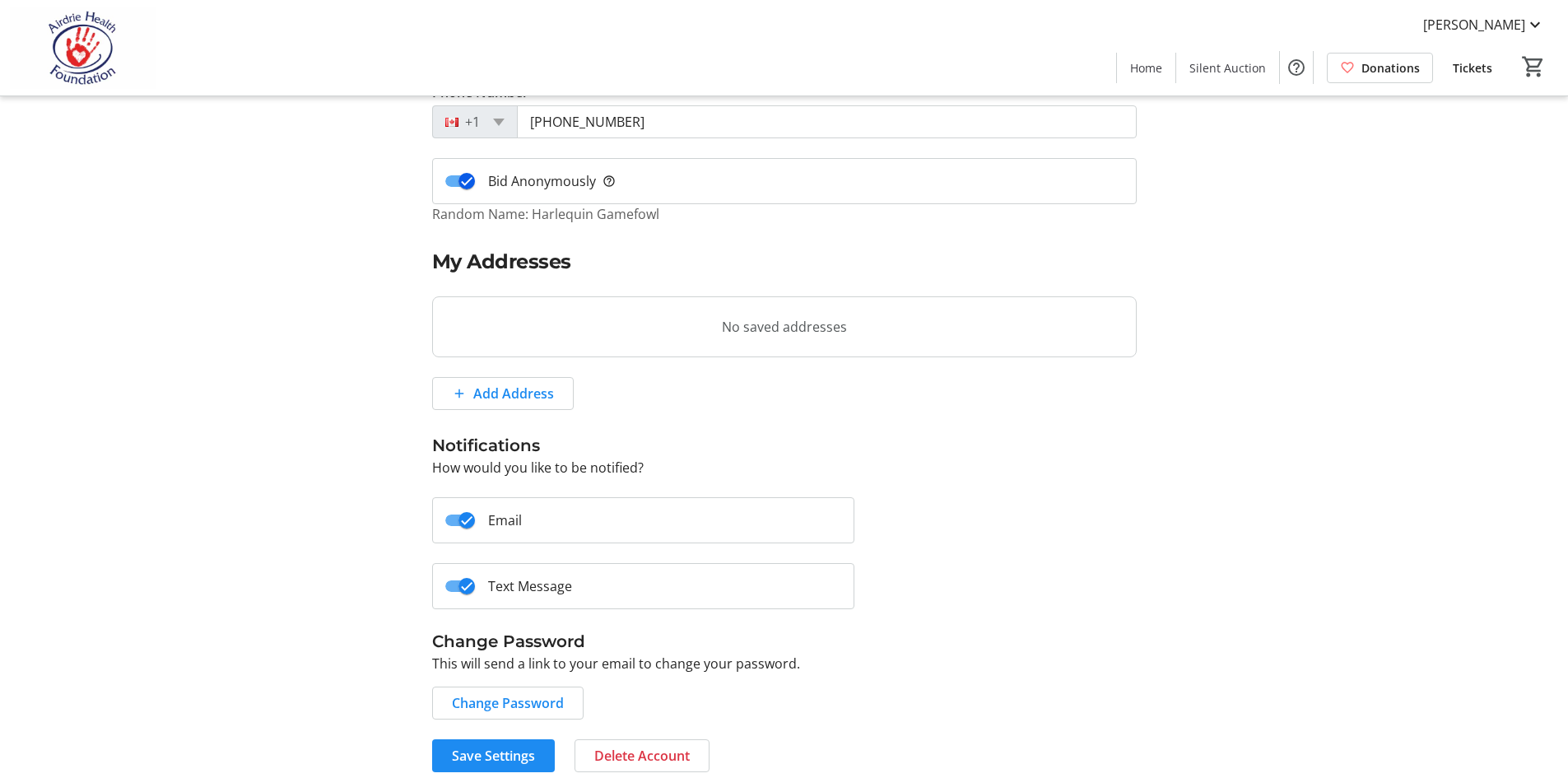
scroll to position [299, 0]
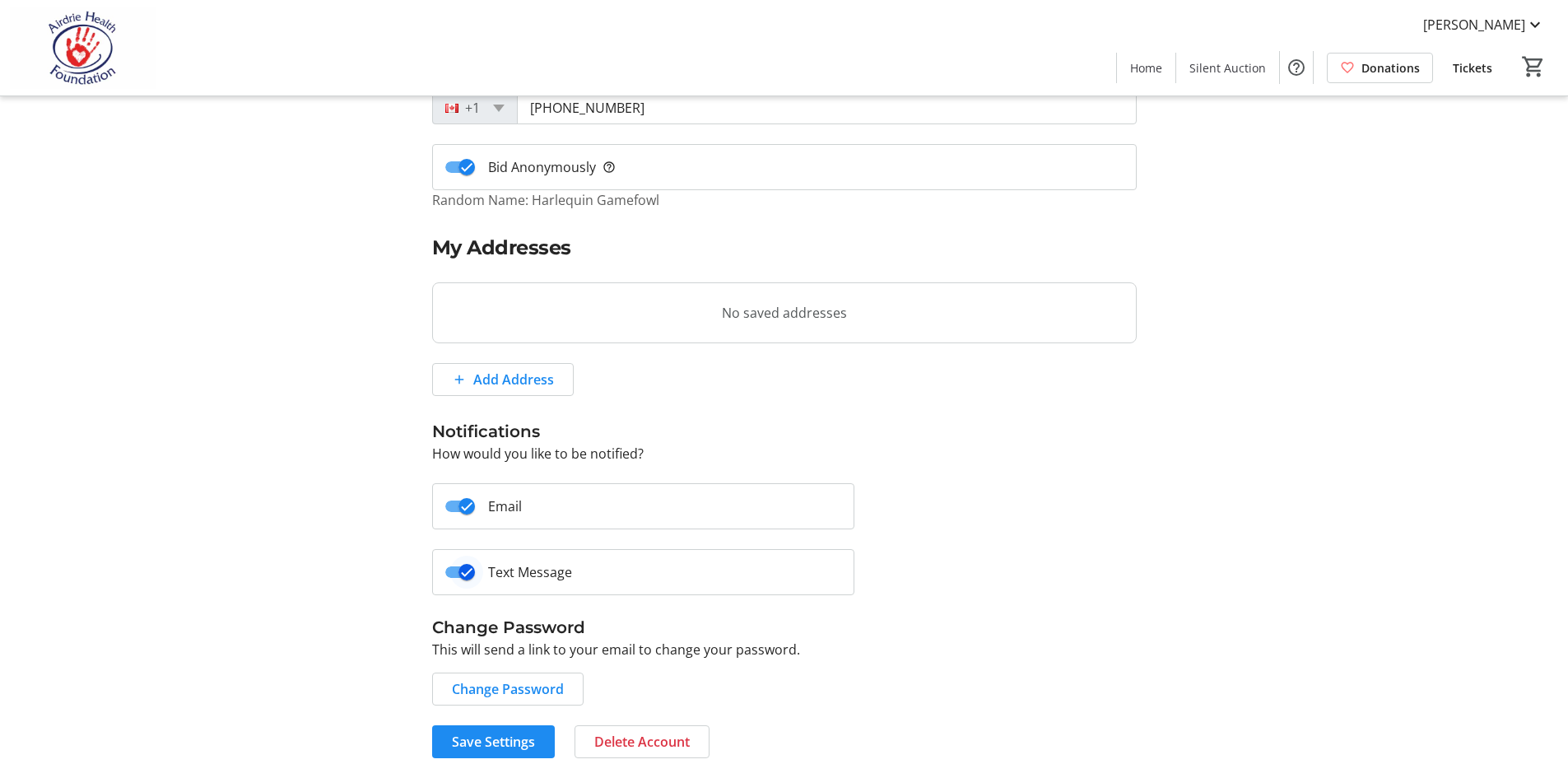
click at [451, 570] on span "button" at bounding box center [466, 571] width 33 height 33
click at [479, 751] on span "Save Settings" at bounding box center [494, 742] width 83 height 19
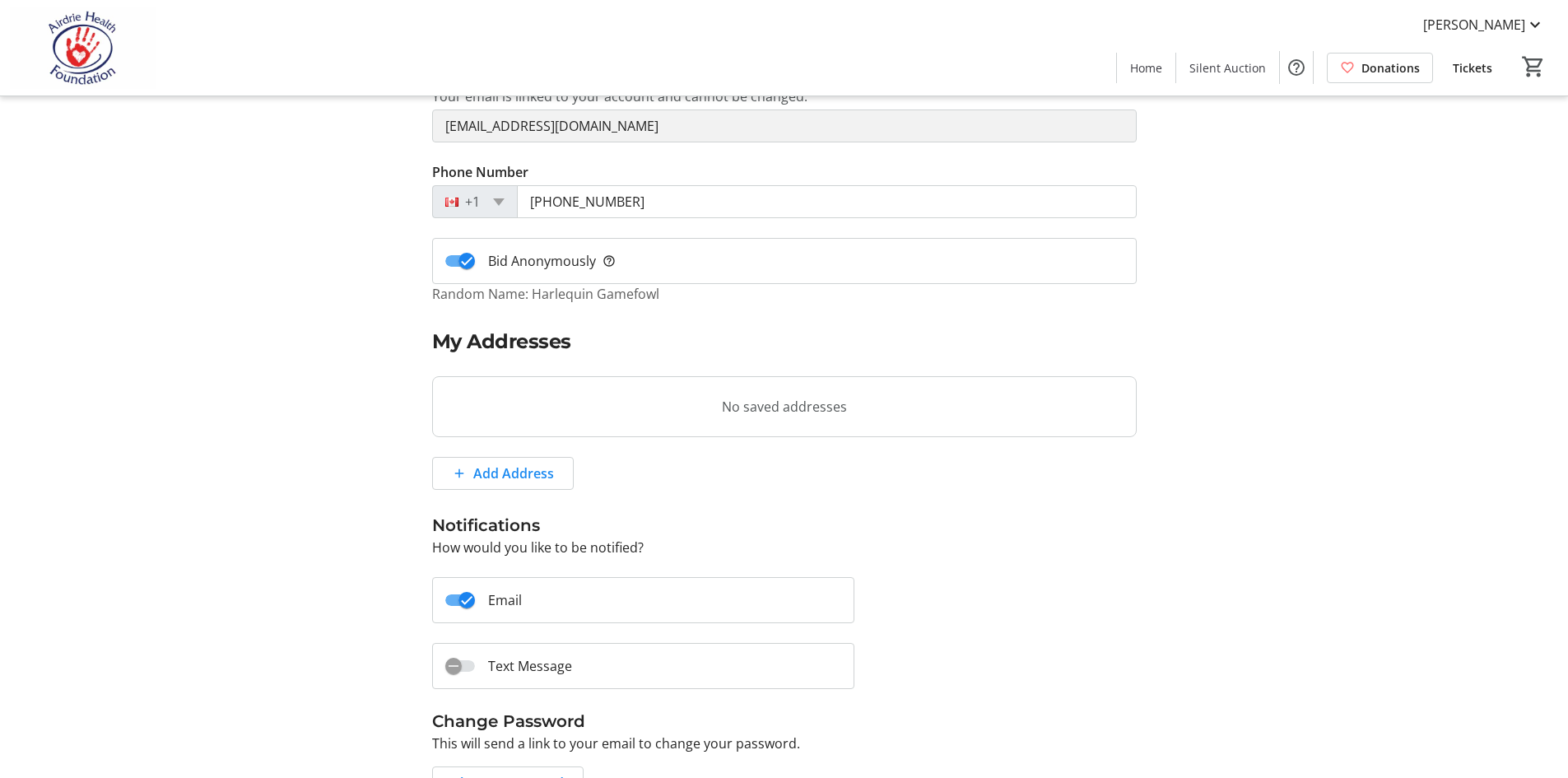
scroll to position [0, 0]
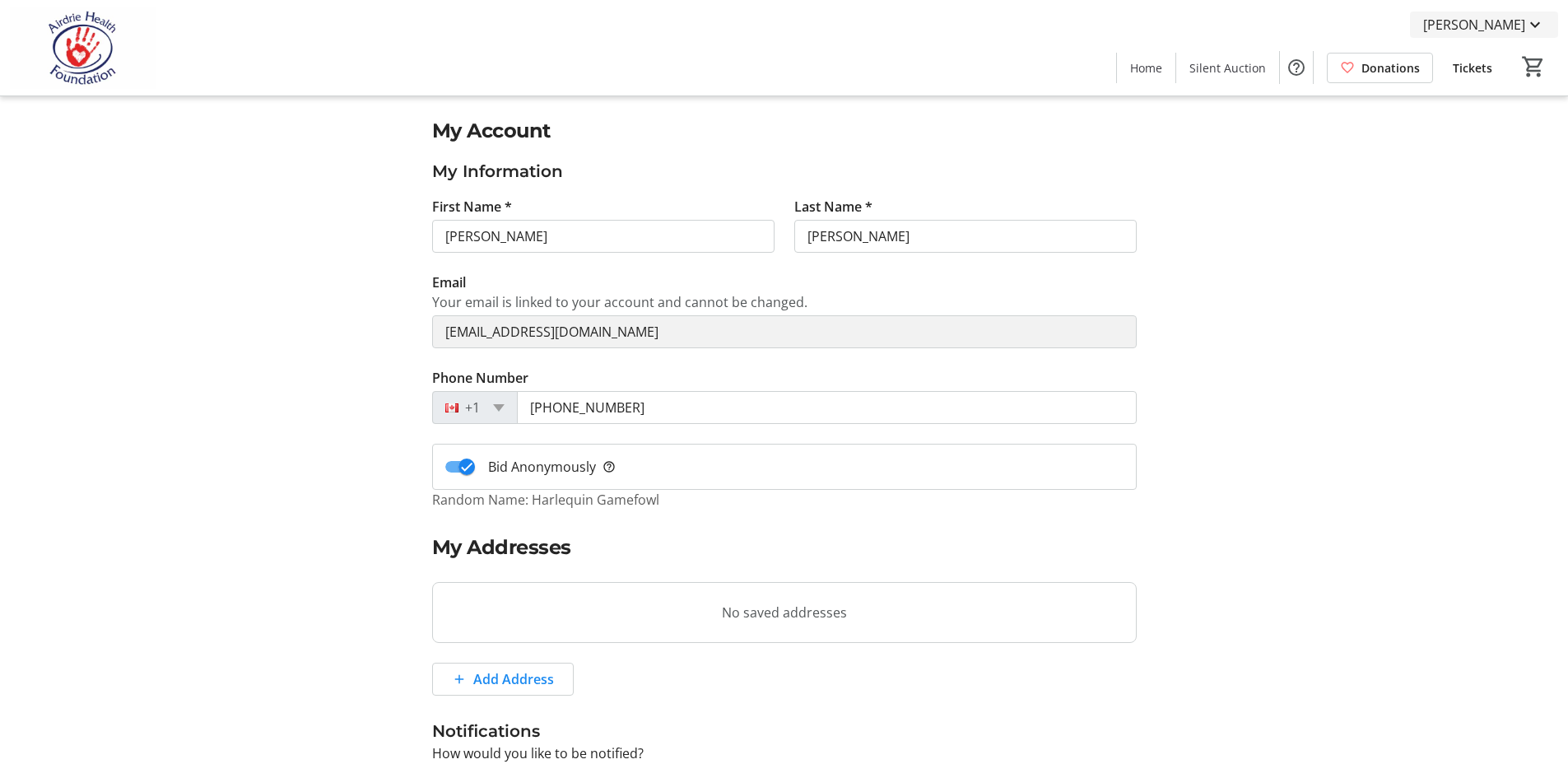
click at [1512, 27] on span "[PERSON_NAME]" at bounding box center [1474, 25] width 102 height 19
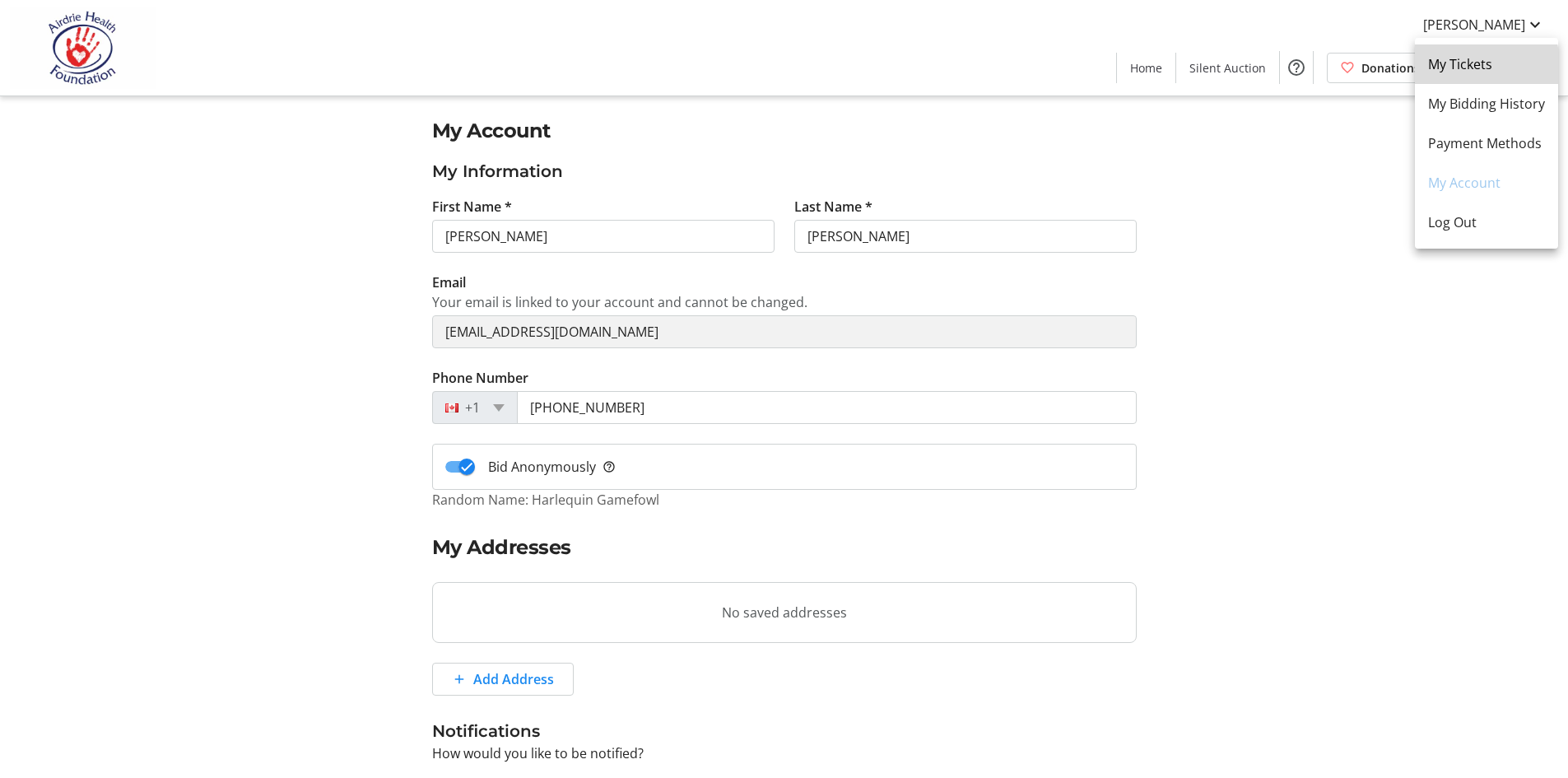
click at [1485, 66] on span "My Tickets" at bounding box center [1486, 64] width 117 height 19
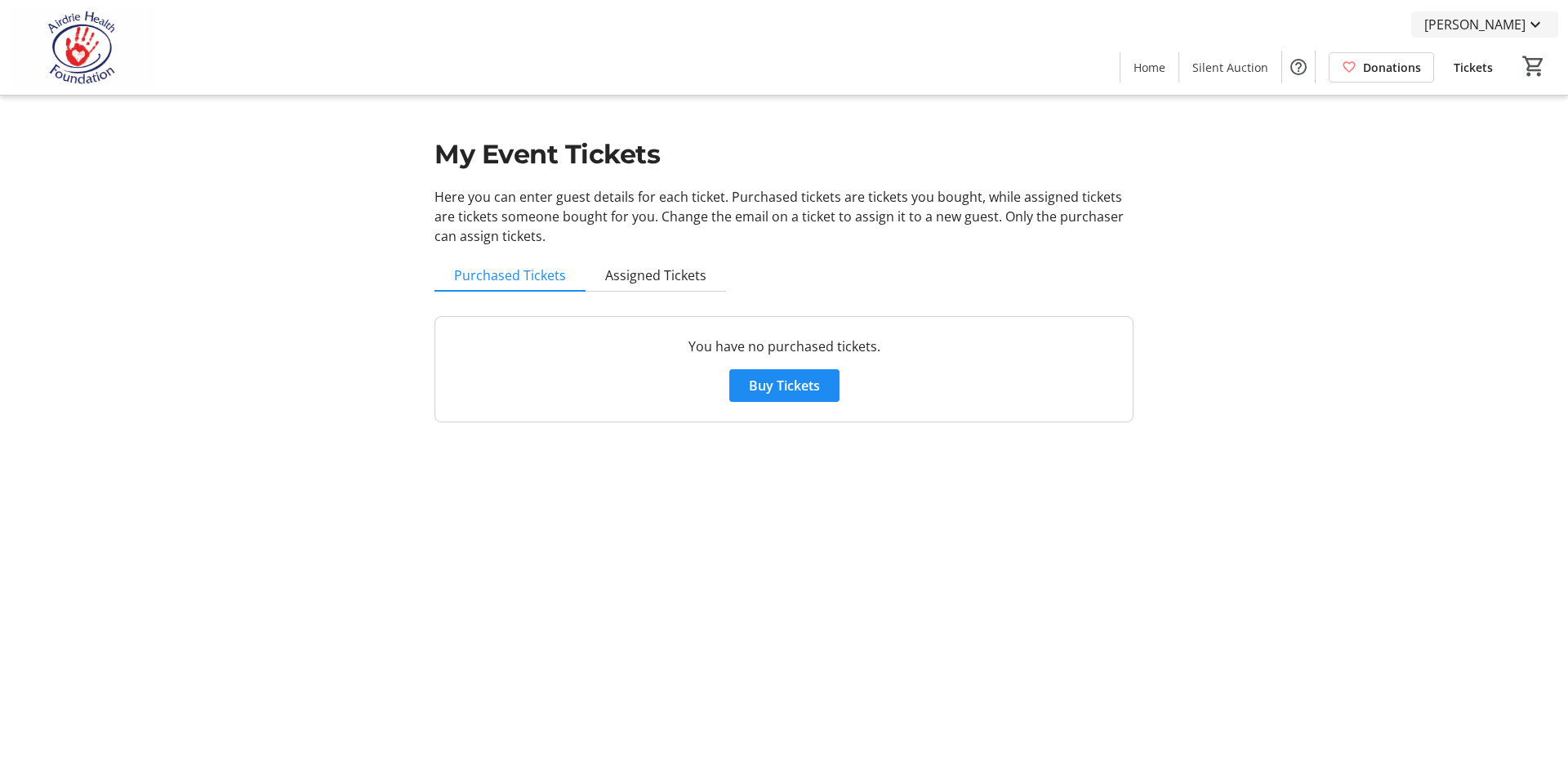
click at [1501, 18] on span "[PERSON_NAME]" at bounding box center [1475, 25] width 102 height 19
click at [1223, 72] on div at bounding box center [784, 386] width 1568 height 772
click at [1223, 69] on span "Silent Auction" at bounding box center [1230, 67] width 76 height 18
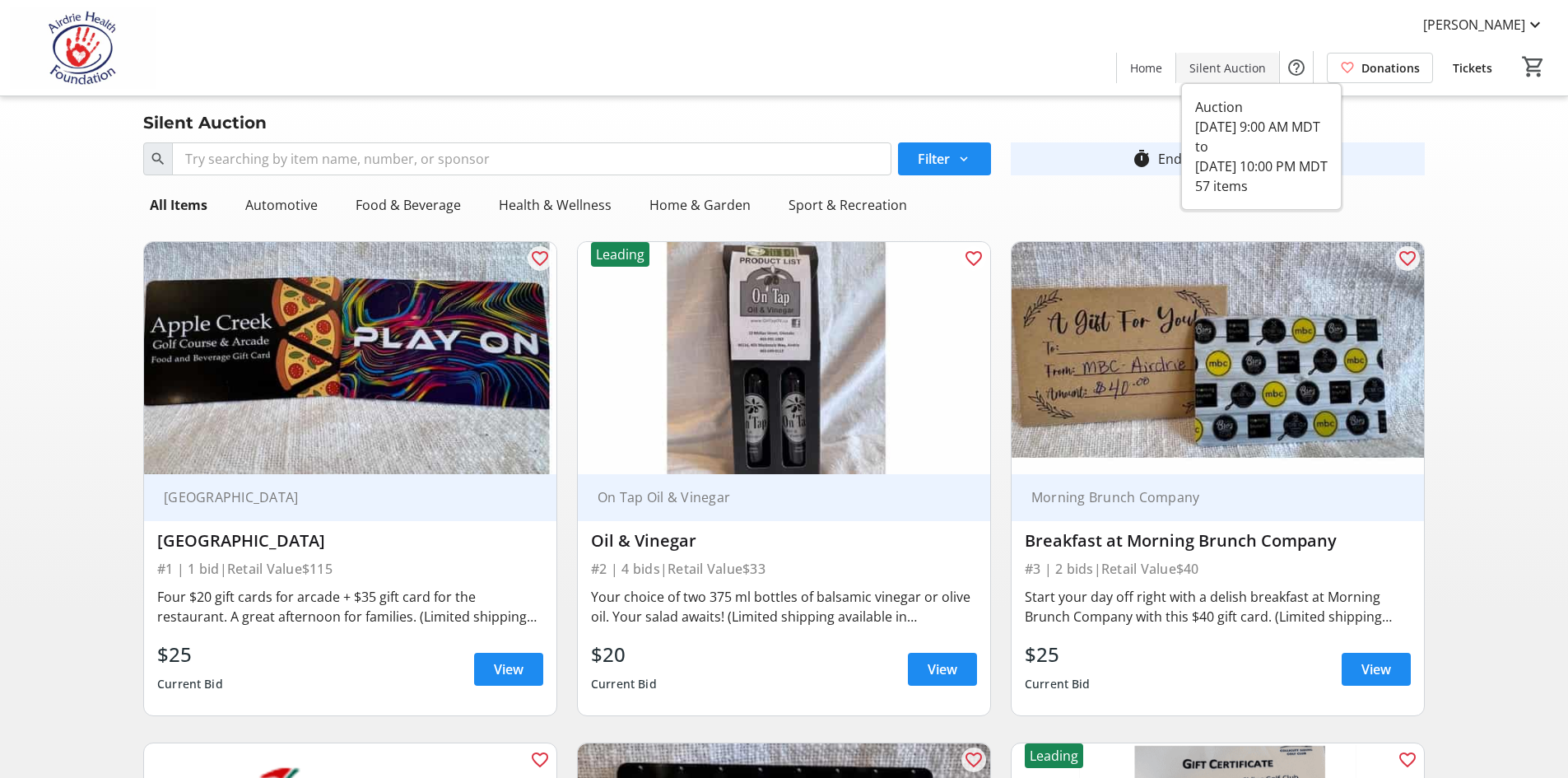
click at [1244, 65] on span "Silent Auction" at bounding box center [1227, 68] width 77 height 18
click at [932, 670] on span "View" at bounding box center [942, 669] width 30 height 19
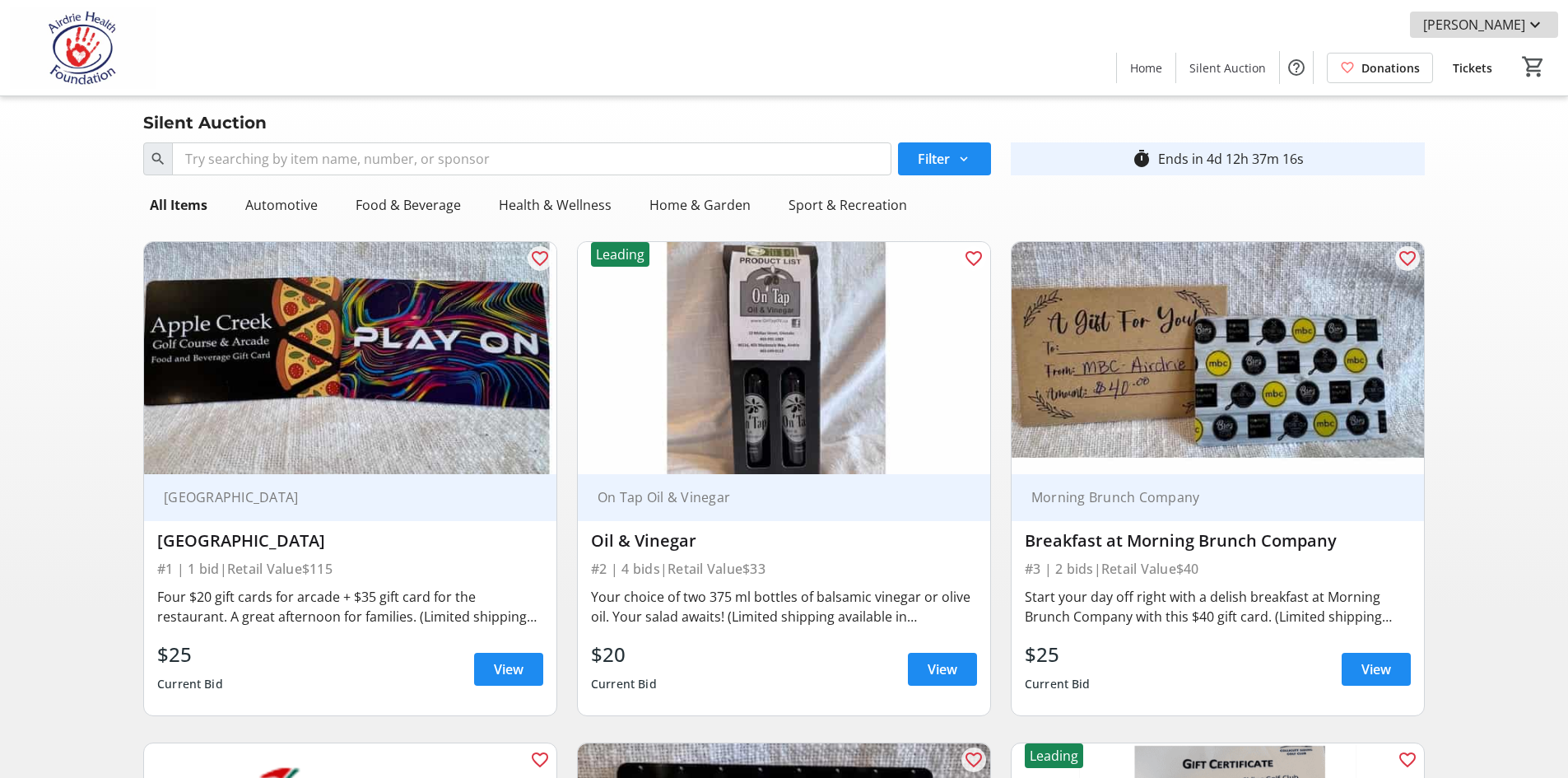
click at [1529, 26] on mat-icon at bounding box center [1534, 25] width 19 height 19
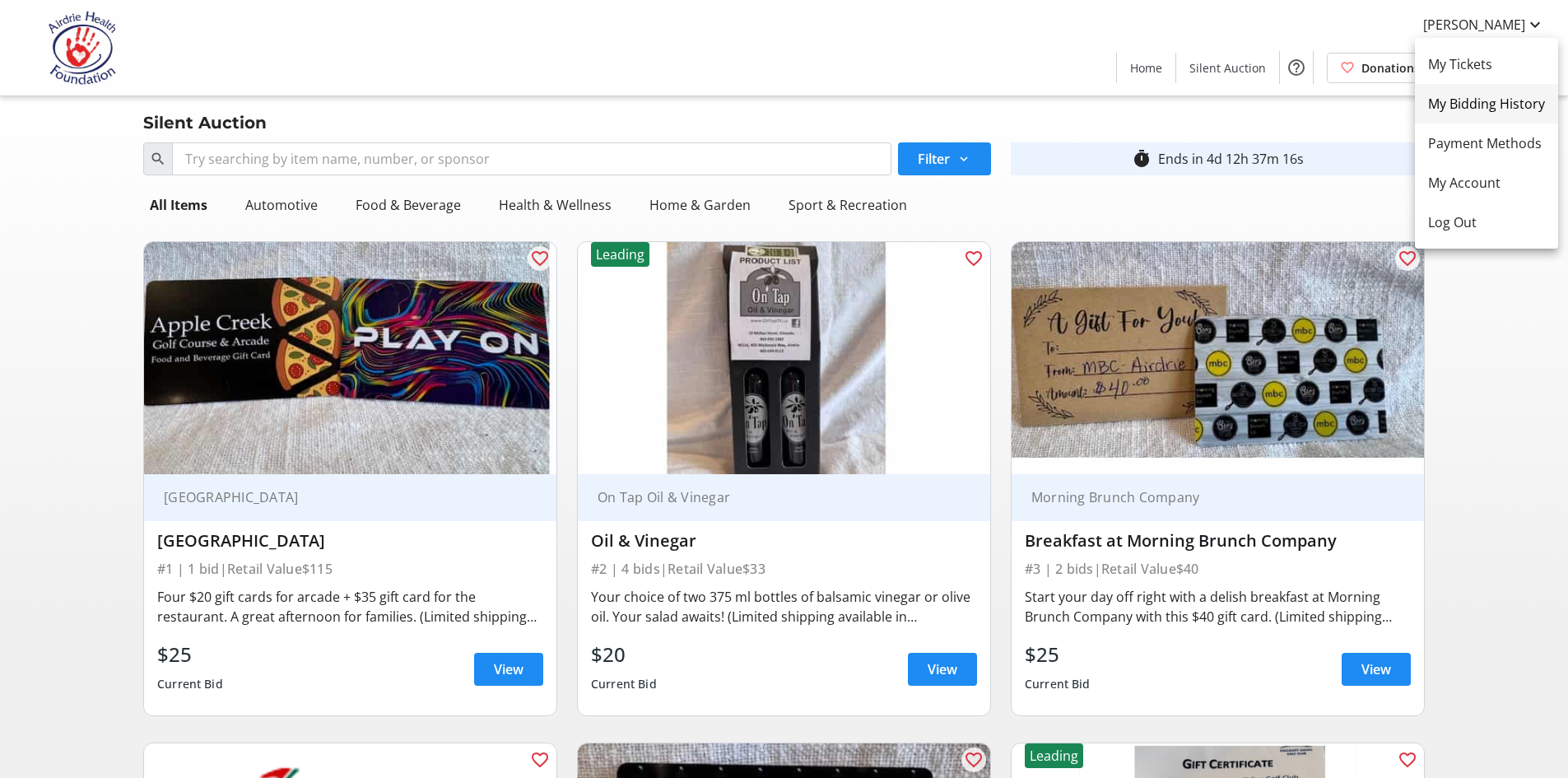
click at [1511, 105] on span "My Bidding History" at bounding box center [1486, 103] width 117 height 19
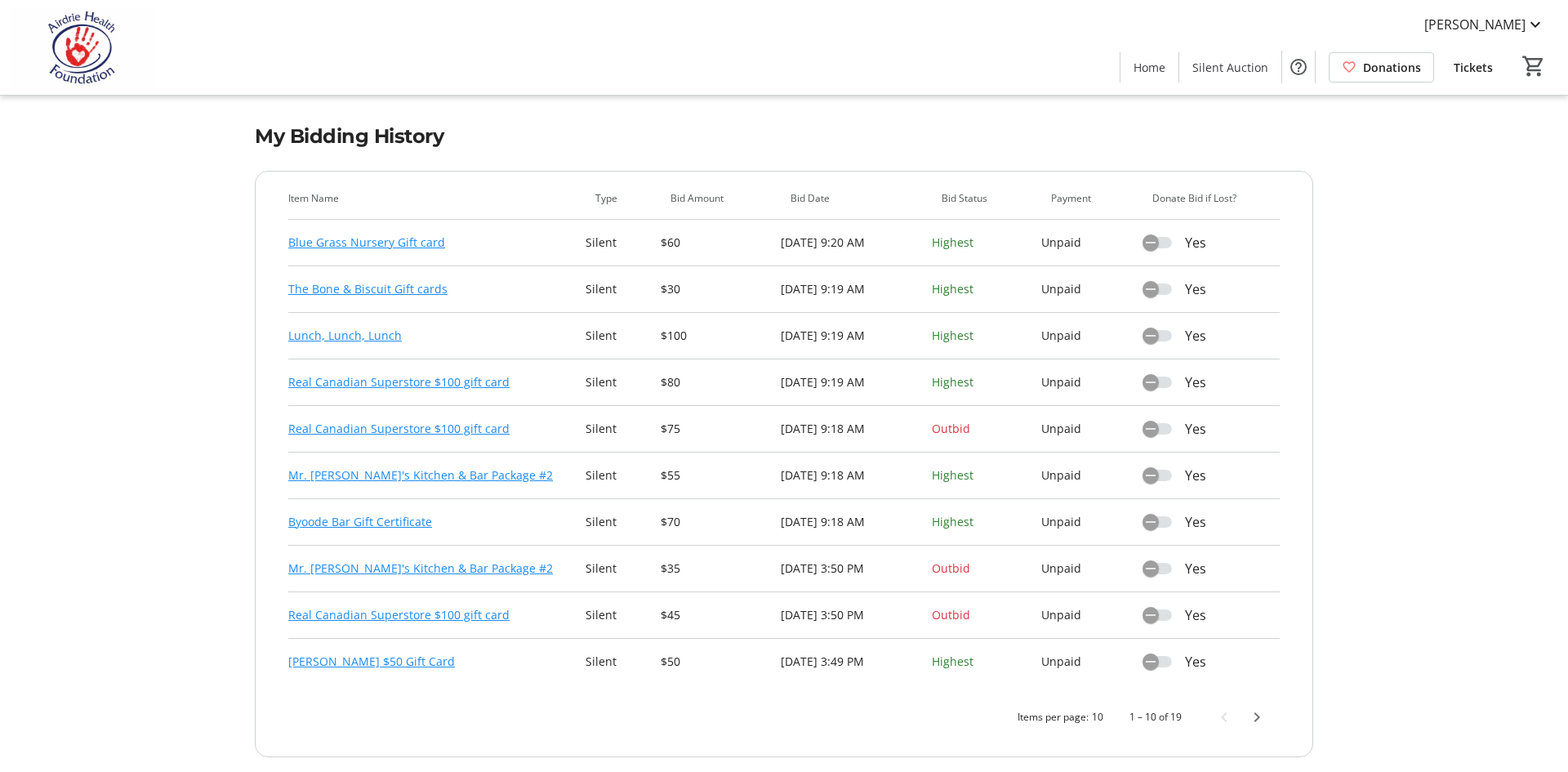
click at [308, 191] on th "Item Name" at bounding box center [436, 205] width 297 height 29
